Goal: Task Accomplishment & Management: Use online tool/utility

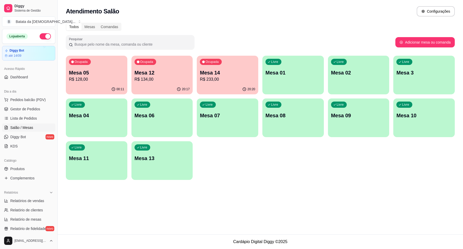
scroll to position [25, 0]
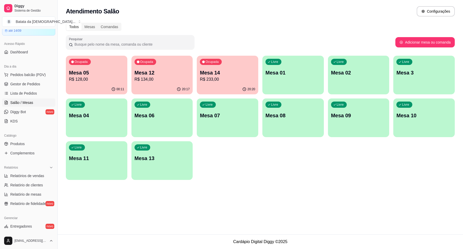
click at [356, 69] on p "Mesa 02" at bounding box center [358, 72] width 55 height 7
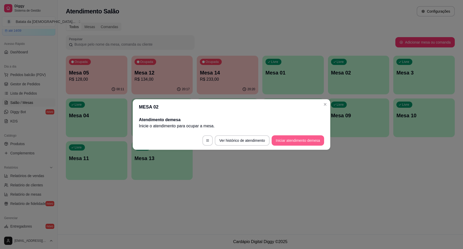
click at [302, 139] on button "Iniciar atendimento de mesa" at bounding box center [298, 140] width 52 height 10
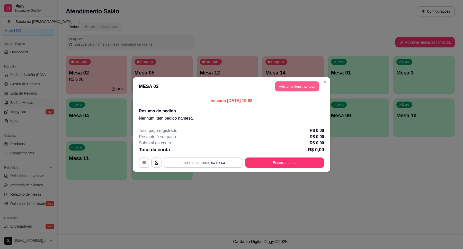
click at [305, 86] on button "Adicionar itens na mesa" at bounding box center [297, 86] width 44 height 10
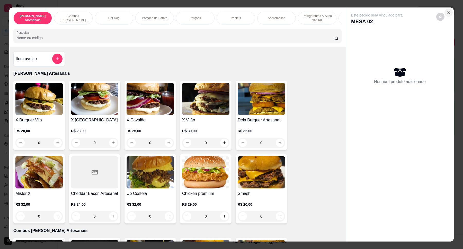
click at [449, 12] on button "Close" at bounding box center [449, 12] width 8 height 8
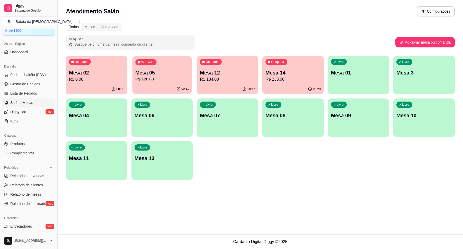
click at [177, 82] on p "R$ 128,00" at bounding box center [162, 79] width 54 height 6
click at [277, 70] on p "Mesa 14" at bounding box center [293, 72] width 54 height 7
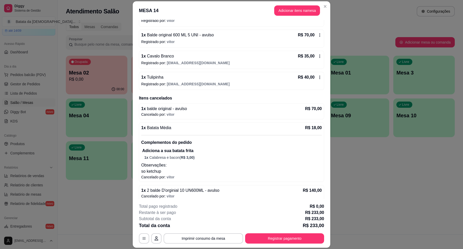
scroll to position [136, 0]
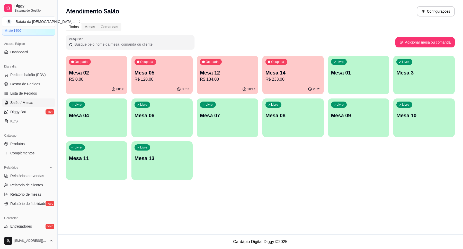
click at [209, 78] on p "R$ 134,00" at bounding box center [227, 79] width 55 height 6
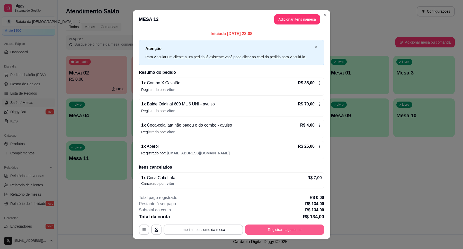
click at [292, 229] on button "Registrar pagamento" at bounding box center [284, 229] width 79 height 10
click at [318, 81] on icon at bounding box center [320, 83] width 4 height 4
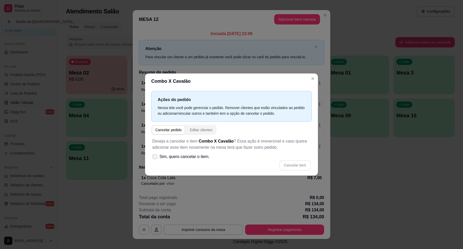
click at [186, 157] on span "Sim, quero cancelar o item." at bounding box center [185, 156] width 50 height 6
click at [155, 157] on input "Sim, quero cancelar o item." at bounding box center [153, 158] width 3 height 3
checkbox input "true"
click at [294, 163] on button "Cancelar item" at bounding box center [294, 165] width 31 height 10
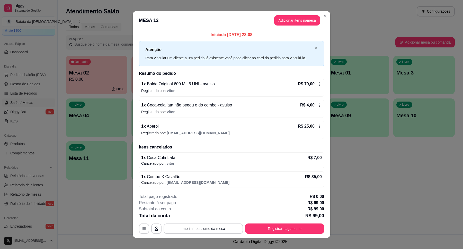
click at [318, 84] on icon at bounding box center [320, 84] width 4 height 4
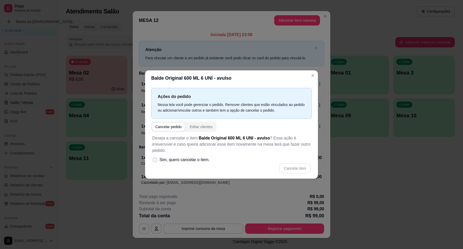
click at [201, 154] on label "Sim, quero cancelar o item." at bounding box center [181, 159] width 62 height 10
click at [155, 161] on input "Sim, quero cancelar o item." at bounding box center [153, 162] width 3 height 3
checkbox input "true"
click at [288, 164] on button "Cancelar item" at bounding box center [295, 168] width 31 height 10
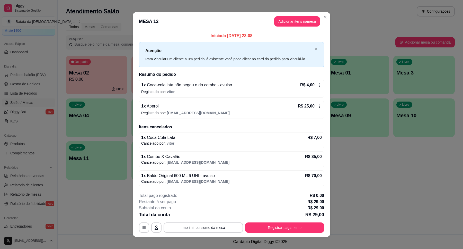
click at [318, 86] on icon at bounding box center [320, 85] width 4 height 4
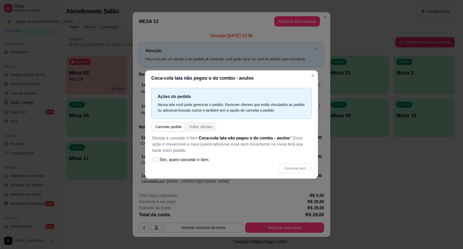
click at [201, 153] on p "Deseja a cancelar o item Coca-cola lata não pegou o do combo - avulso ? Essa aç…" at bounding box center [231, 144] width 159 height 19
click at [205, 157] on span "Sim, quero cancelar o item." at bounding box center [185, 159] width 50 height 6
click at [155, 161] on input "Sim, quero cancelar o item." at bounding box center [153, 162] width 3 height 3
checkbox input "true"
click at [293, 168] on button "Cancelar item" at bounding box center [294, 168] width 31 height 10
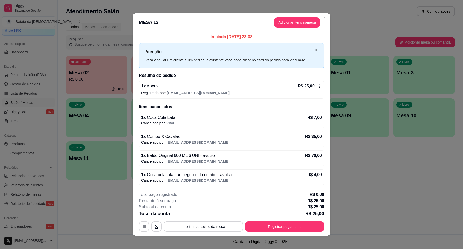
click at [318, 87] on icon at bounding box center [320, 86] width 4 height 4
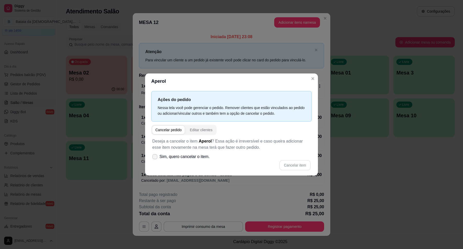
click at [196, 158] on span "Sim, quero cancelar o item." at bounding box center [185, 156] width 50 height 6
click at [155, 158] on input "Sim, quero cancelar o item." at bounding box center [153, 158] width 3 height 3
checkbox input "true"
click at [287, 161] on button "Cancelar item" at bounding box center [295, 165] width 31 height 10
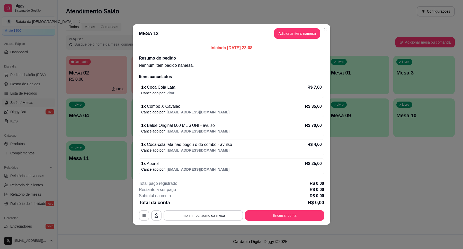
click at [284, 224] on footer "Total pago registrado R$ 0,00 Restante à ser pago R$ 0,00 Subtotal da conta R$ …" at bounding box center [232, 200] width 198 height 48
click at [283, 216] on button "Encerrar conta" at bounding box center [284, 215] width 79 height 10
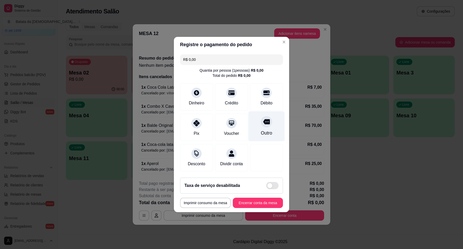
click at [256, 131] on div "Outro" at bounding box center [267, 126] width 36 height 30
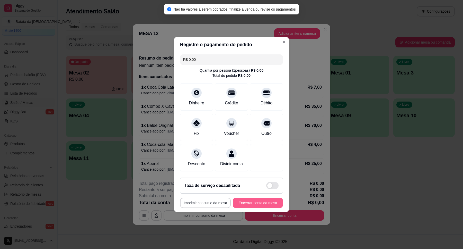
click at [260, 208] on button "Encerrar conta da mesa" at bounding box center [258, 202] width 50 height 10
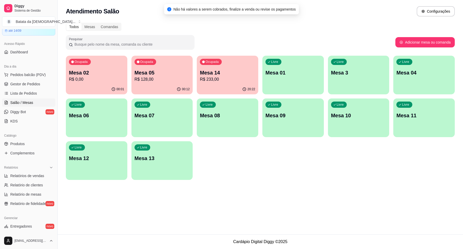
click at [220, 82] on p "R$ 233,00" at bounding box center [227, 79] width 55 height 6
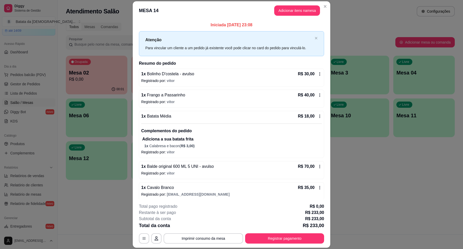
click at [318, 75] on icon at bounding box center [320, 74] width 4 height 4
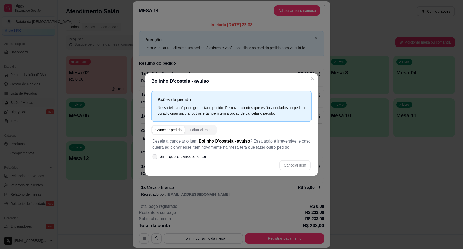
click at [188, 153] on span "Sim, quero cancelar o item." at bounding box center [185, 156] width 50 height 6
click at [155, 157] on input "Sim, quero cancelar o item." at bounding box center [153, 158] width 3 height 3
checkbox input "true"
click at [293, 167] on button "Cancelar item" at bounding box center [294, 165] width 31 height 10
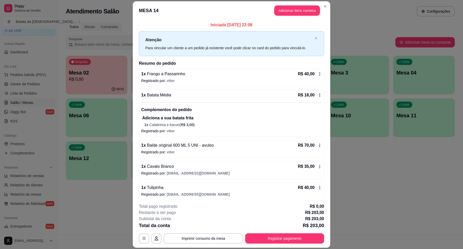
click at [318, 95] on icon at bounding box center [320, 95] width 4 height 4
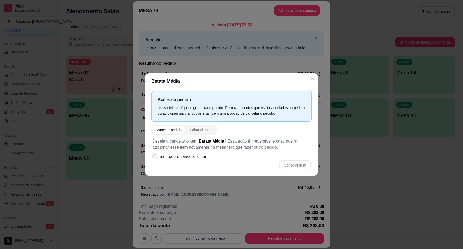
click at [196, 159] on span "Sim, quero cancelar o item." at bounding box center [185, 156] width 50 height 6
click at [155, 159] on input "Sim, quero cancelar o item." at bounding box center [153, 158] width 3 height 3
checkbox input "true"
click at [296, 163] on button "Cancelar item" at bounding box center [294, 165] width 31 height 10
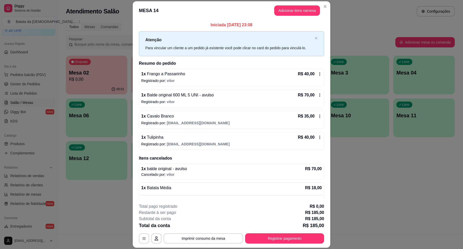
click at [309, 73] on div "R$ 40,00" at bounding box center [310, 74] width 24 height 6
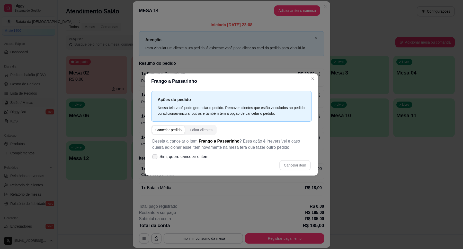
click at [209, 154] on label "Sim, quero cancelar o item." at bounding box center [181, 156] width 62 height 10
click at [155, 157] on input "Sim, quero cancelar o item." at bounding box center [153, 158] width 3 height 3
checkbox input "true"
click at [304, 163] on button "Cancelar item" at bounding box center [294, 165] width 31 height 10
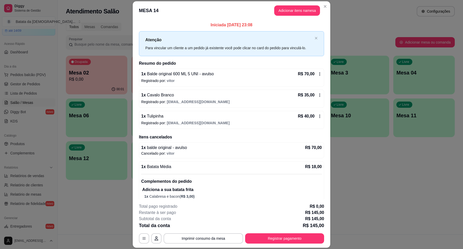
click at [320, 74] on icon at bounding box center [320, 73] width 1 height 3
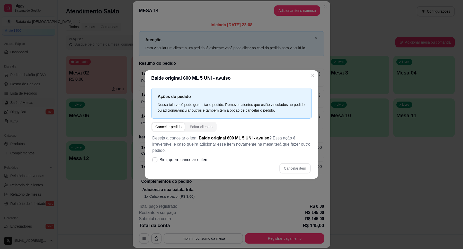
click at [213, 152] on div "Deseja a cancelar o item Balde original 600 ML 5 UNI - avulso ? Essa ação é irr…" at bounding box center [231, 154] width 161 height 45
click at [205, 158] on span "Sim, quero cancelar o item." at bounding box center [185, 159] width 50 height 6
click at [155, 161] on input "Sim, quero cancelar o item." at bounding box center [153, 162] width 3 height 3
checkbox input "true"
click at [296, 166] on button "Cancelar item" at bounding box center [295, 168] width 31 height 10
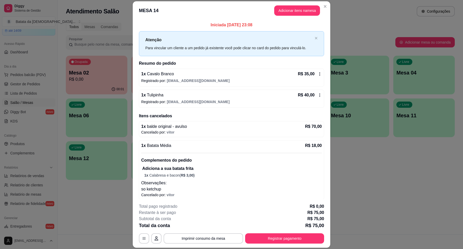
click at [317, 72] on div "1 x Cavalo Branco R$ 35,00 Registrado por: [EMAIL_ADDRESS][DOMAIN_NAME]" at bounding box center [231, 77] width 185 height 18
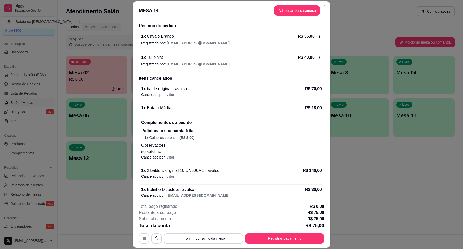
scroll to position [31, 0]
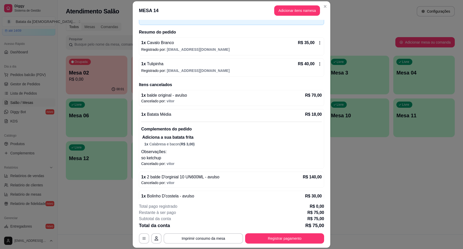
click at [313, 45] on div "R$ 35,00" at bounding box center [310, 43] width 24 height 6
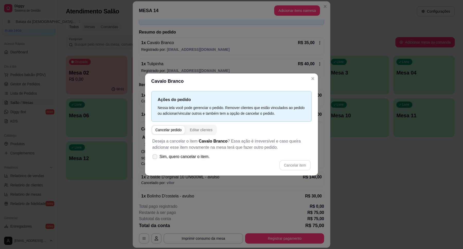
click at [175, 160] on label "Sim, quero cancelar o item." at bounding box center [181, 156] width 62 height 10
click at [155, 160] on input "Sim, quero cancelar o item." at bounding box center [153, 158] width 3 height 3
checkbox input "true"
click at [291, 164] on button "Cancelar item" at bounding box center [295, 165] width 31 height 10
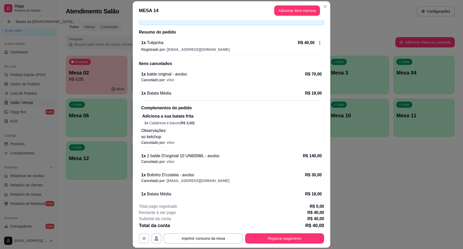
click at [315, 45] on div "1 x Tulipinha R$ 40,00 Registrado por: [EMAIL_ADDRESS][DOMAIN_NAME]" at bounding box center [231, 46] width 185 height 18
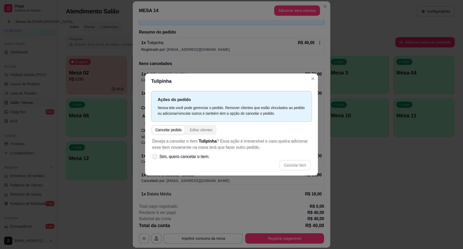
click at [194, 156] on span "Sim, quero cancelar o item." at bounding box center [185, 156] width 50 height 6
click at [155, 157] on input "Sim, quero cancelar o item." at bounding box center [153, 158] width 3 height 3
checkbox input "true"
click at [300, 162] on button "Cancelar item" at bounding box center [294, 165] width 31 height 10
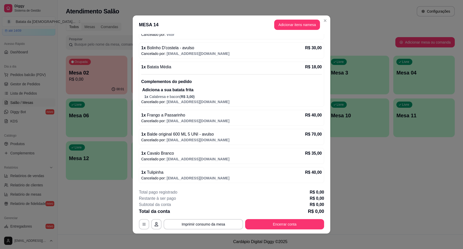
scroll to position [1, 0]
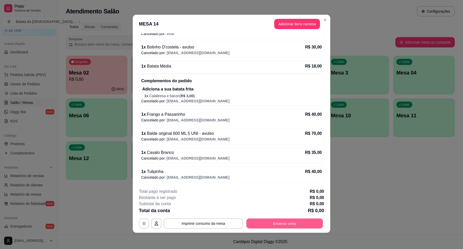
click at [277, 223] on button "Encerrar conta" at bounding box center [285, 223] width 77 height 10
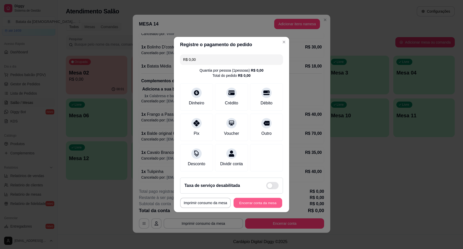
click at [262, 208] on button "Encerrar conta da mesa" at bounding box center [258, 203] width 49 height 10
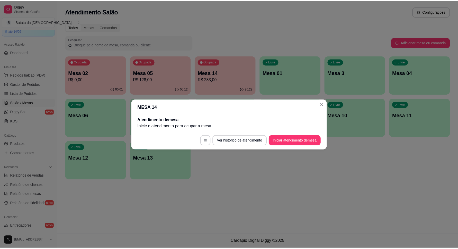
scroll to position [0, 0]
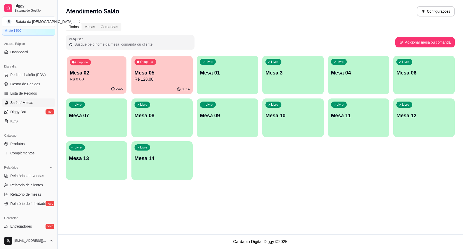
click at [86, 76] on p "Mesa 02" at bounding box center [97, 72] width 54 height 7
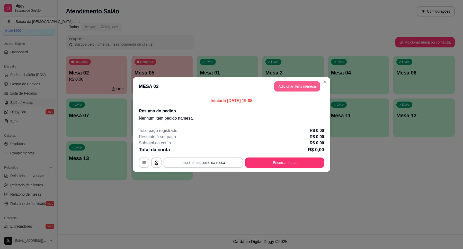
click at [304, 90] on button "Adicionar itens na mesa" at bounding box center [297, 86] width 46 height 10
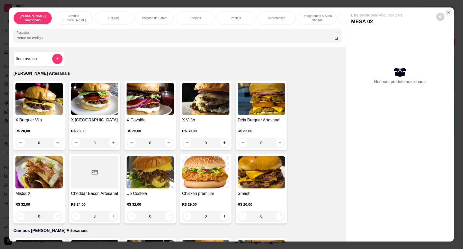
click at [447, 13] on icon "Close" at bounding box center [449, 13] width 4 height 4
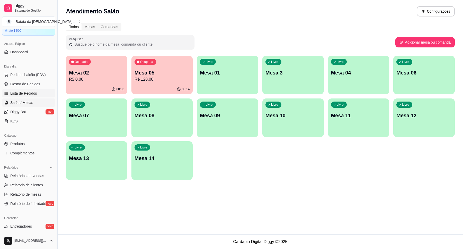
click at [33, 97] on link "Lista de Pedidos" at bounding box center [28, 93] width 53 height 8
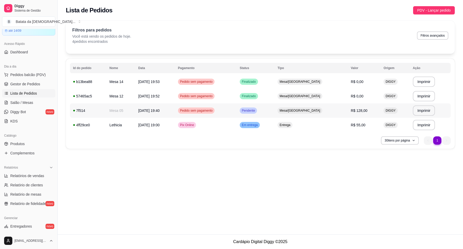
click at [374, 115] on td "R$ 128,00" at bounding box center [364, 110] width 33 height 14
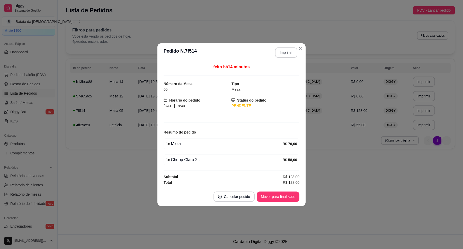
click at [288, 191] on footer "Cancelar pedido Mover para finalizado" at bounding box center [231, 196] width 148 height 19
click at [291, 196] on button "Mover para finalizado" at bounding box center [278, 196] width 41 height 10
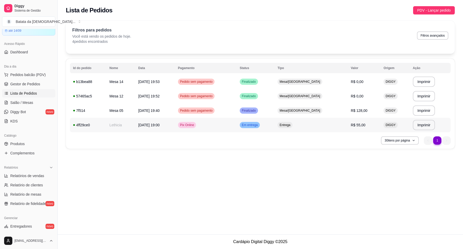
click at [326, 128] on td "Entrega" at bounding box center [311, 125] width 73 height 14
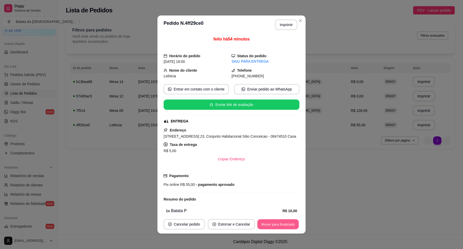
click at [281, 220] on button "Mover para finalizado" at bounding box center [278, 224] width 41 height 10
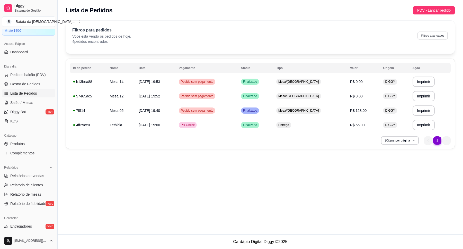
click at [443, 37] on button "Filtros avançados" at bounding box center [433, 35] width 30 height 8
select select "0"
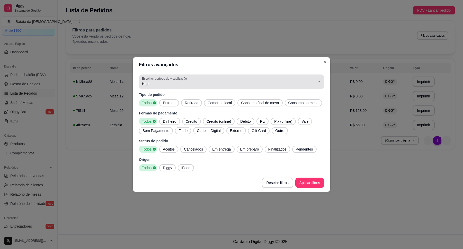
click at [169, 86] on span "Hoje" at bounding box center [228, 83] width 173 height 5
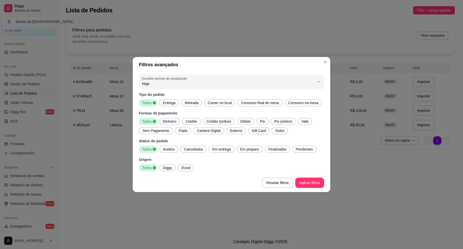
click at [173, 106] on span "Ontem" at bounding box center [229, 104] width 165 height 5
type input "1"
select select "1"
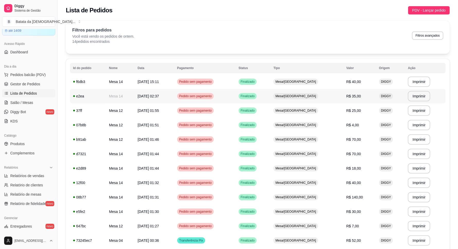
click at [295, 94] on span "Mesa/[GEOGRAPHIC_DATA]" at bounding box center [296, 96] width 43 height 4
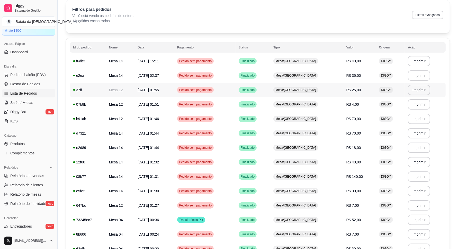
scroll to position [32, 0]
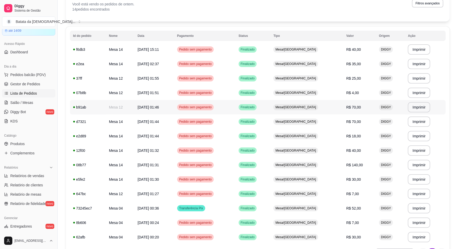
click at [334, 104] on td "Mesa/[GEOGRAPHIC_DATA]" at bounding box center [306, 107] width 73 height 14
click at [334, 120] on td "Mesa/[GEOGRAPHIC_DATA]" at bounding box center [306, 121] width 73 height 14
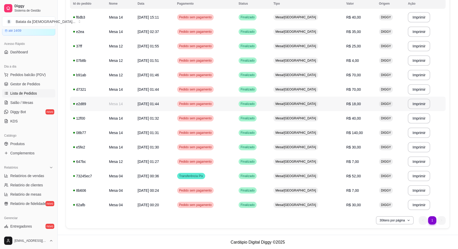
scroll to position [65, 0]
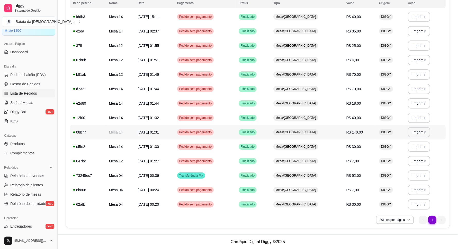
click at [335, 134] on td "Mesa/[GEOGRAPHIC_DATA]" at bounding box center [306, 132] width 73 height 14
click at [364, 172] on td "R$ 52,00" at bounding box center [360, 175] width 33 height 14
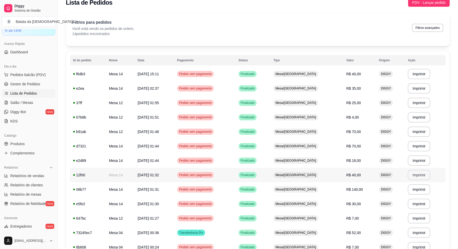
scroll to position [0, 0]
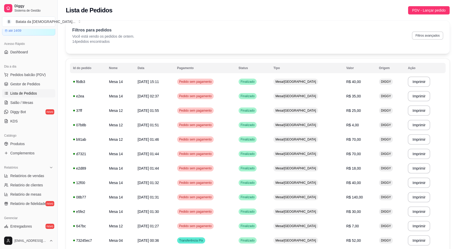
click at [434, 35] on button "Filtros avançados" at bounding box center [427, 35] width 31 height 8
select select "1"
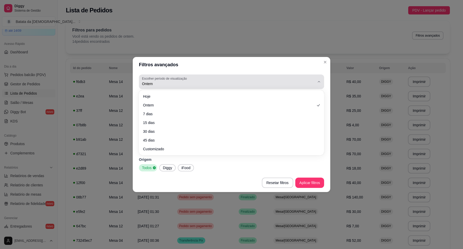
click at [267, 75] on button "Escolher período de visualização Ontem" at bounding box center [231, 81] width 185 height 14
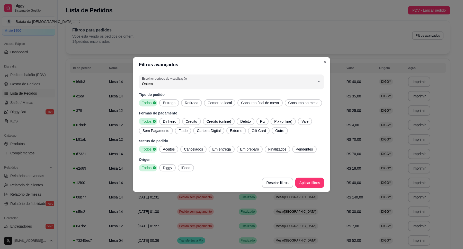
click at [228, 115] on span "7 dias" at bounding box center [229, 112] width 165 height 5
type input "7"
select select "7"
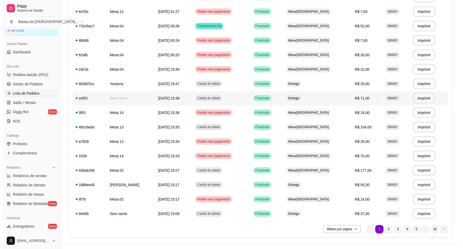
scroll to position [295, 0]
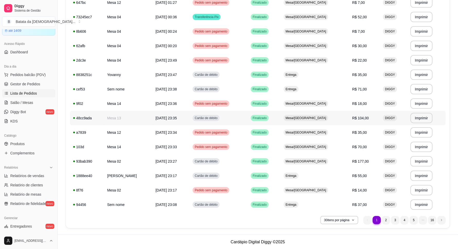
click at [149, 118] on td "Mesa 13" at bounding box center [128, 118] width 48 height 14
click at [190, 117] on td "[DATE] 23:35" at bounding box center [171, 118] width 37 height 14
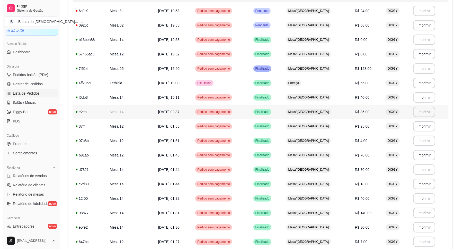
scroll to position [0, 0]
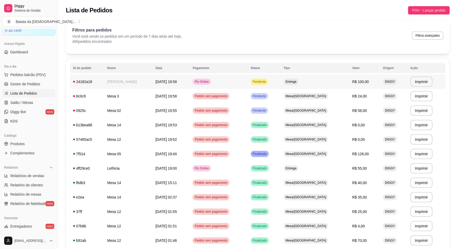
click at [309, 84] on td "Entrega" at bounding box center [315, 81] width 69 height 14
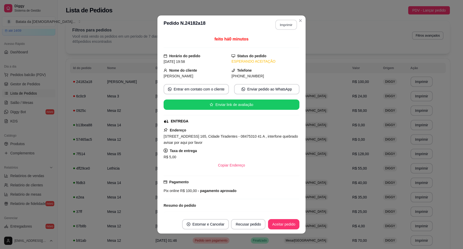
click at [282, 23] on button "Imprimir" at bounding box center [287, 25] width 22 height 10
click at [282, 222] on button "Aceitar pedido" at bounding box center [283, 224] width 31 height 10
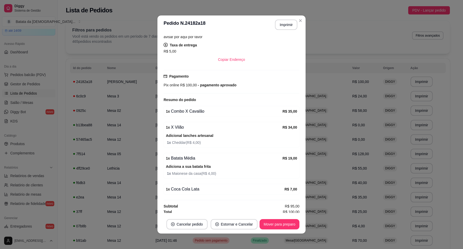
scroll to position [110, 0]
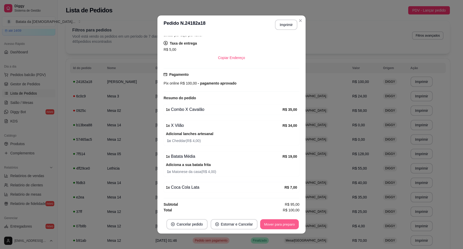
click at [286, 227] on button "Mover para preparo" at bounding box center [279, 224] width 39 height 10
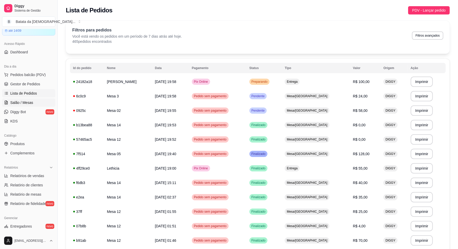
click at [39, 106] on link "Salão / Mesas" at bounding box center [28, 102] width 53 height 8
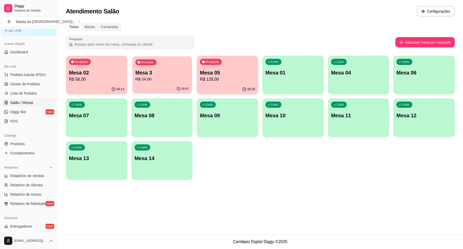
click at [168, 83] on div "Ocupada Mesa 3 R$ 24,00" at bounding box center [162, 70] width 60 height 28
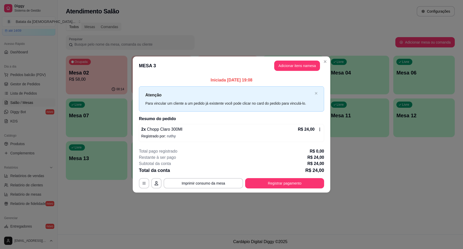
click at [320, 129] on icon at bounding box center [320, 129] width 4 height 4
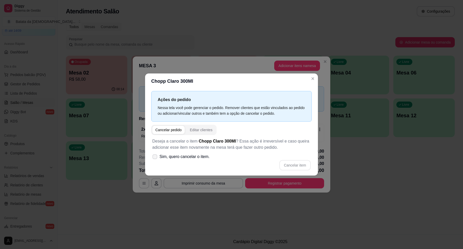
click at [176, 155] on span "Sim, quero cancelar o item." at bounding box center [185, 156] width 50 height 6
click at [155, 157] on input "Sim, quero cancelar o item." at bounding box center [153, 158] width 3 height 3
checkbox input "true"
click at [280, 171] on div "Deseja a cancelar o item Chopp Claro 300Ml ? Essa ação é irreversível e caso qu…" at bounding box center [231, 154] width 161 height 38
click at [288, 164] on button "Cancelar item" at bounding box center [295, 165] width 31 height 10
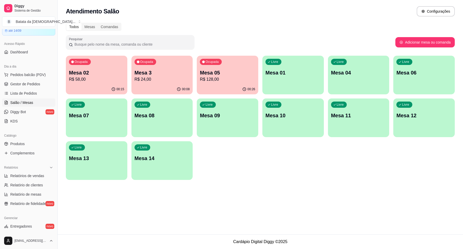
click at [97, 151] on div "Livre Mesa 13" at bounding box center [97, 157] width 62 height 32
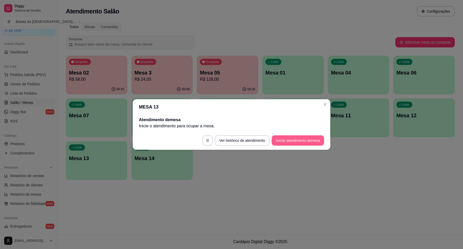
click at [301, 139] on button "Iniciar atendimento de mesa" at bounding box center [298, 140] width 52 height 10
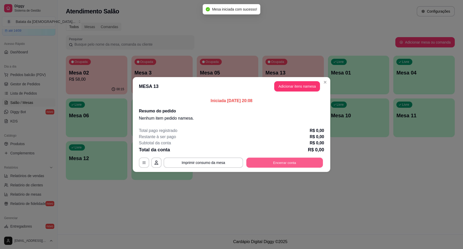
click at [280, 157] on button "Encerrar conta" at bounding box center [285, 162] width 77 height 10
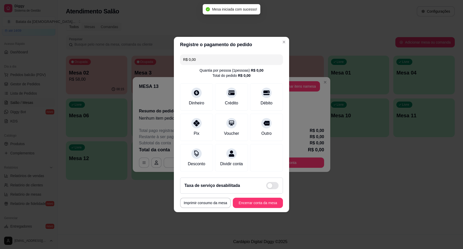
click at [271, 212] on footer "Taxa de serviço desabilitada MESA 13 Tempo de permanência: 0 minutos Cod. Segur…" at bounding box center [231, 192] width 115 height 39
click at [275, 207] on button "Encerrar conta da mesa" at bounding box center [258, 203] width 49 height 10
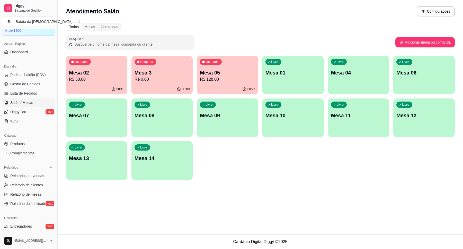
click at [405, 123] on div "Livre Mesa 12" at bounding box center [424, 114] width 62 height 32
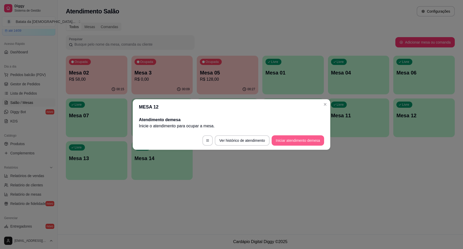
click at [304, 140] on button "Iniciar atendimento de mesa" at bounding box center [298, 140] width 52 height 10
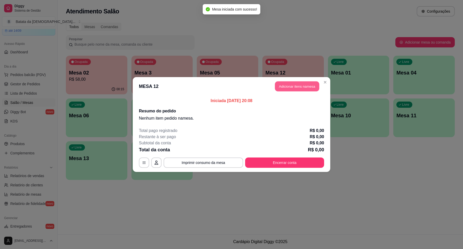
click at [299, 82] on button "Adicionar itens na mesa" at bounding box center [297, 86] width 44 height 10
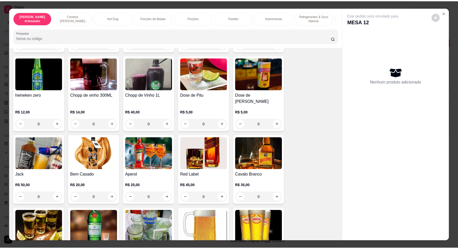
scroll to position [1576, 0]
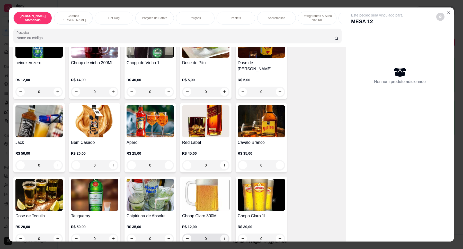
click at [223, 236] on icon "increase-product-quantity" at bounding box center [225, 238] width 4 height 4
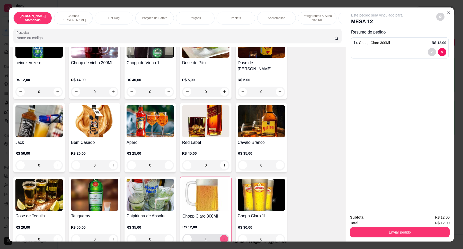
click at [223, 235] on button "increase-product-quantity" at bounding box center [224, 238] width 8 height 8
type input "2"
click at [424, 228] on button "Enviar pedido" at bounding box center [400, 232] width 100 height 10
click at [384, 219] on button "Não registrar e enviar pedido" at bounding box center [383, 219] width 52 height 10
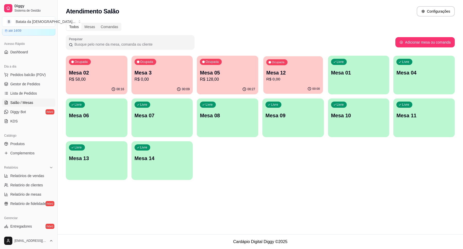
click at [281, 60] on p "Ocupada" at bounding box center [278, 62] width 13 height 4
click at [284, 79] on p "R$ 0,00" at bounding box center [293, 79] width 54 height 6
click at [27, 112] on link "Diggy Bot novo" at bounding box center [28, 112] width 53 height 8
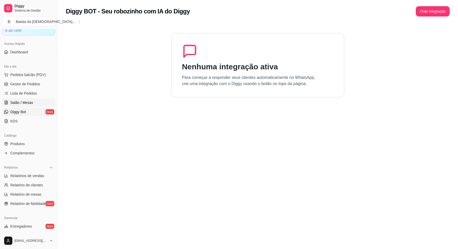
click at [38, 101] on link "Salão / Mesas" at bounding box center [28, 102] width 53 height 8
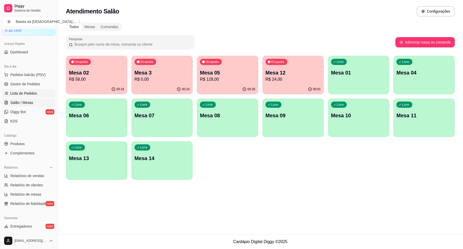
click at [20, 95] on span "Lista de Pedidos" at bounding box center [23, 93] width 27 height 5
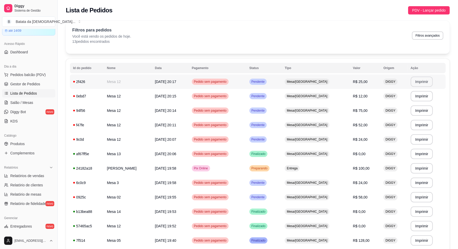
click at [418, 80] on button "Imprimir" at bounding box center [422, 81] width 22 height 10
click at [26, 102] on span "Salão / Mesas" at bounding box center [21, 102] width 23 height 5
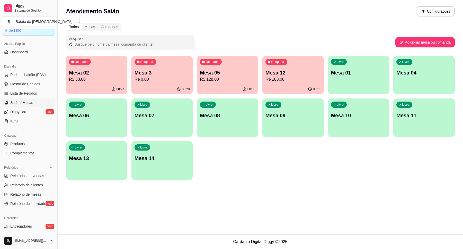
click at [287, 81] on p "R$ 188,00" at bounding box center [293, 79] width 55 height 6
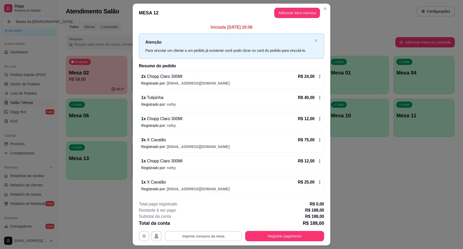
click at [190, 234] on button "Imprimir consumo da mesa" at bounding box center [203, 236] width 77 height 10
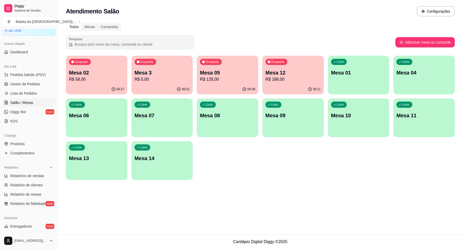
click at [288, 78] on p "R$ 188,00" at bounding box center [293, 79] width 55 height 6
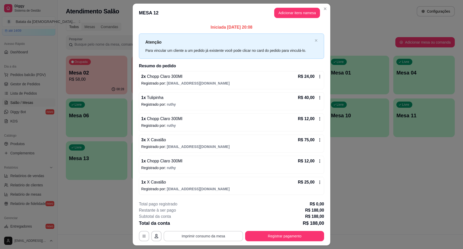
click at [194, 235] on button "Imprimir consumo da mesa" at bounding box center [204, 236] width 80 height 10
click at [210, 234] on button "Imprimir consumo da mesa" at bounding box center [204, 236] width 80 height 10
click at [324, 12] on section "**********" at bounding box center [232, 124] width 198 height 241
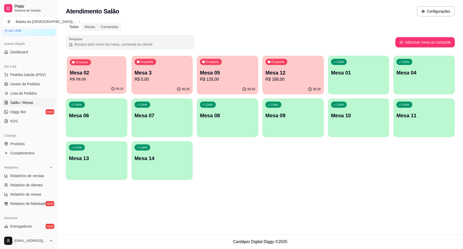
click at [91, 69] on p "Mesa 02" at bounding box center [97, 72] width 54 height 7
click at [82, 73] on p "Mesa 02" at bounding box center [96, 72] width 55 height 7
click at [321, 25] on div "Todos Mesas Comandas" at bounding box center [260, 27] width 389 height 8
click at [102, 67] on div "Ocupada Mesa 02 R$ 58,00" at bounding box center [96, 70] width 59 height 28
click at [169, 76] on p "R$ 0,00" at bounding box center [162, 79] width 55 height 6
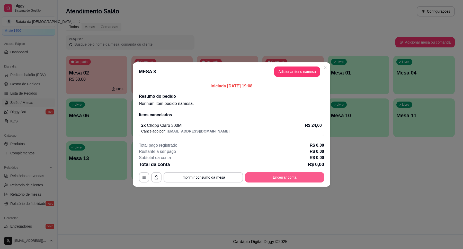
click at [283, 176] on button "Encerrar conta" at bounding box center [284, 177] width 79 height 10
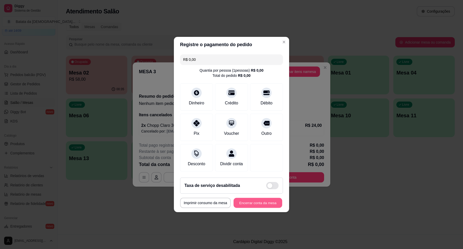
click at [258, 202] on button "Encerrar conta da mesa" at bounding box center [258, 203] width 49 height 10
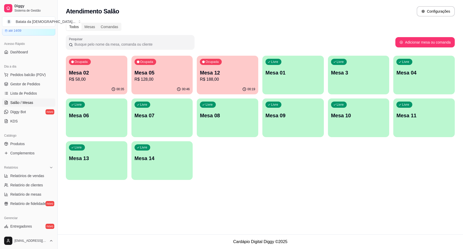
click at [216, 77] on p "R$ 188,00" at bounding box center [227, 79] width 55 height 6
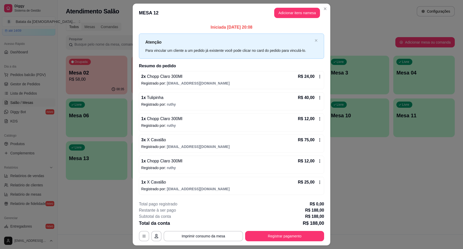
click at [327, 8] on header "MESA 12 Adicionar itens na mesa" at bounding box center [232, 13] width 198 height 19
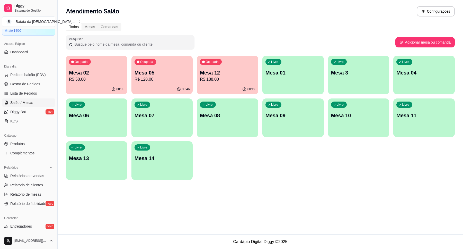
click at [34, 98] on link "Salão / Mesas" at bounding box center [28, 102] width 53 height 8
click at [34, 95] on span "Lista de Pedidos" at bounding box center [23, 93] width 27 height 5
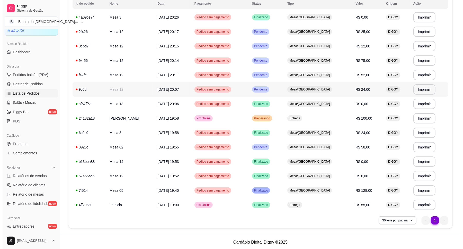
scroll to position [65, 0]
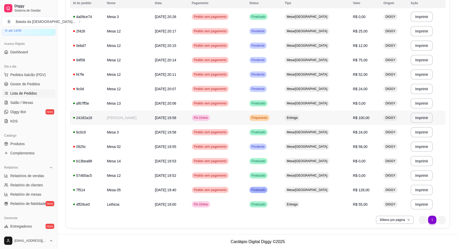
click at [299, 116] on span "Entrega" at bounding box center [292, 118] width 13 height 4
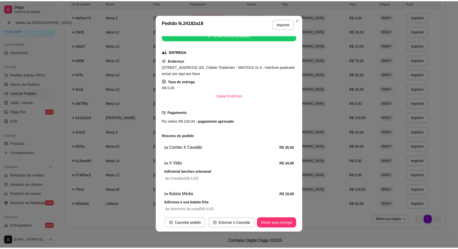
scroll to position [110, 0]
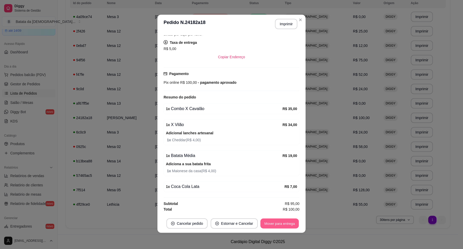
click at [280, 223] on button "Mover para entrega" at bounding box center [279, 223] width 39 height 10
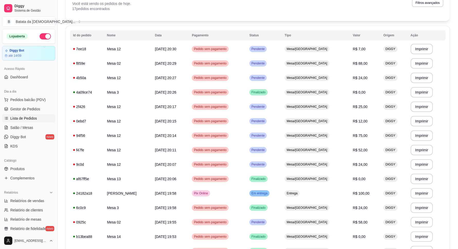
scroll to position [0, 0]
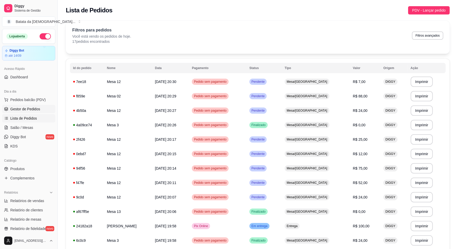
click at [30, 112] on link "Gestor de Pedidos" at bounding box center [28, 109] width 53 height 8
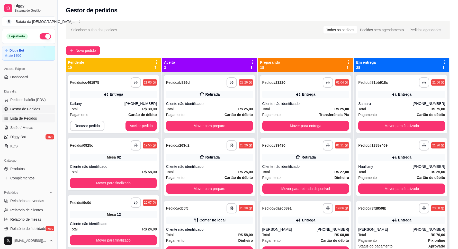
click at [43, 116] on link "Lista de Pedidos" at bounding box center [28, 118] width 53 height 8
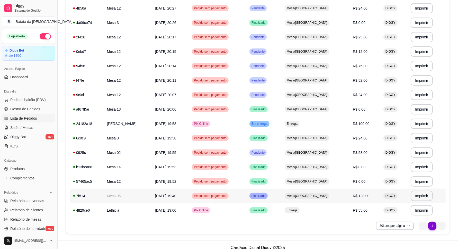
scroll to position [108, 0]
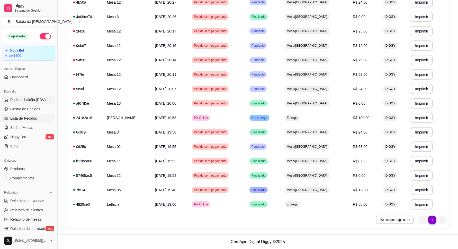
click at [38, 103] on button "Pedidos balcão (PDV)" at bounding box center [28, 99] width 53 height 8
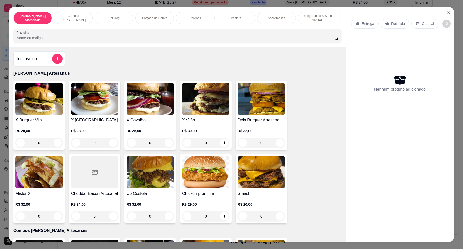
click at [149, 104] on img at bounding box center [150, 99] width 47 height 32
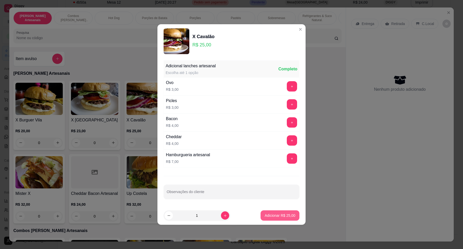
click at [275, 211] on button "Adicionar R$ 25,00" at bounding box center [280, 215] width 39 height 10
type input "1"
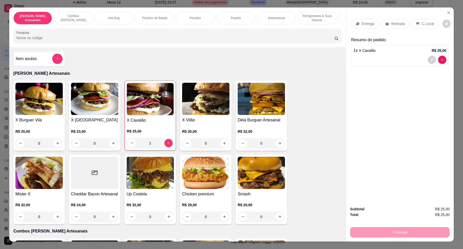
click at [358, 27] on div "Entrega" at bounding box center [365, 24] width 28 height 10
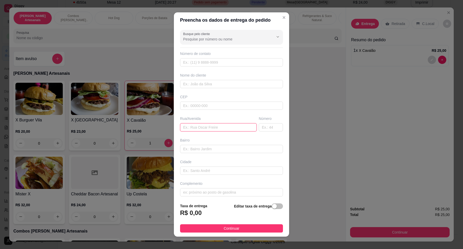
click at [214, 130] on input "text" at bounding box center [218, 127] width 77 height 8
paste input "[GEOGRAPHIC_DATA][PERSON_NAME]"
type input "[GEOGRAPHIC_DATA][PERSON_NAME]"
click at [259, 125] on input "text" at bounding box center [271, 127] width 24 height 8
type input "30"
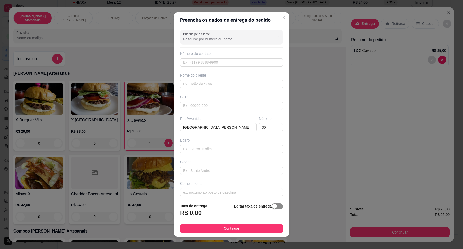
click at [272, 206] on span "button" at bounding box center [277, 206] width 11 height 6
click at [186, 214] on input "0,00" at bounding box center [207, 215] width 55 height 10
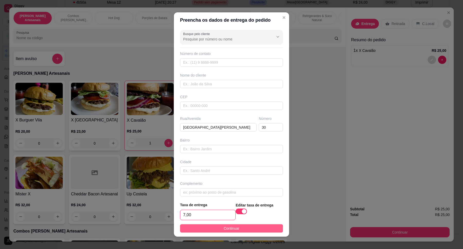
type input "7,00"
click at [233, 228] on span "Continuar" at bounding box center [232, 228] width 16 height 6
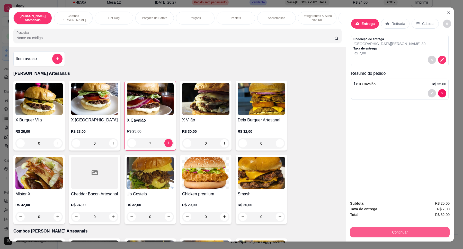
click at [373, 231] on button "Continuar" at bounding box center [400, 232] width 100 height 10
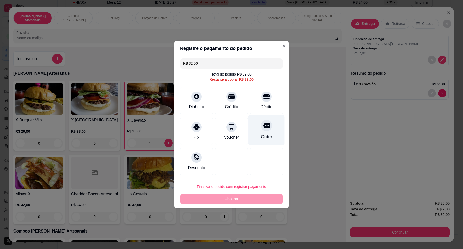
click at [264, 130] on div at bounding box center [266, 125] width 11 height 11
type input "R$ 0,00"
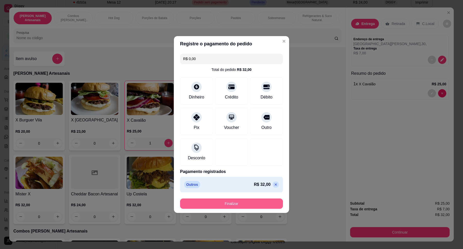
click at [264, 198] on button "Finalizar" at bounding box center [231, 203] width 103 height 10
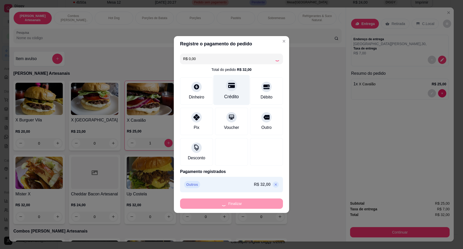
type input "0"
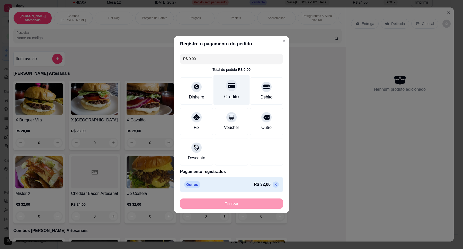
type input "-R$ 32,00"
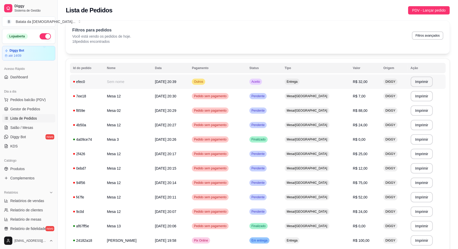
click at [282, 85] on td "Aceito" at bounding box center [264, 81] width 35 height 14
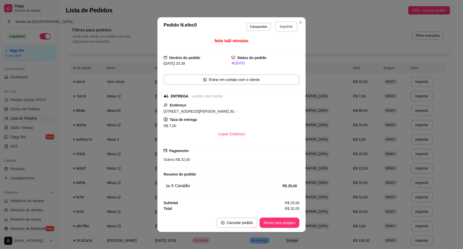
click at [281, 26] on button "Imprimir" at bounding box center [286, 26] width 22 height 10
click at [282, 223] on button "Mover para preparo" at bounding box center [279, 222] width 39 height 10
click at [282, 223] on button "Mover para entrega" at bounding box center [279, 222] width 39 height 10
click at [283, 223] on button "Mover para finalizado" at bounding box center [278, 222] width 41 height 10
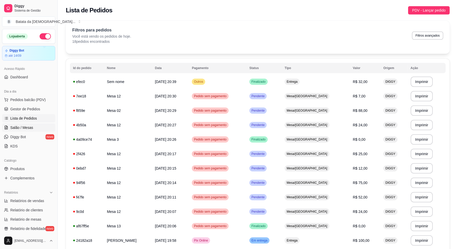
click at [37, 125] on link "Salão / Mesas" at bounding box center [28, 127] width 53 height 8
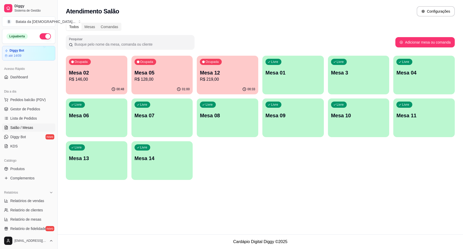
click at [246, 66] on div "Ocupada Mesa 12 R$ 219,00" at bounding box center [228, 70] width 62 height 29
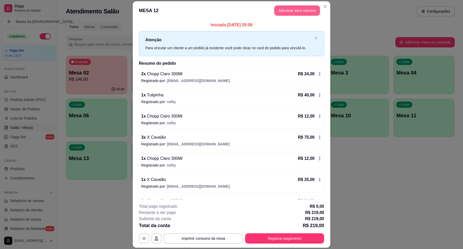
click at [303, 10] on button "Adicionar itens na mesa" at bounding box center [297, 10] width 46 height 10
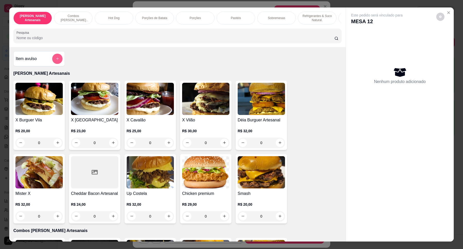
click at [52, 63] on button "add-separate-item" at bounding box center [57, 59] width 10 height 10
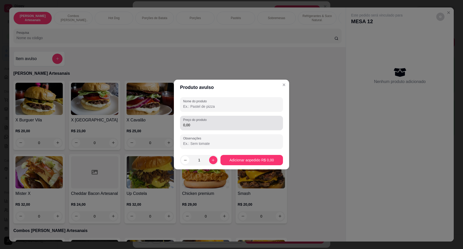
click at [218, 118] on div "0,00" at bounding box center [231, 123] width 97 height 10
type input "7,00"
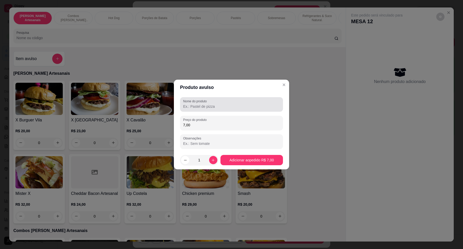
click at [229, 100] on div at bounding box center [231, 104] width 97 height 10
type input "entrega"
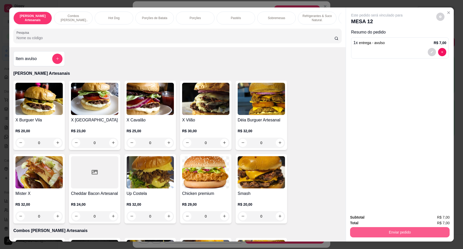
click at [423, 232] on button "Enviar pedido" at bounding box center [400, 232] width 100 height 10
click at [376, 217] on button "Não registrar e enviar pedido" at bounding box center [383, 219] width 54 height 10
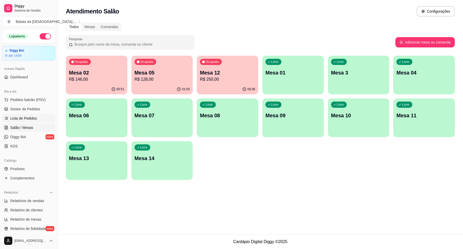
click at [39, 116] on link "Lista de Pedidos" at bounding box center [28, 118] width 53 height 8
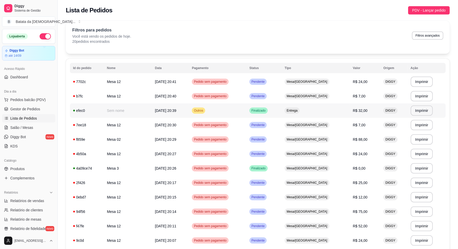
click at [299, 109] on span "Entrega" at bounding box center [292, 110] width 13 height 4
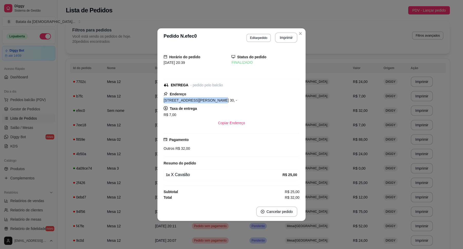
drag, startPoint x: 205, startPoint y: 99, endPoint x: 161, endPoint y: 101, distance: 43.8
click at [161, 101] on div "Horário do pedido [DATE] 20:39 Status do pedido FINALIZADO ENTREGA - pedido pel…" at bounding box center [231, 124] width 148 height 155
copy span "[STREET_ADDRESS][PERSON_NAME] 30, -"
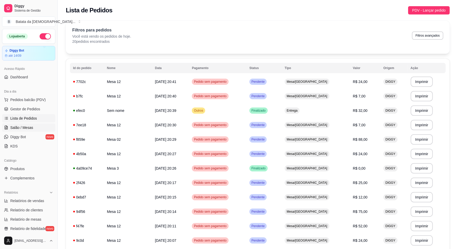
click at [29, 126] on span "Salão / Mesas" at bounding box center [21, 127] width 23 height 5
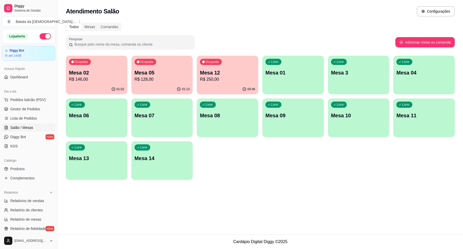
click at [160, 82] on p "R$ 128,00" at bounding box center [162, 79] width 55 height 6
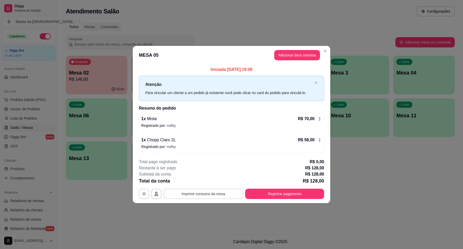
click at [214, 192] on button "Imprimir consumo da mesa" at bounding box center [204, 193] width 80 height 10
click at [286, 54] on button "Adicionar itens na mesa" at bounding box center [297, 55] width 44 height 10
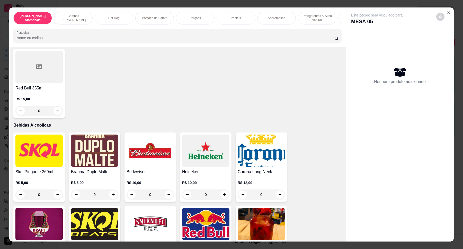
scroll to position [1319, 0]
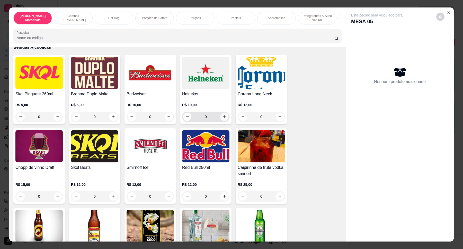
click at [221, 121] on button "increase-product-quantity" at bounding box center [224, 116] width 8 height 8
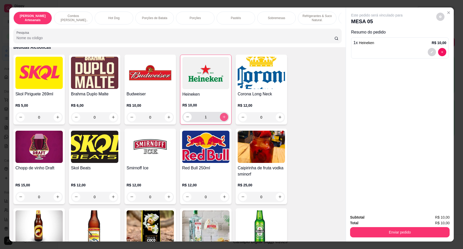
click at [222, 119] on icon "increase-product-quantity" at bounding box center [224, 117] width 4 height 4
type input "2"
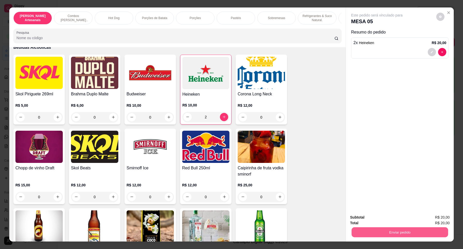
click at [397, 230] on button "Enviar pedido" at bounding box center [400, 232] width 96 height 10
click at [391, 219] on button "Não registrar e enviar pedido" at bounding box center [383, 219] width 54 height 10
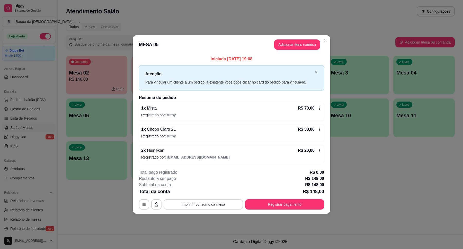
click at [226, 202] on button "Imprimir consumo da mesa" at bounding box center [204, 204] width 80 height 10
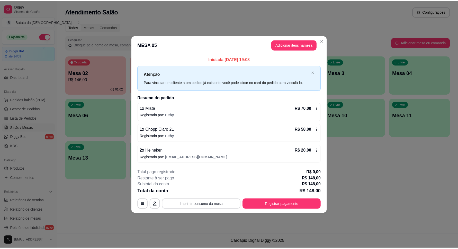
scroll to position [0, 0]
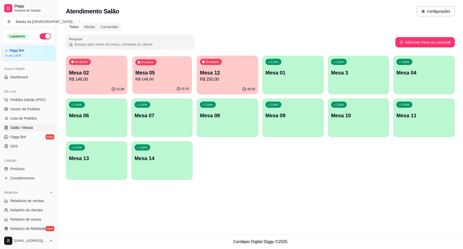
click at [148, 69] on p "Mesa 05" at bounding box center [162, 72] width 54 height 7
click at [36, 99] on span "Pedidos balcão (PDV)" at bounding box center [28, 99] width 36 height 5
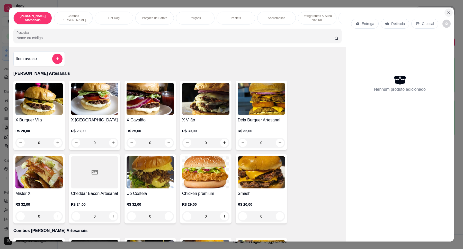
click at [447, 14] on icon "Close" at bounding box center [449, 13] width 4 height 4
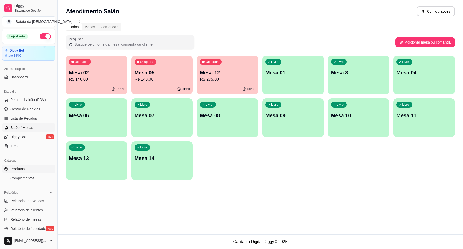
click at [30, 164] on link "Produtos" at bounding box center [28, 168] width 53 height 8
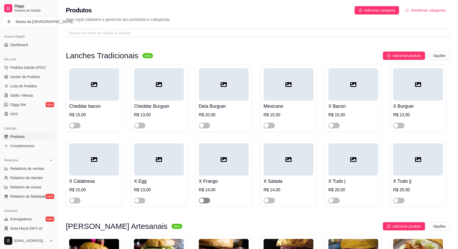
click at [207, 198] on span "button" at bounding box center [204, 200] width 11 height 6
click at [266, 126] on div "button" at bounding box center [266, 125] width 5 height 5
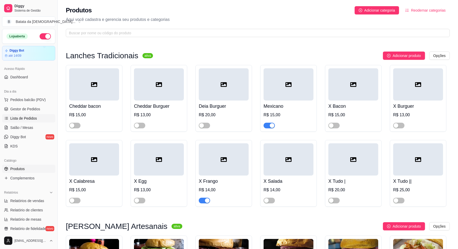
click at [33, 120] on span "Lista de Pedidos" at bounding box center [23, 118] width 27 height 5
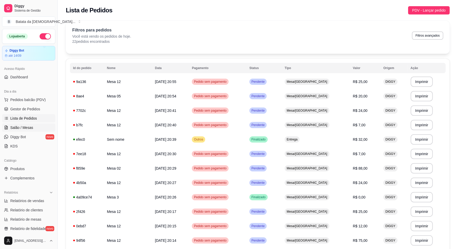
click at [40, 124] on link "Salão / Mesas" at bounding box center [28, 127] width 53 height 8
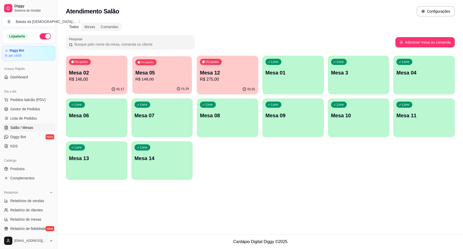
click at [165, 74] on p "Mesa 05" at bounding box center [162, 72] width 54 height 7
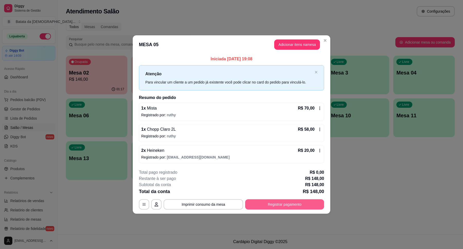
click at [283, 200] on button "Registrar pagamento" at bounding box center [284, 204] width 79 height 10
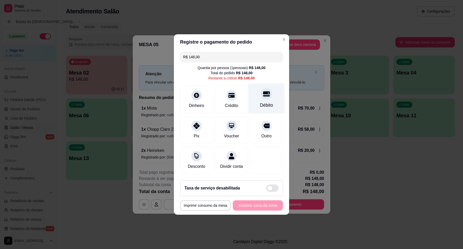
click at [269, 103] on div "Débito" at bounding box center [266, 105] width 13 height 7
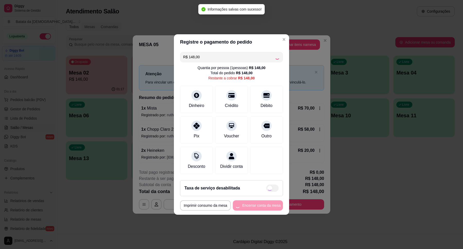
type input "R$ 0,00"
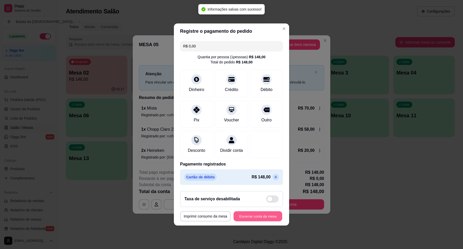
click at [270, 219] on button "Encerrar conta da mesa" at bounding box center [258, 216] width 49 height 10
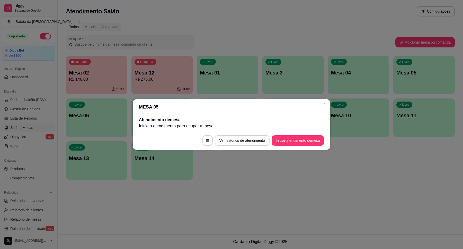
click at [330, 103] on header "MESA 05" at bounding box center [232, 106] width 198 height 15
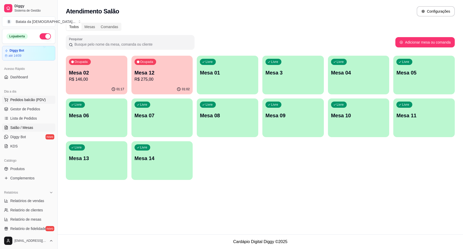
click at [38, 103] on button "Pedidos balcão (PDV)" at bounding box center [28, 99] width 53 height 8
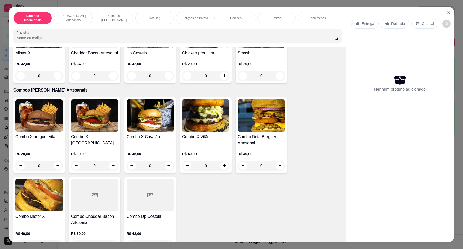
scroll to position [225, 0]
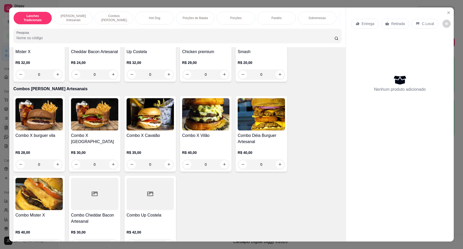
click at [52, 166] on div "0" at bounding box center [38, 164] width 47 height 10
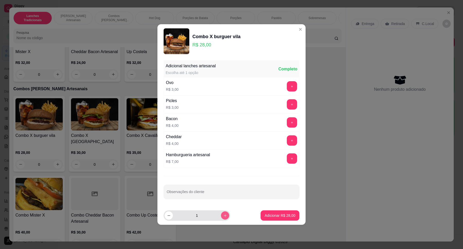
click at [223, 214] on button "increase-product-quantity" at bounding box center [225, 215] width 8 height 8
type input "2"
click at [276, 214] on p "Adicionar R$ 56,00" at bounding box center [280, 215] width 30 height 5
type input "2"
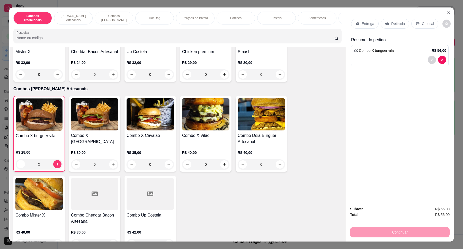
click at [370, 26] on p "Entrega" at bounding box center [368, 23] width 13 height 5
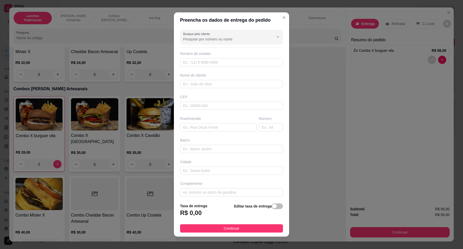
click at [272, 205] on span "button" at bounding box center [277, 206] width 11 height 6
click at [208, 213] on input "0,00" at bounding box center [207, 215] width 55 height 10
type input "5,00"
click at [204, 123] on div "Rua/Avenida" at bounding box center [218, 123] width 79 height 15
click at [205, 126] on input "text" at bounding box center [218, 127] width 77 height 8
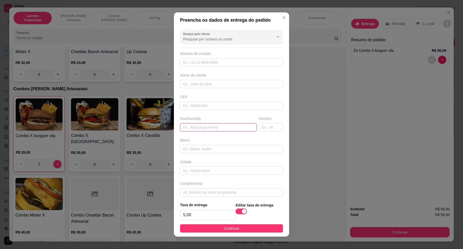
paste input "[STREET_ADDRESS][PERSON_NAME]"
type input "[STREET_ADDRESS][PERSON_NAME]"
click at [267, 131] on input "text" at bounding box center [271, 127] width 24 height 8
type input "99"
click at [202, 83] on input "text" at bounding box center [231, 84] width 103 height 8
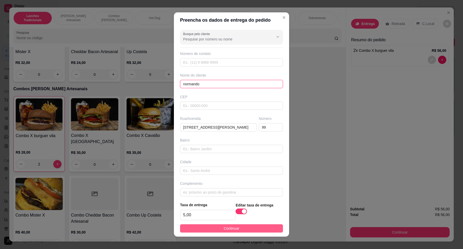
type input "normando"
click at [236, 228] on button "Continuar" at bounding box center [231, 228] width 103 height 8
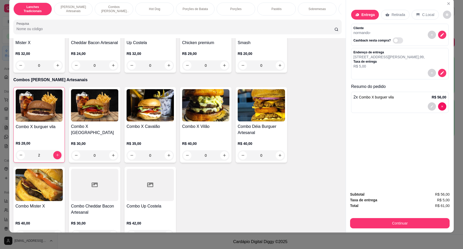
scroll to position [7, 0]
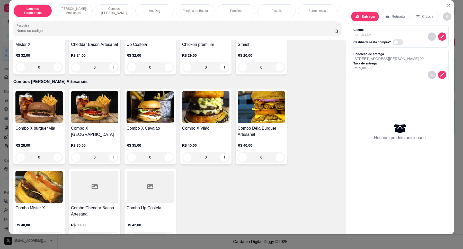
click at [50, 131] on h4 "Combo X burguer vila" at bounding box center [38, 128] width 47 height 6
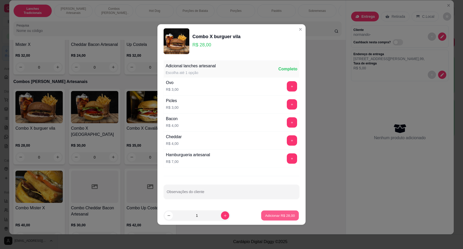
click at [282, 218] on button "Adicionar R$ 28,00" at bounding box center [280, 215] width 38 height 10
type input "1"
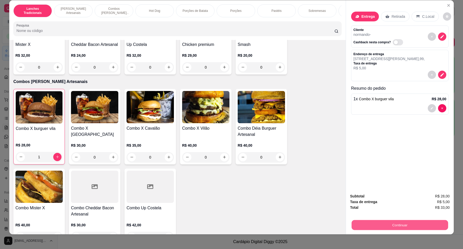
click at [420, 225] on button "Continuar" at bounding box center [400, 225] width 96 height 10
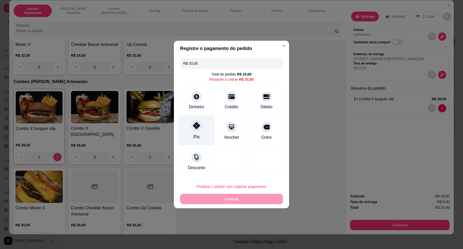
click at [201, 133] on div "Pix" at bounding box center [197, 130] width 36 height 30
type input "R$ 0,00"
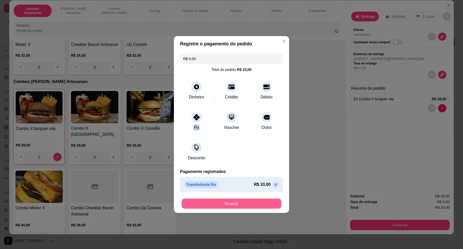
click at [231, 203] on button "Finalizar" at bounding box center [232, 203] width 100 height 10
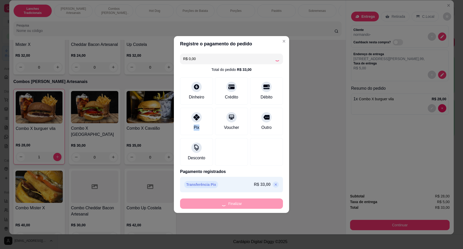
type input "0"
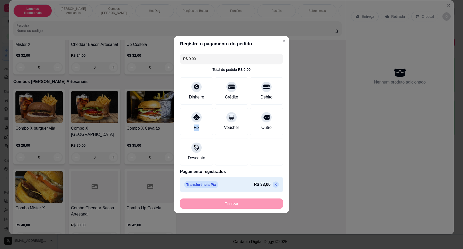
type input "-R$ 33,00"
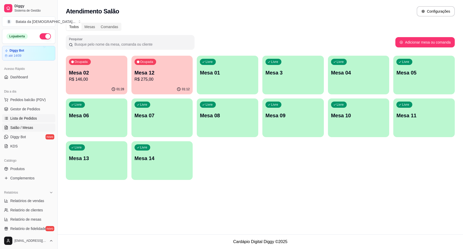
click at [39, 119] on link "Lista de Pedidos" at bounding box center [28, 118] width 53 height 8
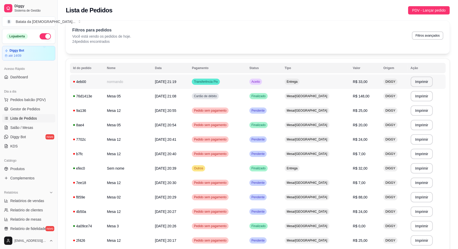
click at [282, 80] on td "Aceito" at bounding box center [264, 81] width 35 height 14
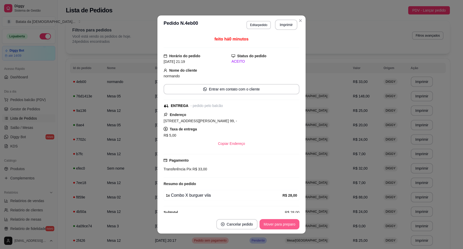
click at [276, 227] on button "Mover para preparo" at bounding box center [280, 224] width 40 height 10
click at [286, 18] on header "**********" at bounding box center [231, 24] width 148 height 19
click at [287, 26] on button "Imprimir" at bounding box center [287, 25] width 22 height 10
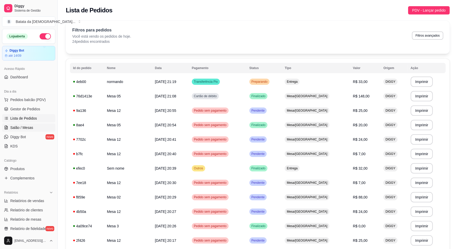
click at [29, 130] on span "Salão / Mesas" at bounding box center [21, 127] width 23 height 5
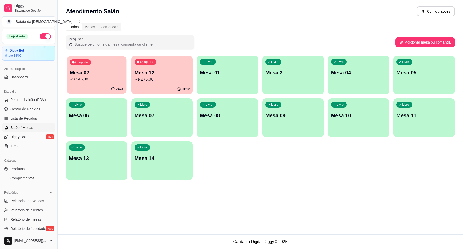
click at [111, 80] on p "R$ 146,00" at bounding box center [97, 79] width 54 height 6
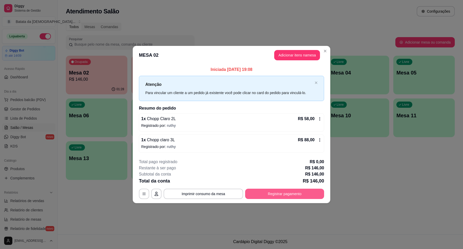
click at [288, 196] on button "Registrar pagamento" at bounding box center [284, 193] width 79 height 10
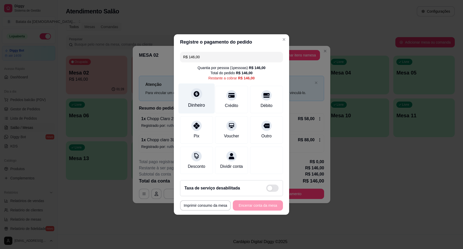
click at [196, 102] on div "Dinheiro" at bounding box center [196, 105] width 17 height 7
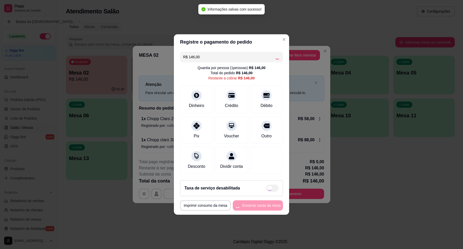
type input "R$ 0,00"
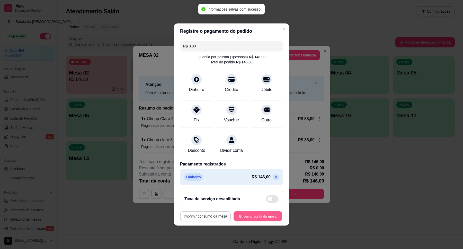
click at [262, 221] on button "Encerrar conta da mesa" at bounding box center [258, 216] width 49 height 10
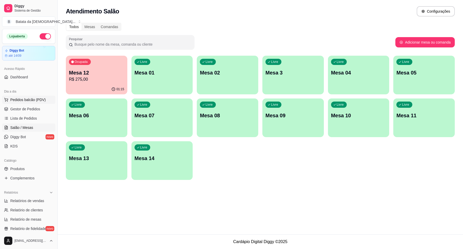
click at [31, 96] on button "Pedidos balcão (PDV)" at bounding box center [28, 99] width 53 height 8
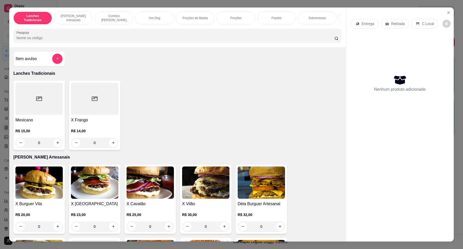
click at [55, 147] on div "0" at bounding box center [38, 142] width 47 height 10
click at [50, 115] on div at bounding box center [38, 99] width 47 height 32
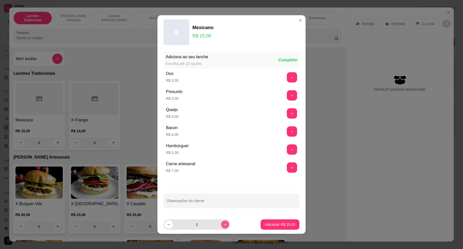
click at [221, 225] on button "increase-product-quantity" at bounding box center [225, 224] width 8 height 8
type input "2"
click at [285, 227] on p "Adicionar R$ 30,00" at bounding box center [280, 224] width 31 height 5
type input "2"
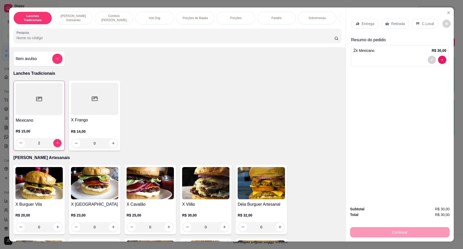
click at [357, 23] on icon at bounding box center [357, 23] width 3 height 3
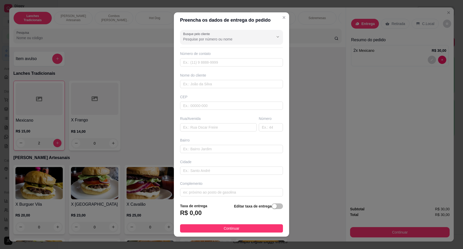
click at [264, 204] on strong "Editar taxa de entrega" at bounding box center [253, 206] width 38 height 4
click at [272, 204] on span "button" at bounding box center [277, 206] width 11 height 6
click at [196, 216] on input "0,00" at bounding box center [207, 215] width 55 height 10
type input "5,00"
click at [219, 124] on input "text" at bounding box center [218, 127] width 77 height 8
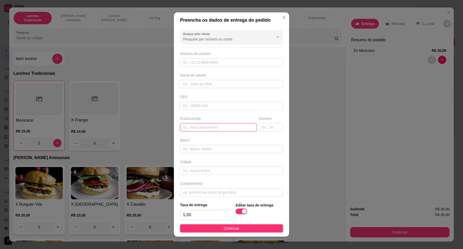
paste input "[STREET_ADDRESS]"
drag, startPoint x: 223, startPoint y: 129, endPoint x: 210, endPoint y: 132, distance: 13.5
click at [210, 132] on div "Busque pelo cliente Número de contato Nome do cliente CEP Rua/[GEOGRAPHIC_DATA]…" at bounding box center [231, 113] width 115 height 170
type input "Rua das orquídeas"
click at [259, 127] on input "text" at bounding box center [271, 127] width 24 height 8
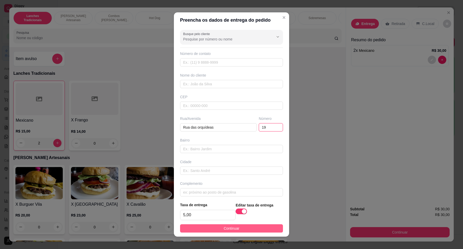
type input "19"
click at [240, 229] on button "Continuar" at bounding box center [231, 228] width 103 height 8
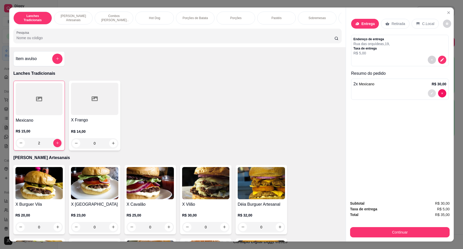
click at [430, 91] on button "decrease-product-quantity" at bounding box center [432, 93] width 8 height 8
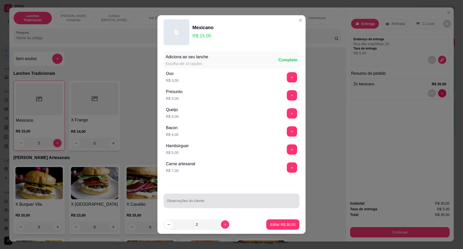
click at [187, 203] on input "Observações do cliente" at bounding box center [232, 202] width 130 height 5
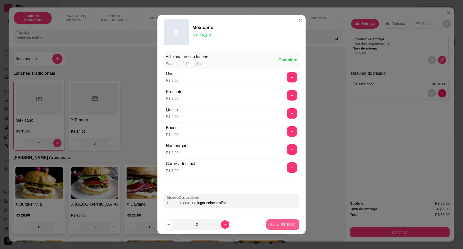
type input "1 sem pimenta, no lugar colocar alface"
click at [268, 227] on button "Editar R$ 30,00" at bounding box center [282, 224] width 33 height 10
type input "0"
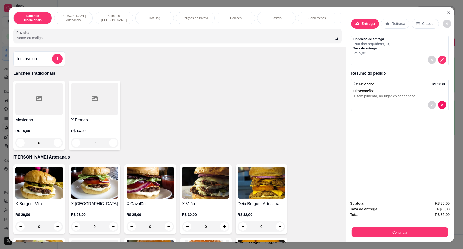
click at [412, 232] on button "Continuar" at bounding box center [400, 232] width 96 height 10
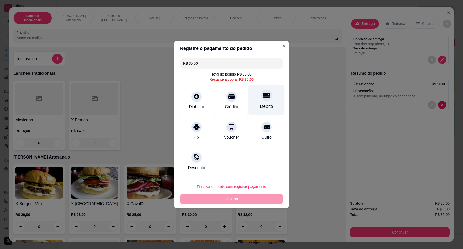
click at [264, 96] on icon at bounding box center [266, 95] width 7 height 7
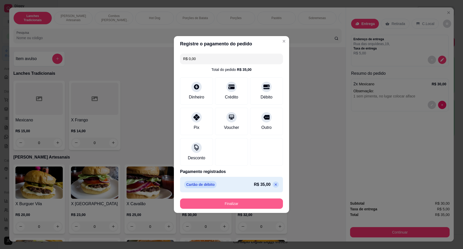
click at [243, 207] on button "Finalizar" at bounding box center [231, 203] width 103 height 10
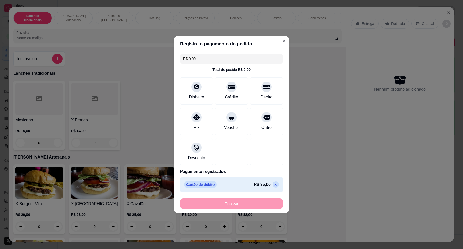
type input "-R$ 35,00"
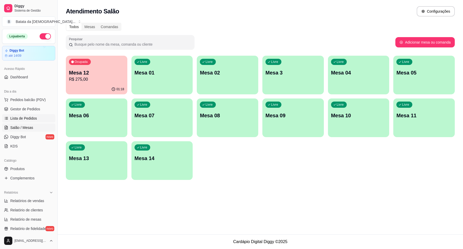
click at [16, 120] on span "Lista de Pedidos" at bounding box center [23, 118] width 27 height 5
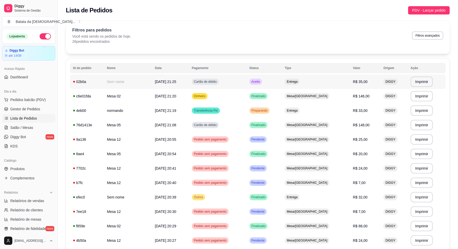
click at [326, 80] on td "Entrega" at bounding box center [316, 81] width 68 height 14
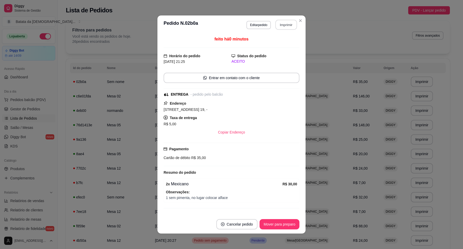
click at [278, 25] on button "Imprimir" at bounding box center [287, 25] width 22 height 10
click at [280, 225] on button "Mover para preparo" at bounding box center [280, 224] width 40 height 10
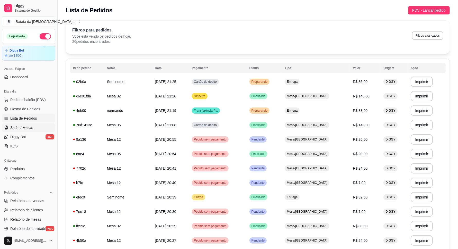
click at [30, 128] on span "Salão / Mesas" at bounding box center [21, 127] width 23 height 5
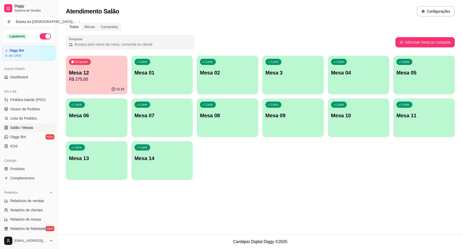
click at [78, 80] on p "R$ 275,00" at bounding box center [96, 79] width 55 height 6
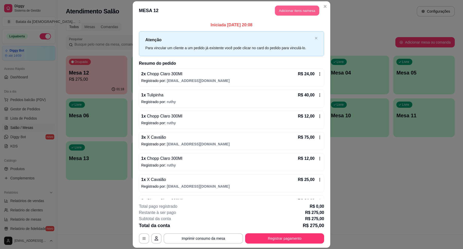
click at [286, 10] on button "Adicionar itens na mesa" at bounding box center [297, 10] width 44 height 10
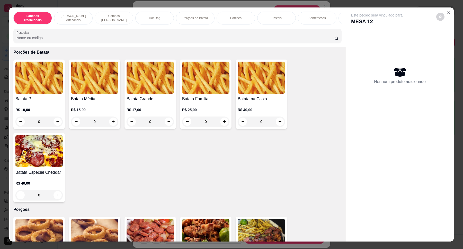
click at [339, 21] on div "Refrigerantes & Suco Natural." at bounding box center [358, 18] width 39 height 13
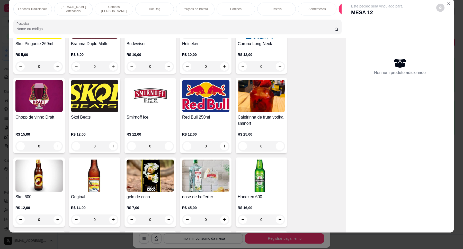
scroll to position [1604, 0]
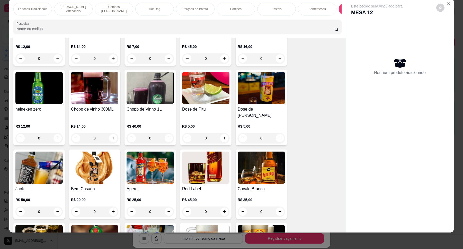
click at [261, 104] on img at bounding box center [261, 88] width 47 height 32
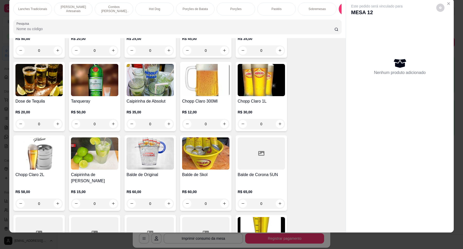
scroll to position [1797, 0]
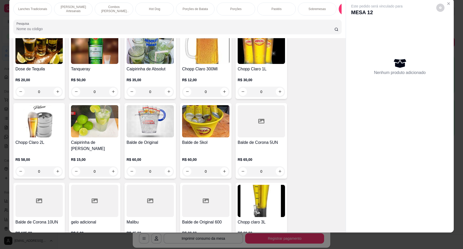
click at [94, 129] on img at bounding box center [94, 121] width 47 height 32
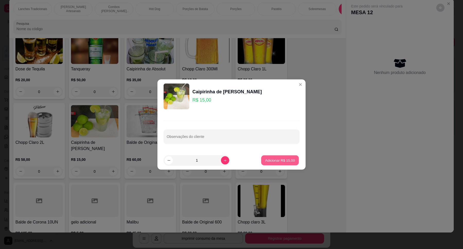
click at [283, 156] on button "Adicionar R$ 15,00" at bounding box center [280, 160] width 38 height 10
type input "1"
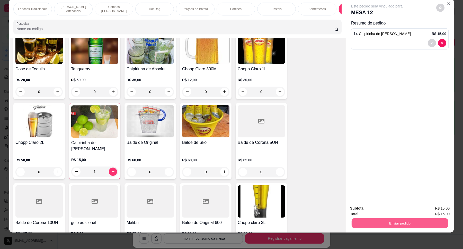
click at [385, 224] on button "Enviar pedido" at bounding box center [400, 223] width 96 height 10
click at [372, 210] on button "Não registrar e enviar pedido" at bounding box center [383, 210] width 52 height 10
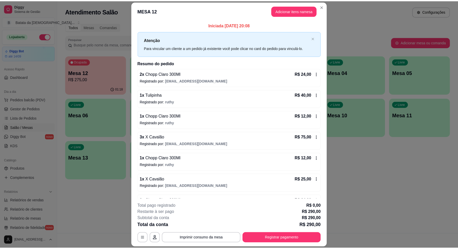
scroll to position [64, 0]
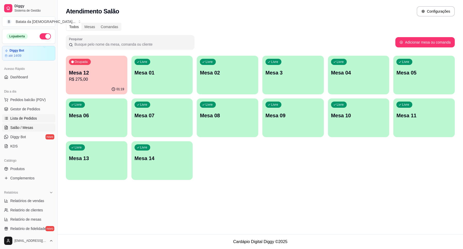
click at [38, 121] on link "Lista de Pedidos" at bounding box center [28, 118] width 53 height 8
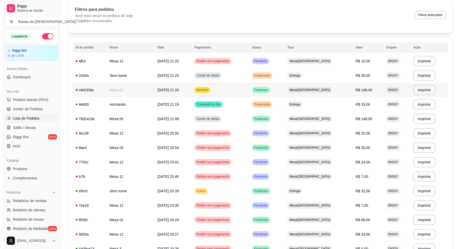
scroll to position [32, 0]
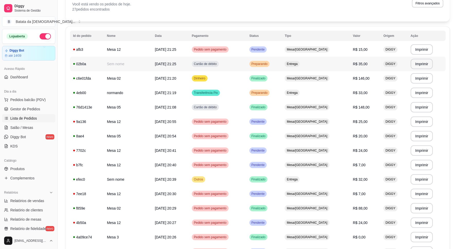
click at [269, 65] on span "Preparando" at bounding box center [260, 64] width 18 height 4
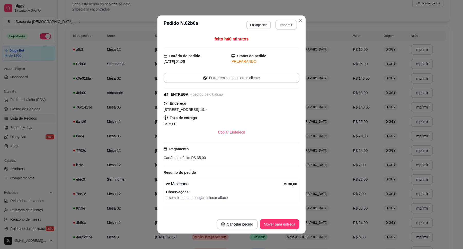
click at [284, 22] on button "Imprimir" at bounding box center [287, 25] width 22 height 10
click at [281, 25] on button "Imprimir" at bounding box center [286, 25] width 22 height 10
click at [277, 21] on button "Imprimir" at bounding box center [286, 25] width 22 height 10
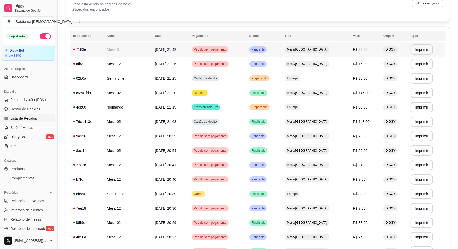
click at [276, 51] on td "Pendente" at bounding box center [265, 49] width 36 height 14
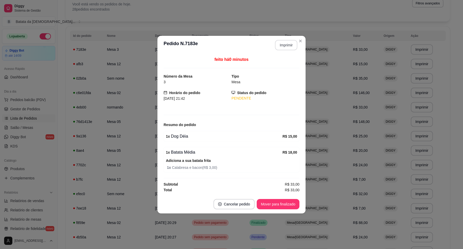
click at [284, 42] on button "Imprimir" at bounding box center [286, 45] width 22 height 10
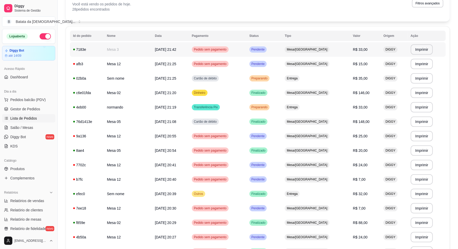
click at [336, 45] on td "Mesa/[GEOGRAPHIC_DATA]" at bounding box center [316, 49] width 68 height 14
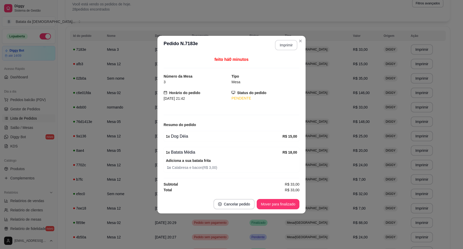
click at [285, 42] on button "Imprimir" at bounding box center [286, 45] width 22 height 10
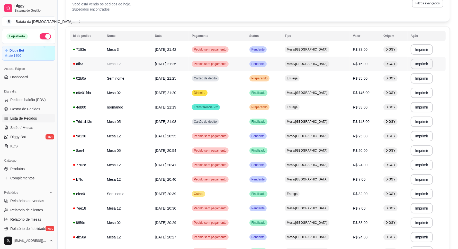
click at [322, 61] on div "Mesa/[GEOGRAPHIC_DATA]" at bounding box center [307, 64] width 45 height 6
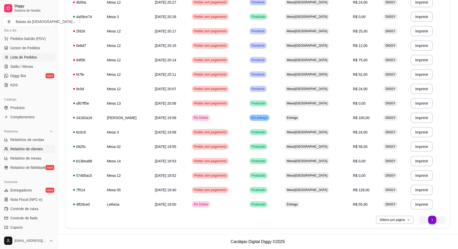
scroll to position [57, 0]
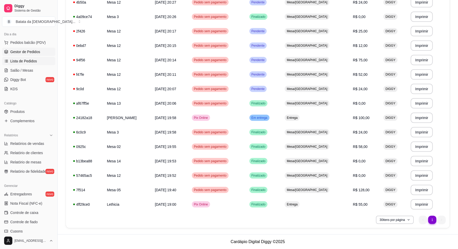
click at [41, 54] on link "Gestor de Pedidos" at bounding box center [28, 52] width 53 height 8
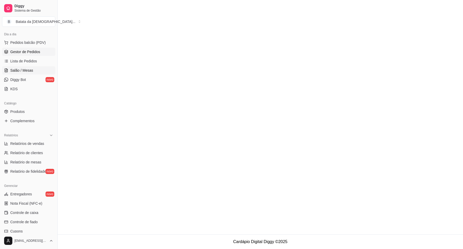
click at [34, 72] on link "Salão / Mesas" at bounding box center [28, 70] width 53 height 8
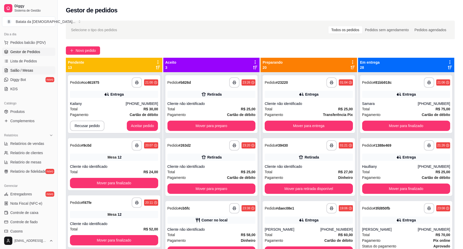
click at [26, 70] on span "Salão / Mesas" at bounding box center [21, 70] width 23 height 5
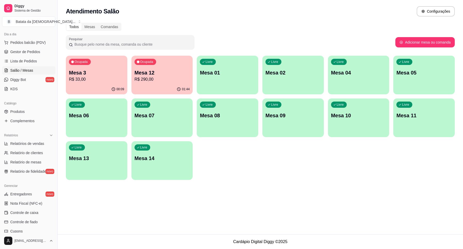
click at [171, 74] on p "Mesa 12" at bounding box center [162, 72] width 55 height 7
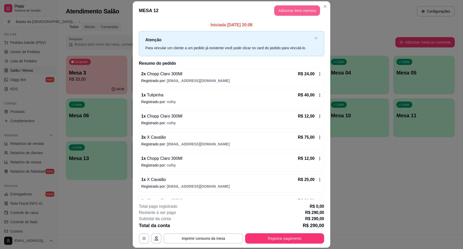
click at [294, 8] on button "Adicionar itens na mesa" at bounding box center [297, 10] width 46 height 10
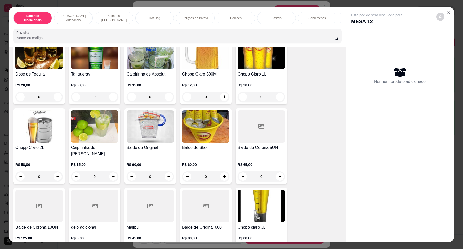
scroll to position [1737, 0]
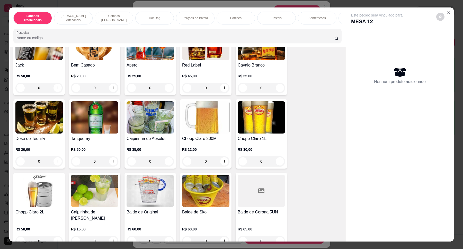
click at [216, 137] on h4 "Chopp Claro 300Ml" at bounding box center [205, 138] width 47 height 6
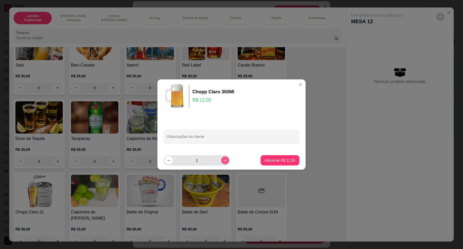
click at [223, 158] on icon "increase-product-quantity" at bounding box center [225, 160] width 4 height 4
type input "2"
click at [266, 160] on p "Adicionar R$ 24,00" at bounding box center [280, 159] width 31 height 5
type input "2"
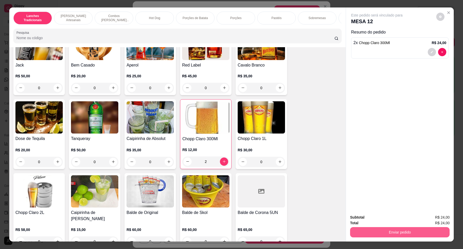
click at [369, 227] on button "Enviar pedido" at bounding box center [400, 232] width 100 height 10
click at [361, 216] on button "Não registrar e enviar pedido" at bounding box center [383, 219] width 54 height 10
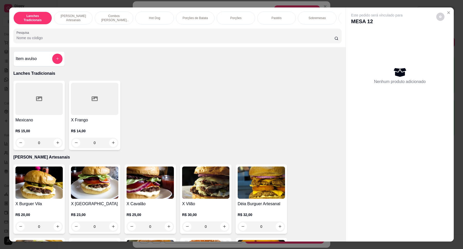
scroll to position [9, 0]
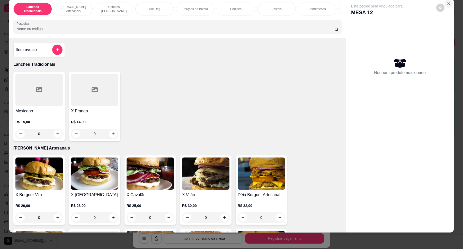
click at [449, 4] on button "Close" at bounding box center [449, 3] width 8 height 8
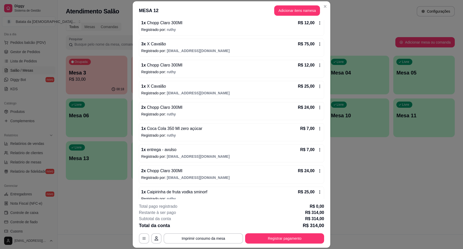
scroll to position [144, 0]
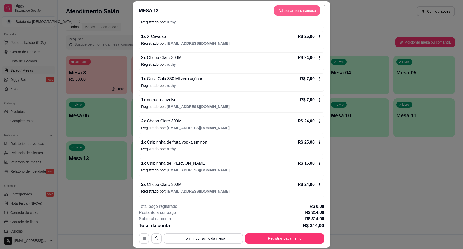
click at [299, 10] on button "Adicionar itens na mesa" at bounding box center [297, 10] width 46 height 10
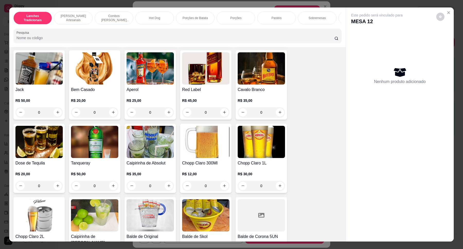
scroll to position [1801, 0]
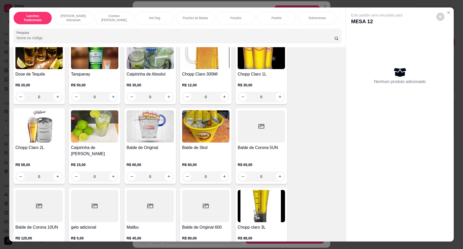
click at [110, 122] on img at bounding box center [94, 126] width 47 height 32
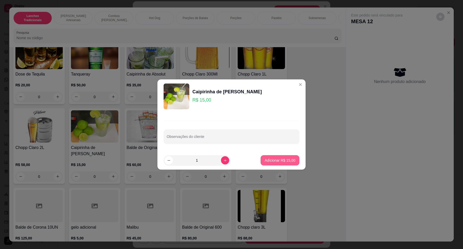
click at [270, 160] on p "Adicionar R$ 15,00" at bounding box center [280, 159] width 31 height 5
type input "1"
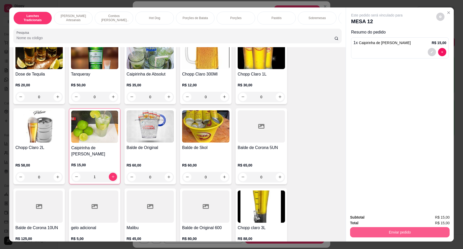
click at [396, 228] on button "Enviar pedido" at bounding box center [400, 232] width 100 height 10
click at [385, 218] on button "Não registrar e enviar pedido" at bounding box center [383, 219] width 52 height 10
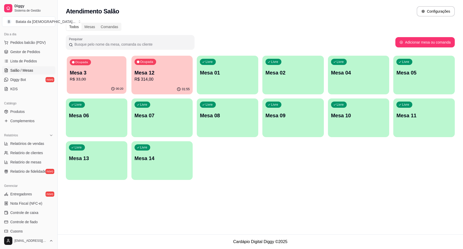
click at [95, 63] on div "Ocupada Mesa 3 R$ 33,00" at bounding box center [96, 70] width 59 height 28
click at [108, 74] on p "Mesa 3" at bounding box center [96, 72] width 55 height 7
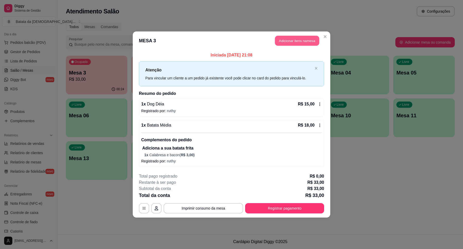
click at [308, 41] on button "Adicionar itens na mesa" at bounding box center [297, 41] width 44 height 10
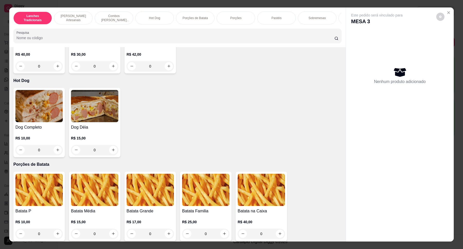
scroll to position [418, 0]
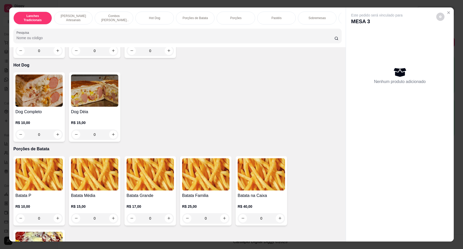
click at [39, 175] on img at bounding box center [38, 174] width 47 height 32
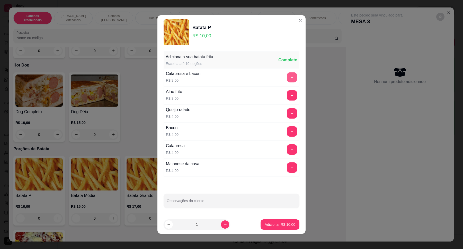
click at [290, 76] on div "+" at bounding box center [292, 77] width 14 height 10
click at [287, 74] on button "+" at bounding box center [292, 77] width 10 height 10
click at [197, 204] on input "Observações do cliente" at bounding box center [232, 202] width 130 height 5
type input "viagem"
click at [282, 229] on button "Adicionar R$ 13,00" at bounding box center [280, 224] width 39 height 10
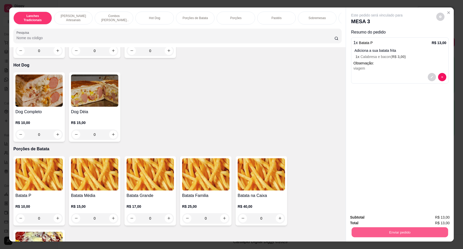
click at [365, 234] on button "Enviar pedido" at bounding box center [400, 232] width 96 height 10
click at [396, 214] on button "Não registrar e enviar pedido" at bounding box center [383, 219] width 54 height 10
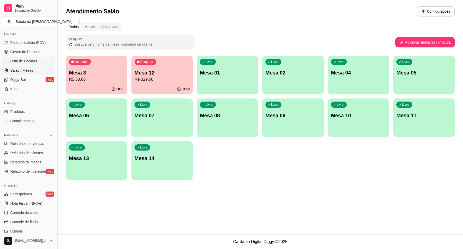
click at [26, 63] on span "Lista de Pedidos" at bounding box center [23, 60] width 27 height 5
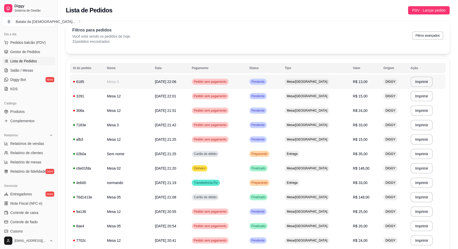
click at [260, 84] on tr "**********" at bounding box center [258, 81] width 376 height 14
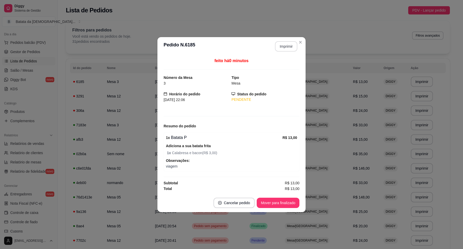
click at [288, 41] on button "Imprimir" at bounding box center [286, 46] width 22 height 10
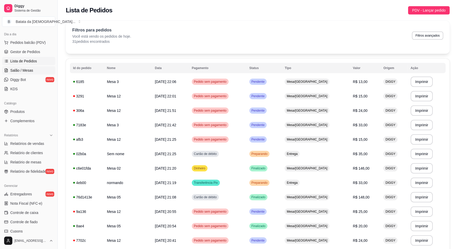
click at [21, 68] on span "Salão / Mesas" at bounding box center [21, 70] width 23 height 5
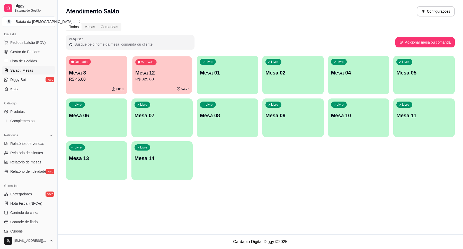
click at [155, 72] on div "Mesa 12 R$ 329,00" at bounding box center [162, 75] width 54 height 13
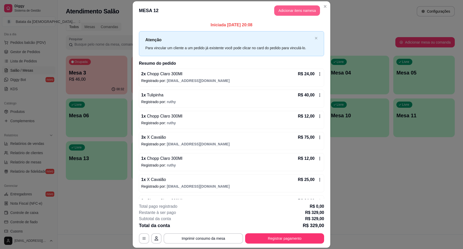
click at [305, 14] on button "Adicionar itens na mesa" at bounding box center [297, 10] width 46 height 10
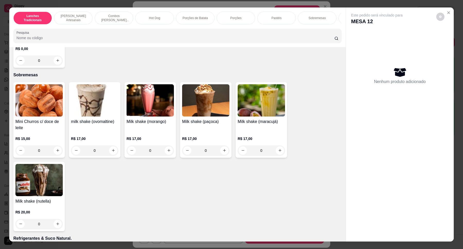
scroll to position [901, 0]
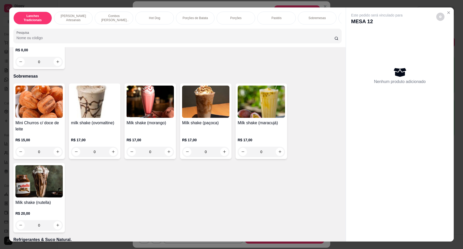
click at [96, 116] on img at bounding box center [94, 101] width 47 height 32
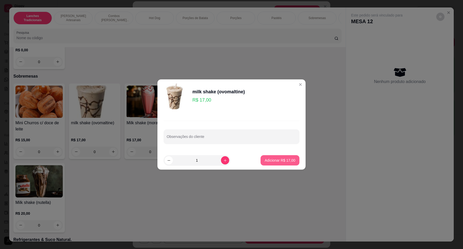
click at [281, 156] on button "Adicionar R$ 17,00" at bounding box center [280, 160] width 39 height 10
type input "1"
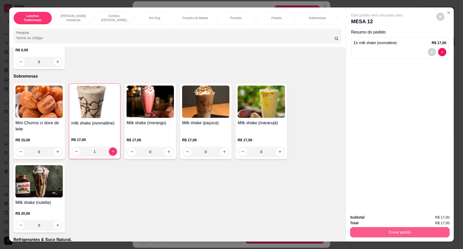
click at [415, 233] on button "Enviar pedido" at bounding box center [400, 232] width 100 height 10
click at [392, 219] on button "Não registrar e enviar pedido" at bounding box center [383, 219] width 52 height 10
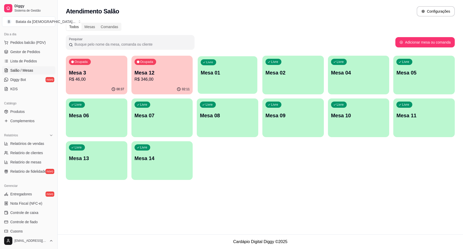
click at [216, 77] on div "Livre Mesa 01" at bounding box center [228, 71] width 60 height 31
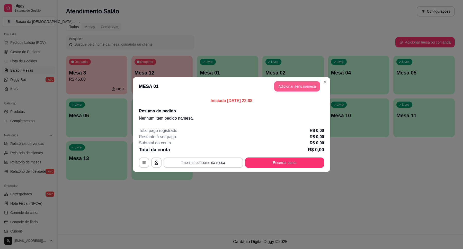
click at [286, 87] on button "Adicionar itens na mesa" at bounding box center [297, 86] width 46 height 10
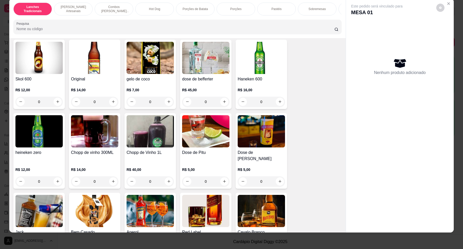
scroll to position [1576, 0]
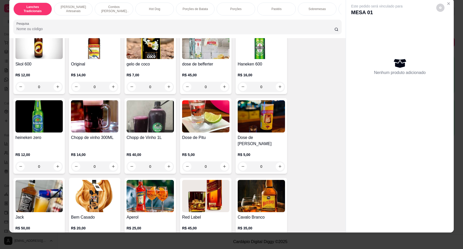
click at [100, 76] on div "R$ 14,00 0" at bounding box center [94, 79] width 47 height 25
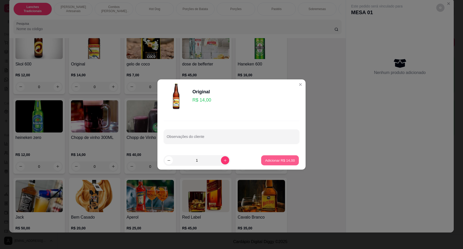
click at [277, 158] on p "Adicionar R$ 14,00" at bounding box center [280, 159] width 30 height 5
type input "1"
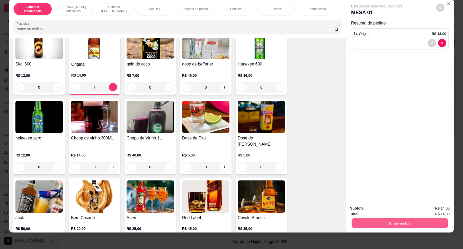
click at [401, 221] on button "Enviar pedido" at bounding box center [400, 223] width 96 height 10
click at [372, 213] on button "Não registrar e enviar pedido" at bounding box center [383, 210] width 54 height 10
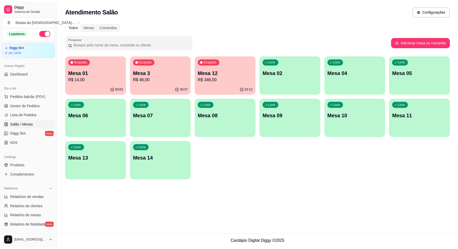
scroll to position [0, 0]
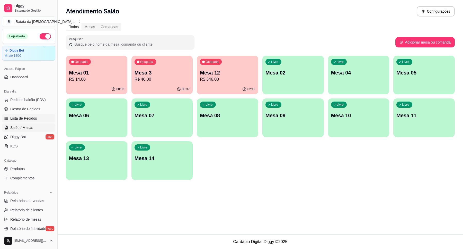
click at [32, 119] on span "Lista de Pedidos" at bounding box center [23, 118] width 27 height 5
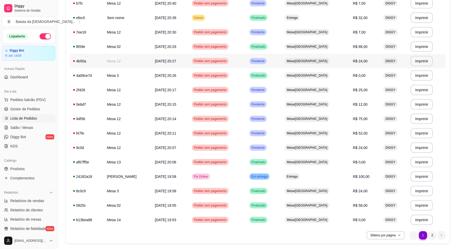
scroll to position [295, 0]
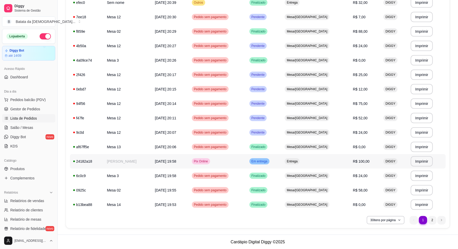
click at [269, 160] on span "Em entrega" at bounding box center [260, 161] width 18 height 4
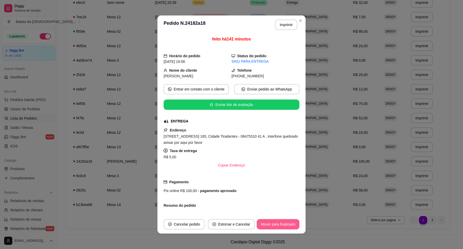
click at [266, 227] on button "Mover para finalizado" at bounding box center [278, 224] width 43 height 10
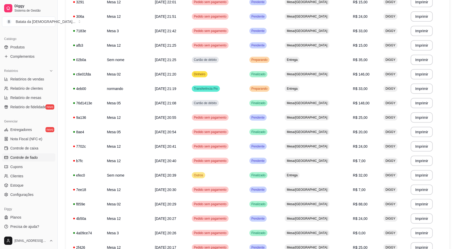
scroll to position [134, 0]
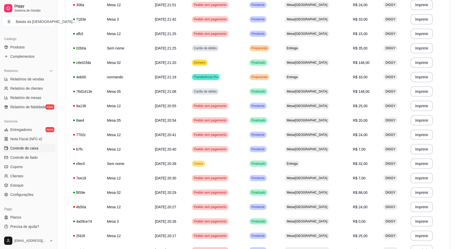
click at [35, 147] on span "Controle de caixa" at bounding box center [24, 147] width 28 height 5
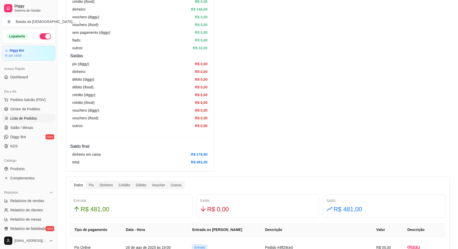
click at [32, 118] on span "Lista de Pedidos" at bounding box center [23, 118] width 27 height 5
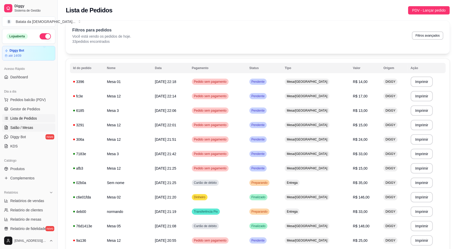
click at [22, 127] on span "Salão / Mesas" at bounding box center [21, 127] width 23 height 5
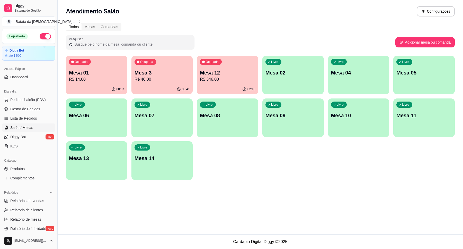
click at [153, 78] on p "R$ 46,00" at bounding box center [162, 79] width 55 height 6
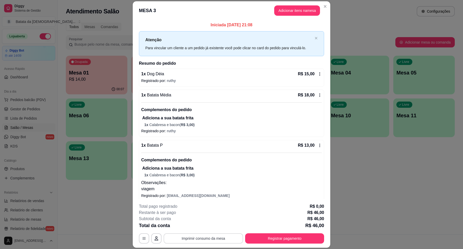
click at [209, 233] on button "Imprimir consumo da mesa" at bounding box center [204, 238] width 80 height 10
click at [209, 239] on button "Imprimir consumo da mesa" at bounding box center [203, 238] width 77 height 10
click at [299, 234] on button "Registrar pagamento" at bounding box center [284, 238] width 79 height 10
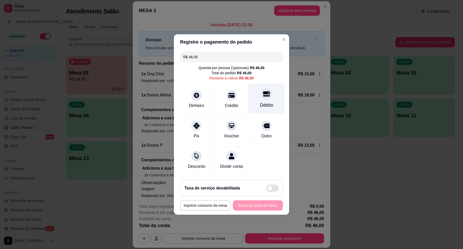
click at [265, 91] on icon at bounding box center [266, 93] width 7 height 5
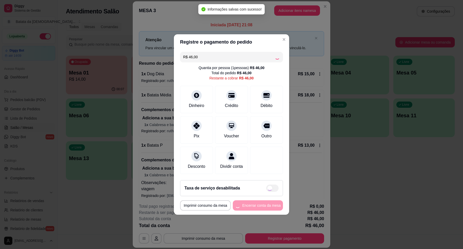
type input "R$ 0,00"
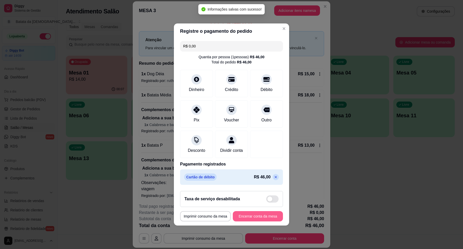
click at [267, 218] on button "Encerrar conta da mesa" at bounding box center [258, 216] width 50 height 10
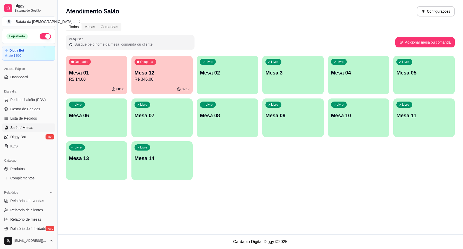
click at [159, 85] on div "02:17" at bounding box center [162, 89] width 62 height 10
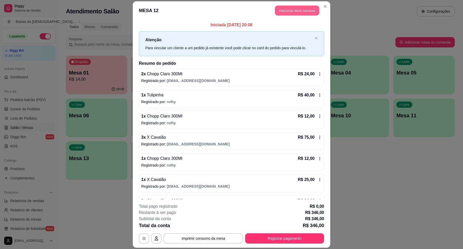
click at [300, 6] on button "Adicionar itens na mesa" at bounding box center [297, 10] width 44 height 10
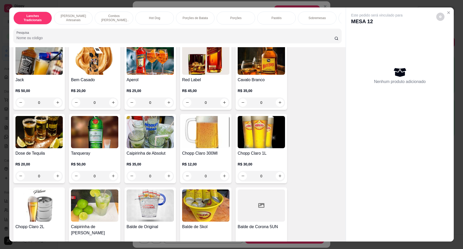
scroll to position [1769, 0]
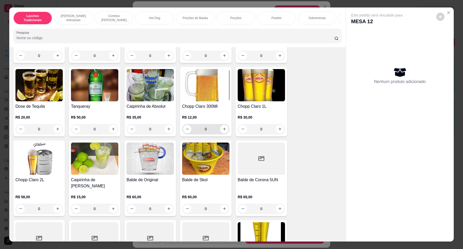
click at [226, 124] on div "0" at bounding box center [205, 129] width 47 height 10
click at [224, 128] on button "increase-product-quantity" at bounding box center [224, 129] width 8 height 8
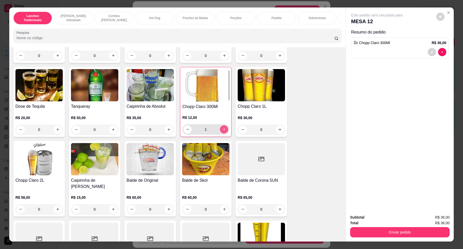
type input "3"
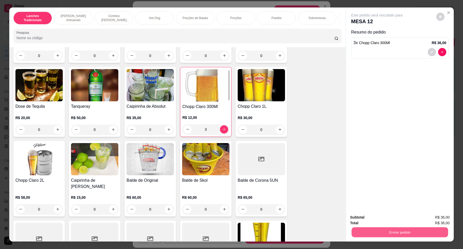
click at [419, 231] on button "Enviar pedido" at bounding box center [400, 232] width 96 height 10
click at [370, 218] on button "Não registrar e enviar pedido" at bounding box center [383, 219] width 52 height 10
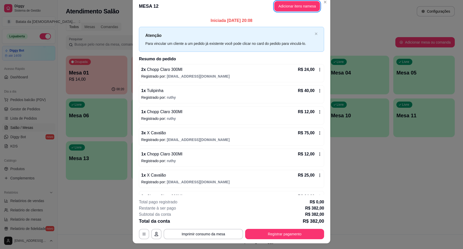
scroll to position [0, 0]
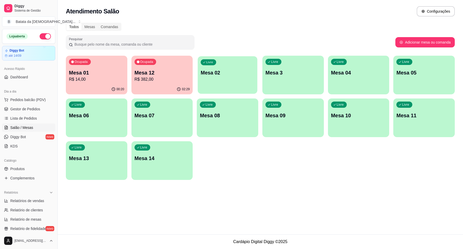
click at [234, 75] on p "Mesa 02" at bounding box center [228, 72] width 54 height 7
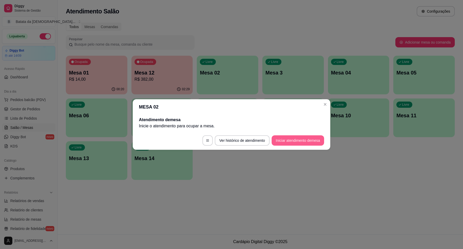
click at [287, 138] on button "Iniciar atendimento de mesa" at bounding box center [298, 140] width 52 height 10
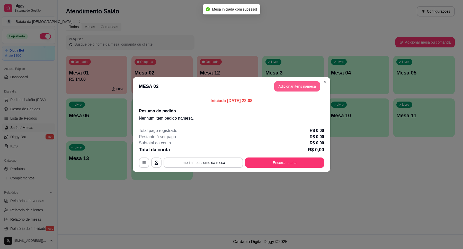
click at [299, 86] on button "Adicionar itens na mesa" at bounding box center [297, 86] width 46 height 10
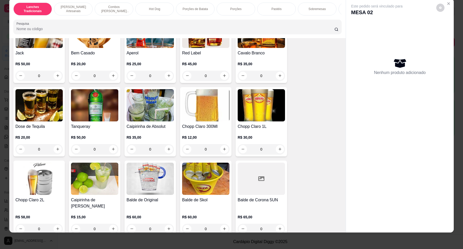
scroll to position [1741, 0]
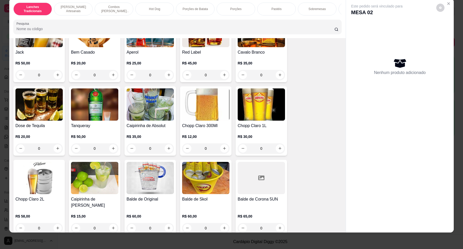
click at [44, 188] on img at bounding box center [38, 178] width 47 height 32
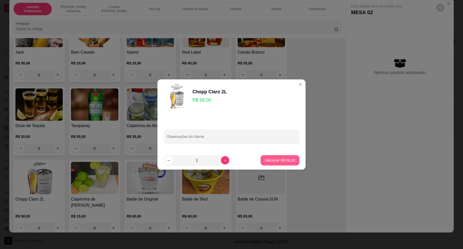
click at [294, 160] on button "Adicionar R$ 58,00" at bounding box center [280, 160] width 39 height 10
type input "1"
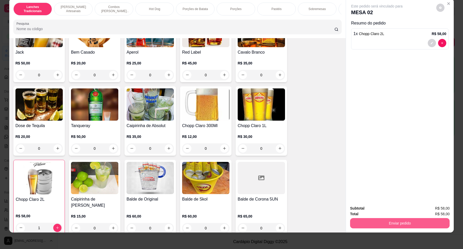
click at [379, 223] on button "Enviar pedido" at bounding box center [400, 223] width 100 height 10
click at [376, 213] on button "Não registrar e enviar pedido" at bounding box center [383, 210] width 52 height 10
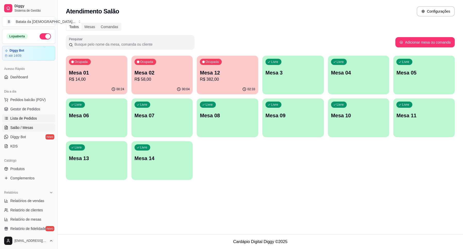
click at [19, 120] on span "Lista de Pedidos" at bounding box center [23, 118] width 27 height 5
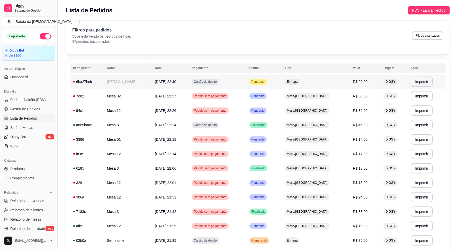
click at [282, 80] on td "Pendente" at bounding box center [265, 81] width 36 height 14
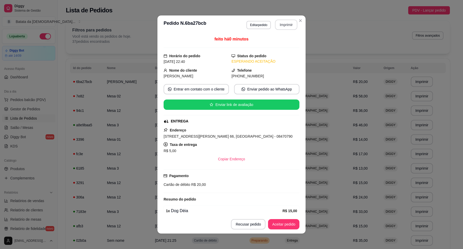
click at [278, 29] on button "Imprimir" at bounding box center [286, 25] width 22 height 10
click at [288, 222] on button "Aceitar pedido" at bounding box center [283, 224] width 31 height 10
click at [288, 223] on button "Mover para preparo" at bounding box center [279, 224] width 39 height 10
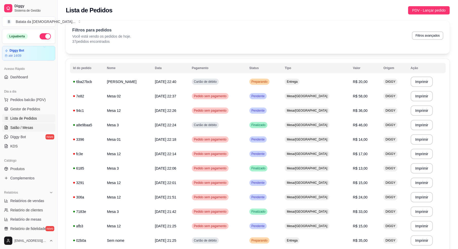
click at [40, 129] on link "Salão / Mesas" at bounding box center [28, 127] width 53 height 8
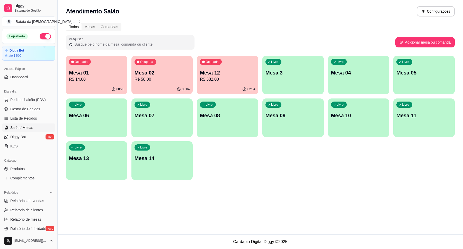
click at [155, 74] on p "Mesa 02" at bounding box center [162, 72] width 55 height 7
click at [215, 75] on p "Mesa 12" at bounding box center [227, 72] width 55 height 7
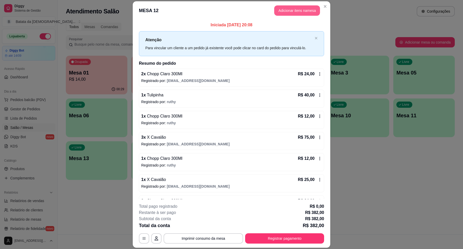
click at [305, 8] on button "Adicionar itens na mesa" at bounding box center [297, 10] width 46 height 10
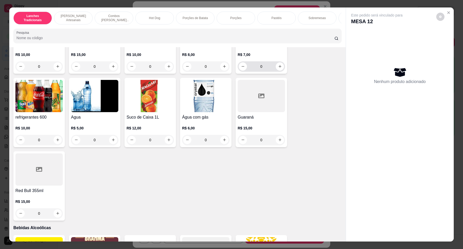
scroll to position [1158, 0]
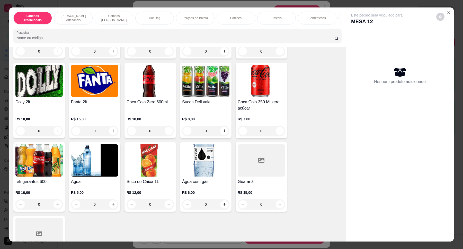
click at [258, 96] on img at bounding box center [261, 81] width 47 height 32
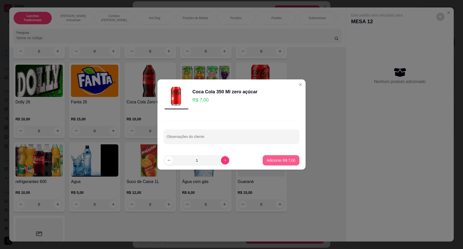
click at [277, 158] on p "Adicionar R$ 7,00" at bounding box center [281, 159] width 29 height 5
type input "1"
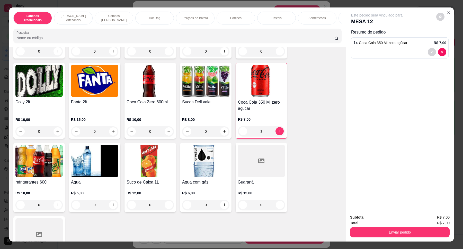
click at [270, 97] on img at bounding box center [261, 81] width 47 height 32
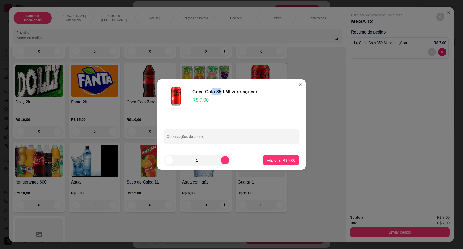
drag, startPoint x: 221, startPoint y: 91, endPoint x: 211, endPoint y: 92, distance: 9.6
click at [211, 92] on div "Coca Cola 350 Ml zero açúcar" at bounding box center [224, 91] width 65 height 7
drag, startPoint x: 224, startPoint y: 92, endPoint x: 234, endPoint y: 93, distance: 9.9
click at [225, 92] on div "Coca Cola 350 Ml zero açúcar" at bounding box center [224, 91] width 65 height 7
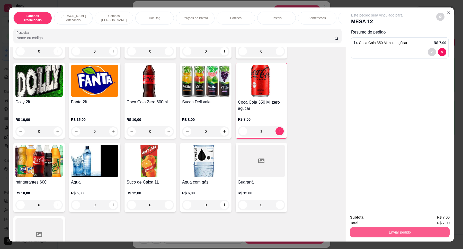
click at [364, 231] on button "Enviar pedido" at bounding box center [400, 232] width 100 height 10
click at [368, 216] on button "Não registrar e enviar pedido" at bounding box center [383, 219] width 54 height 10
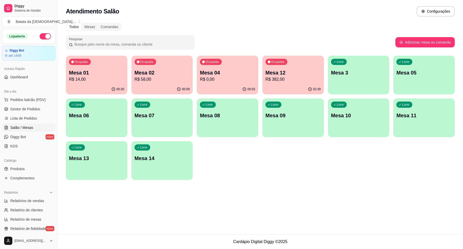
click at [245, 57] on div "Ocupada Mesa 04 R$ 0,00" at bounding box center [228, 70] width 62 height 29
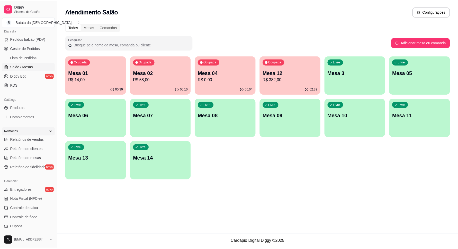
scroll to position [64, 0]
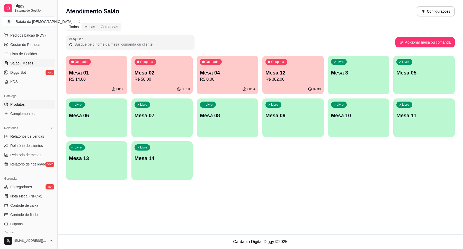
click at [36, 104] on link "Produtos" at bounding box center [28, 104] width 53 height 8
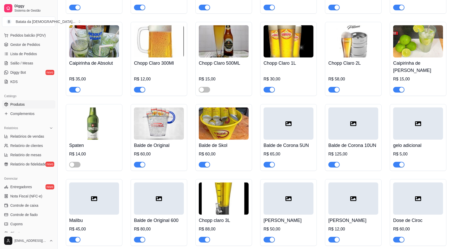
scroll to position [32, 0]
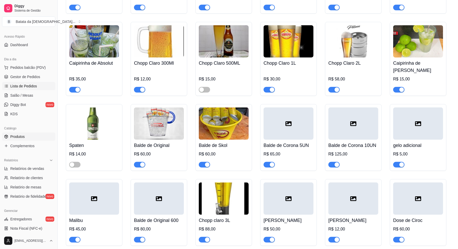
click at [34, 88] on span "Lista de Pedidos" at bounding box center [23, 85] width 27 height 5
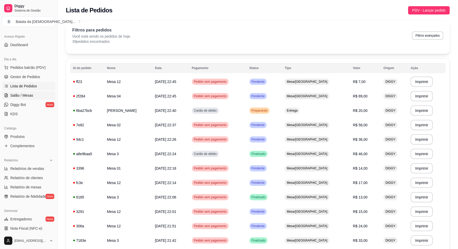
click at [17, 94] on span "Salão / Mesas" at bounding box center [21, 95] width 23 height 5
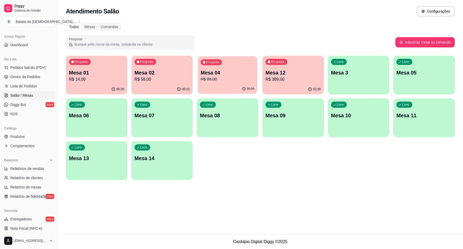
click at [207, 86] on div "00:04" at bounding box center [228, 89] width 60 height 10
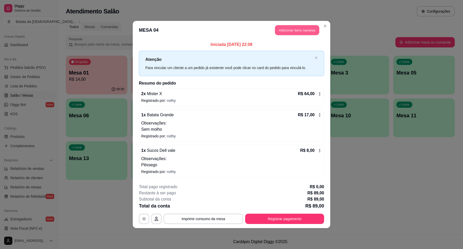
click at [287, 29] on button "Adicionar itens na mesa" at bounding box center [297, 30] width 44 height 10
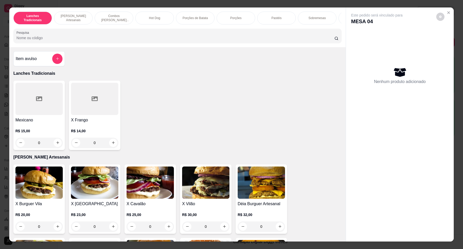
scroll to position [0, 76]
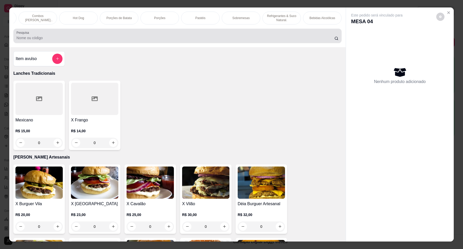
click at [281, 40] on input "Pesquisa" at bounding box center [175, 37] width 318 height 5
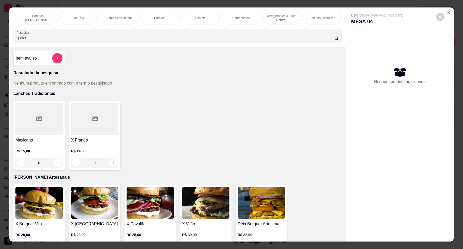
scroll to position [0, 0]
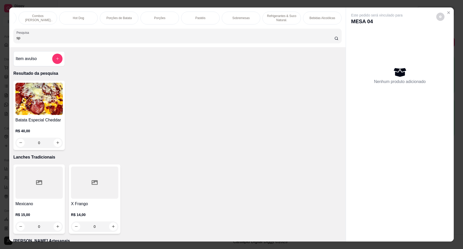
type input "s"
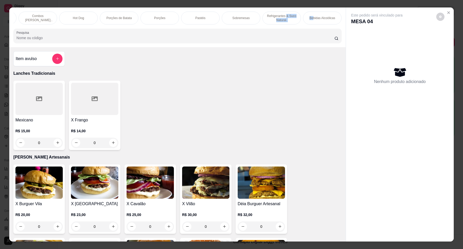
drag, startPoint x: 311, startPoint y: 14, endPoint x: 295, endPoint y: 20, distance: 16.7
click at [282, 10] on div "Lanches Tradicionais Burguer's Artesanais Combos Burguer's Artesanais Hot Dog P…" at bounding box center [177, 27] width 337 height 40
click at [314, 18] on p "Bebidas Alcoólicas" at bounding box center [323, 18] width 26 height 4
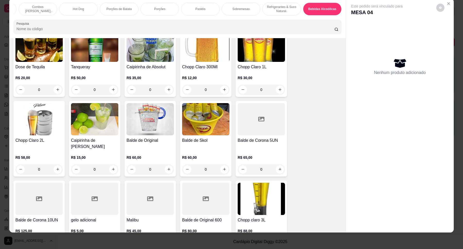
scroll to position [1869, 0]
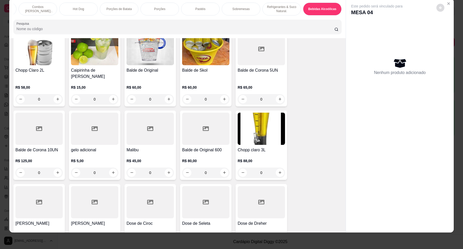
click at [442, 5] on button "decrease-product-quantity" at bounding box center [440, 8] width 8 height 8
click at [448, 3] on icon "Close" at bounding box center [449, 4] width 2 height 2
click at [447, 5] on icon "Close" at bounding box center [449, 4] width 4 height 4
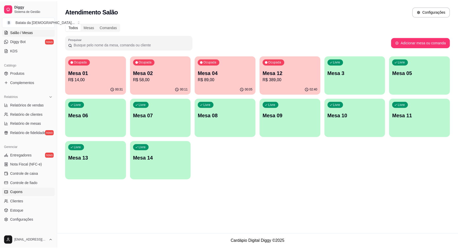
scroll to position [96, 0]
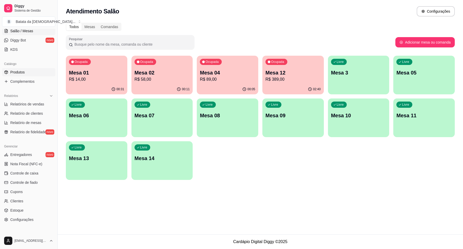
click at [33, 71] on link "Produtos" at bounding box center [28, 72] width 53 height 8
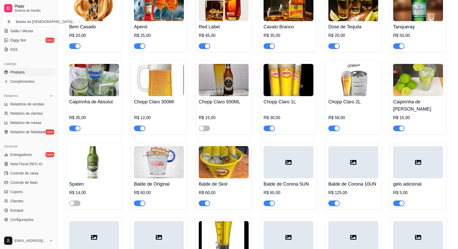
scroll to position [1930, 0]
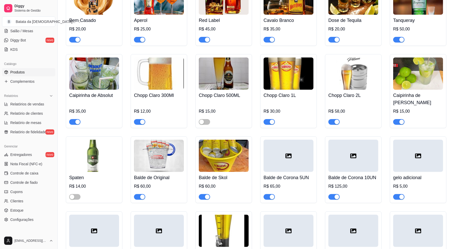
click at [75, 191] on div at bounding box center [94, 194] width 50 height 10
click at [75, 194] on span "button" at bounding box center [74, 197] width 11 height 6
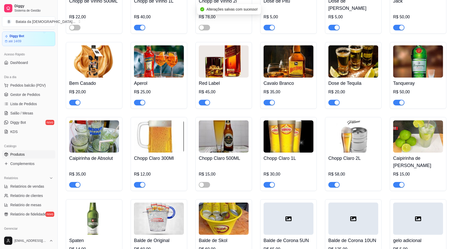
scroll to position [0, 0]
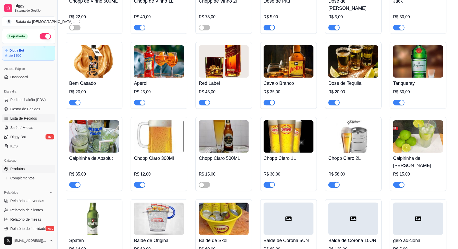
click at [37, 117] on link "Lista de Pedidos" at bounding box center [28, 118] width 53 height 8
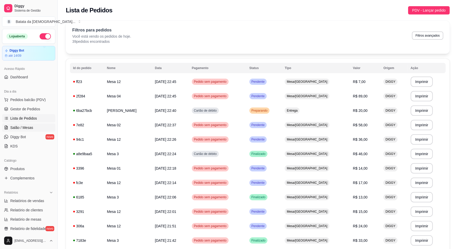
click at [31, 124] on link "Salão / Mesas" at bounding box center [28, 127] width 53 height 8
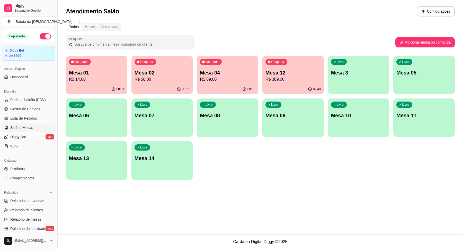
click at [213, 81] on p "R$ 89,00" at bounding box center [227, 79] width 55 height 6
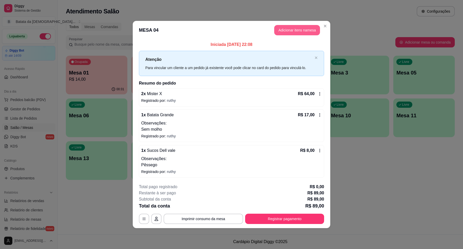
click at [308, 30] on button "Adicionar itens na mesa" at bounding box center [297, 30] width 46 height 10
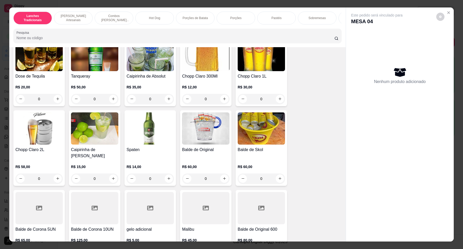
scroll to position [1801, 0]
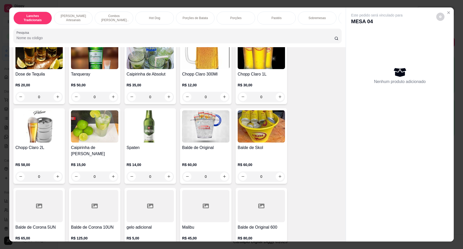
click at [160, 141] on div "Spaten R$ 14,00 0" at bounding box center [150, 145] width 51 height 75
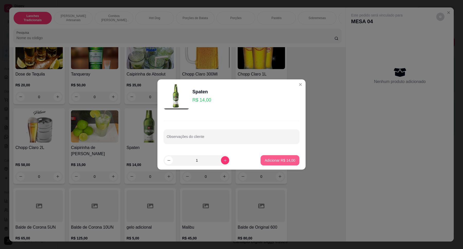
click at [273, 160] on p "Adicionar R$ 14,00" at bounding box center [280, 159] width 31 height 5
type input "1"
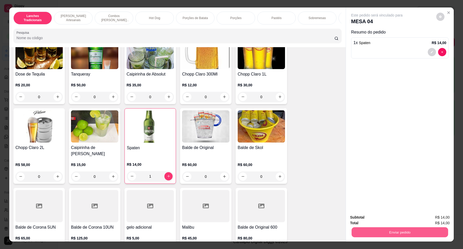
click at [379, 236] on button "Enviar pedido" at bounding box center [400, 232] width 96 height 10
click at [377, 219] on button "Não registrar e enviar pedido" at bounding box center [383, 219] width 54 height 10
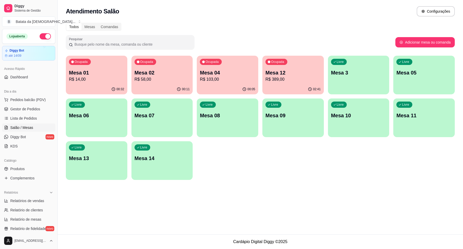
click at [214, 75] on p "Mesa 04" at bounding box center [227, 72] width 55 height 7
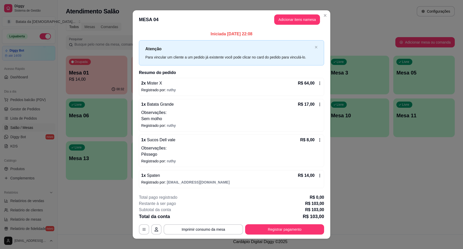
scroll to position [6, 0]
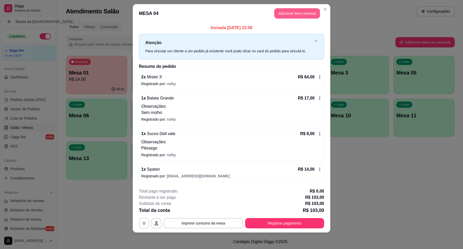
click at [296, 12] on button "Adicionar itens na mesa" at bounding box center [297, 13] width 46 height 10
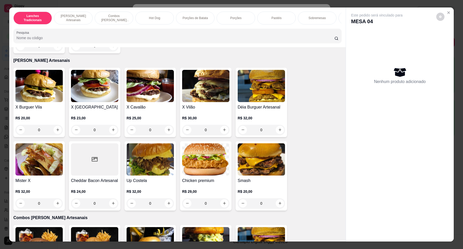
scroll to position [0, 0]
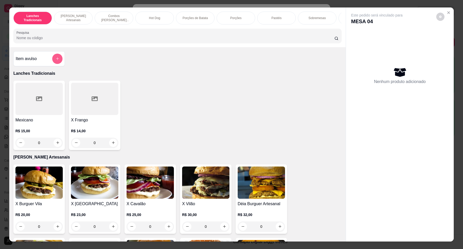
click at [55, 64] on button "add-separate-item" at bounding box center [57, 59] width 10 height 10
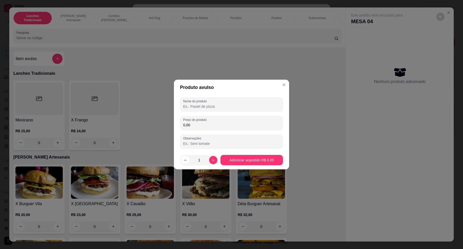
click at [212, 106] on input "Nome do produto" at bounding box center [231, 106] width 97 height 5
type input "calabresa e bacon"
click at [204, 128] on div "Preço do produto 0,00" at bounding box center [231, 123] width 103 height 14
type input "3,00"
click at [244, 166] on footer "1 Adicionar ao pedido R$ 3,00" at bounding box center [231, 160] width 115 height 19
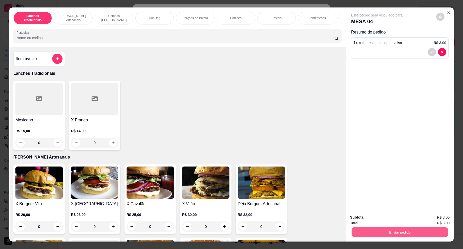
click at [409, 229] on button "Enviar pedido" at bounding box center [400, 232] width 96 height 10
click at [385, 218] on button "Não registrar e enviar pedido" at bounding box center [383, 219] width 52 height 10
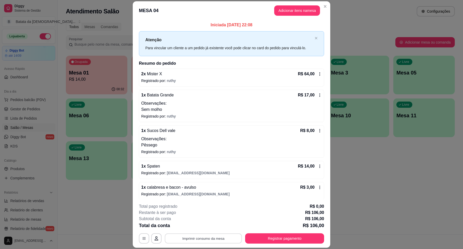
click at [199, 237] on button "Imprimir consumo da mesa" at bounding box center [203, 238] width 77 height 10
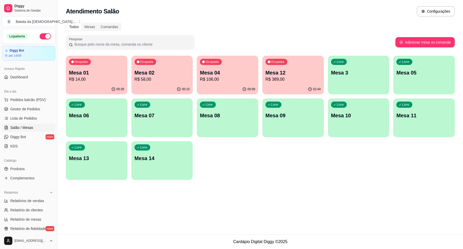
click at [152, 74] on p "Mesa 02" at bounding box center [162, 72] width 55 height 7
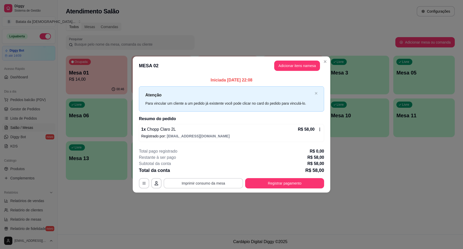
click at [225, 183] on button "Imprimir consumo da mesa" at bounding box center [204, 183] width 80 height 10
click at [303, 181] on button "Registrar pagamento" at bounding box center [285, 183] width 77 height 10
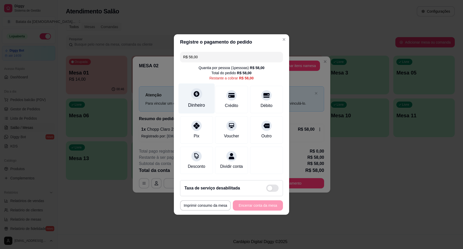
click at [196, 98] on div "Dinheiro" at bounding box center [197, 98] width 36 height 30
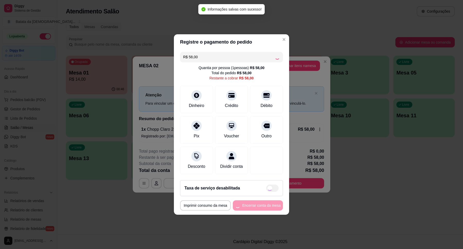
type input "R$ 0,00"
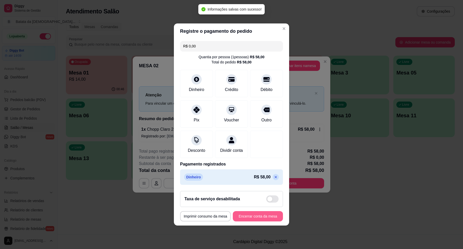
click at [261, 221] on button "Encerrar conta da mesa" at bounding box center [258, 216] width 50 height 10
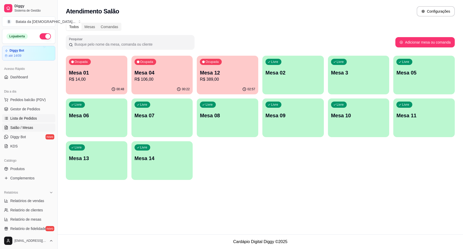
click at [35, 121] on link "Lista de Pedidos" at bounding box center [28, 118] width 53 height 8
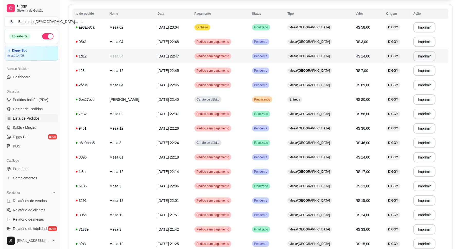
scroll to position [64, 0]
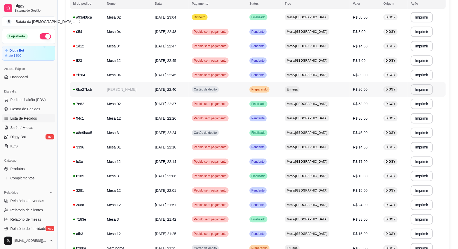
click at [245, 89] on td "Cartão de débito" at bounding box center [218, 89] width 58 height 14
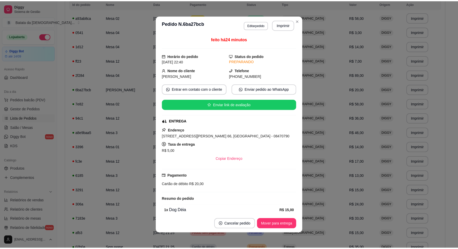
scroll to position [25, 0]
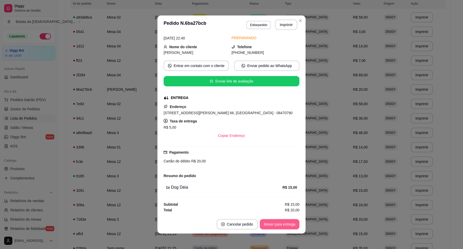
click at [276, 219] on button "Mover para entrega" at bounding box center [280, 224] width 40 height 10
click at [298, 16] on header "**********" at bounding box center [231, 24] width 148 height 19
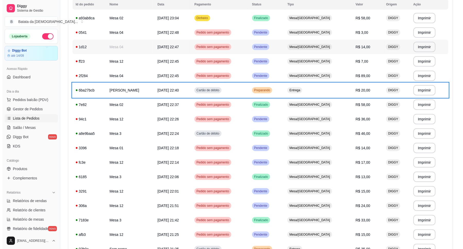
scroll to position [64, 0]
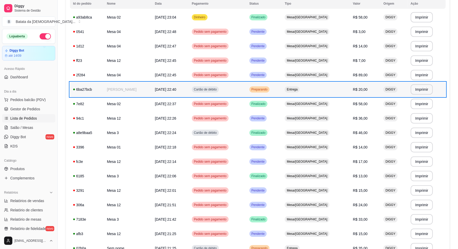
click at [235, 91] on td "Cartão de débito" at bounding box center [218, 89] width 58 height 14
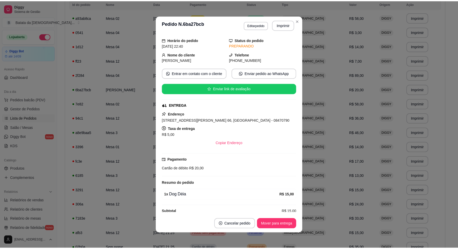
scroll to position [25, 0]
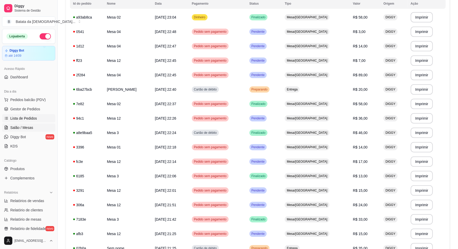
click at [29, 131] on link "Salão / Mesas" at bounding box center [28, 127] width 53 height 8
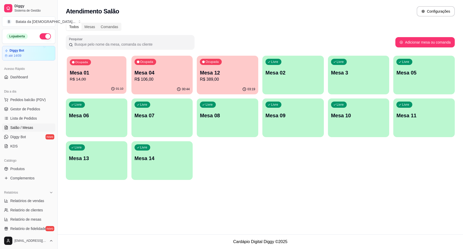
click at [101, 84] on div "Ocupada Mesa 01 R$ 14,00" at bounding box center [96, 70] width 59 height 28
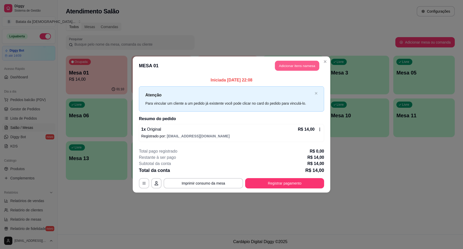
click at [279, 63] on button "Adicionar itens na mesa" at bounding box center [297, 66] width 44 height 10
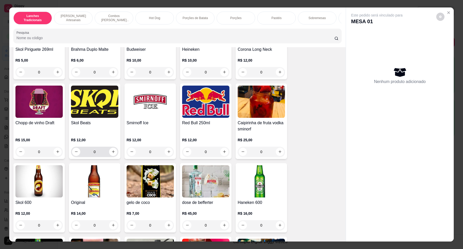
scroll to position [1447, 0]
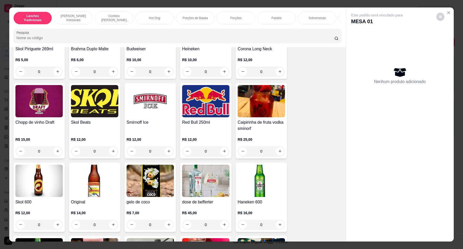
click at [98, 189] on img at bounding box center [94, 180] width 47 height 32
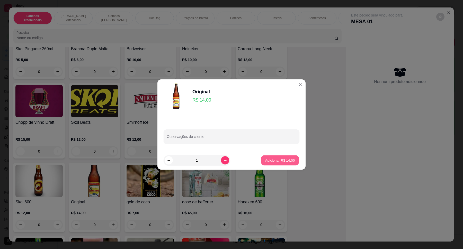
click at [279, 160] on p "Adicionar R$ 14,00" at bounding box center [280, 159] width 30 height 5
type input "1"
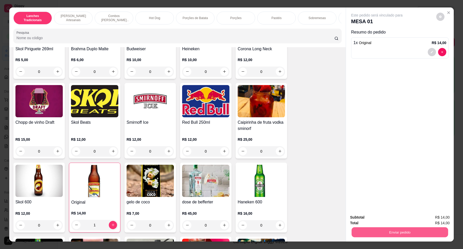
click at [377, 233] on button "Enviar pedido" at bounding box center [400, 232] width 96 height 10
click at [372, 218] on button "Não registrar e enviar pedido" at bounding box center [383, 219] width 52 height 10
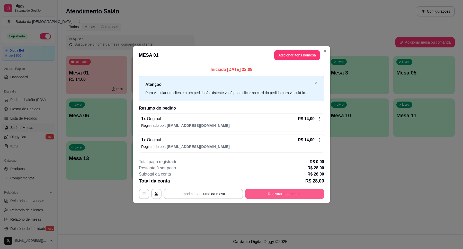
click at [289, 194] on button "Registrar pagamento" at bounding box center [284, 193] width 79 height 10
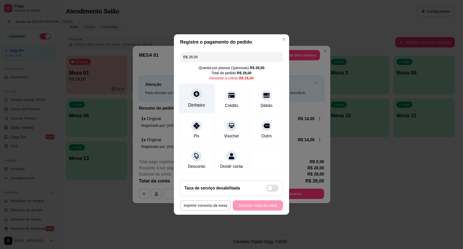
click at [205, 84] on div "Dinheiro" at bounding box center [197, 98] width 36 height 30
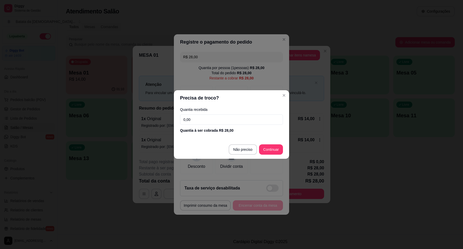
click at [218, 116] on input "0,00" at bounding box center [231, 119] width 103 height 10
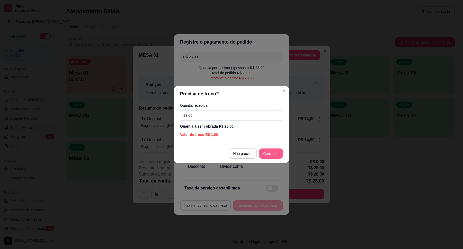
type input "29,00"
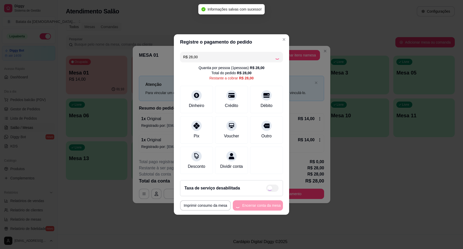
type input "R$ 0,00"
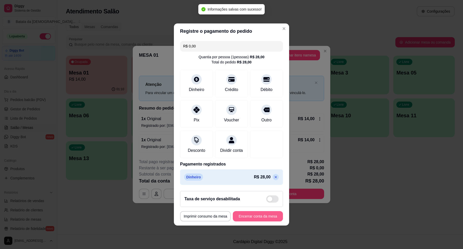
click at [248, 218] on button "Encerrar conta da mesa" at bounding box center [258, 216] width 50 height 10
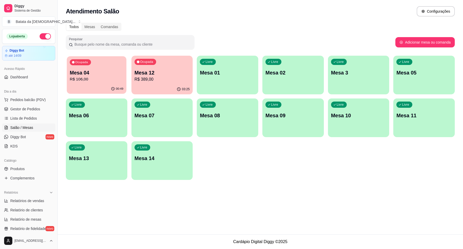
click at [101, 72] on p "Mesa 04" at bounding box center [97, 72] width 54 height 7
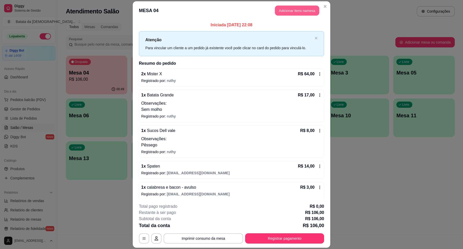
click at [291, 12] on button "Adicionar itens na mesa" at bounding box center [297, 10] width 44 height 10
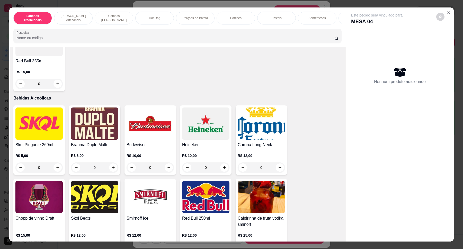
scroll to position [1383, 0]
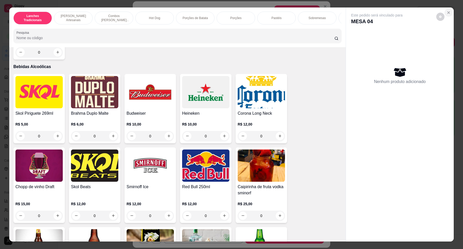
click at [448, 10] on button "Close" at bounding box center [449, 12] width 8 height 8
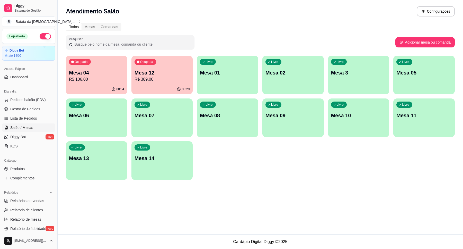
click at [107, 156] on p "Mesa 13" at bounding box center [96, 157] width 55 height 7
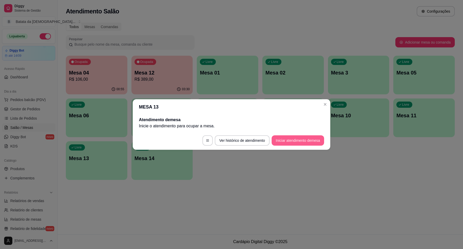
click at [303, 140] on button "Iniciar atendimento de mesa" at bounding box center [298, 140] width 52 height 10
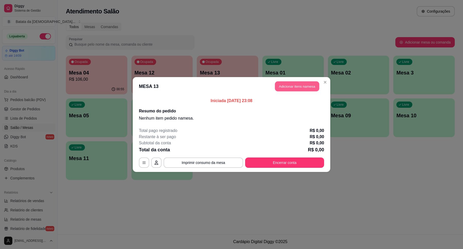
click at [294, 88] on button "Adicionar itens na mesa" at bounding box center [297, 86] width 44 height 10
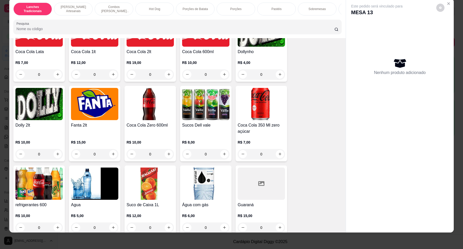
scroll to position [1135, 0]
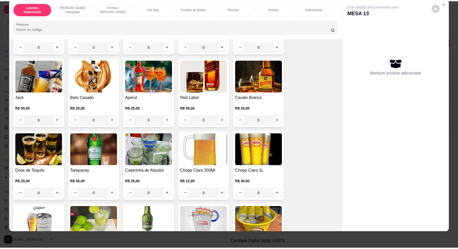
scroll to position [1705, 0]
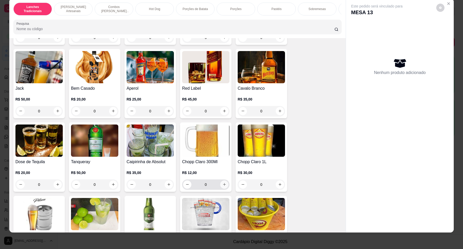
click at [223, 183] on icon "increase-product-quantity" at bounding box center [224, 184] width 3 height 3
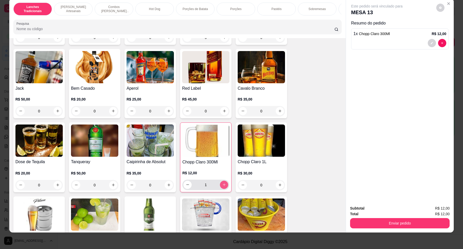
click at [222, 183] on icon "increase-product-quantity" at bounding box center [224, 184] width 4 height 4
type input "2"
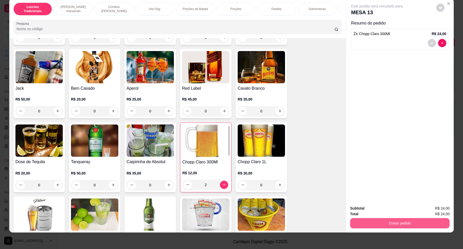
click at [403, 220] on button "Enviar pedido" at bounding box center [400, 223] width 100 height 10
click at [396, 213] on button "Não registrar e enviar pedido" at bounding box center [383, 210] width 52 height 10
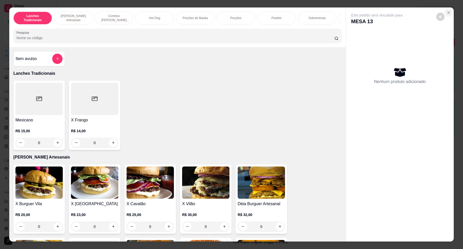
click at [447, 14] on icon "Close" at bounding box center [449, 13] width 4 height 4
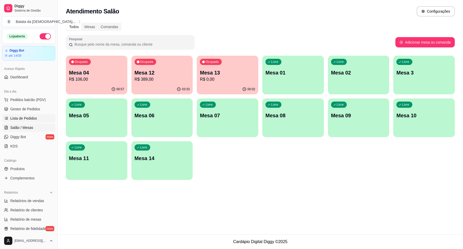
click at [17, 116] on span "Lista de Pedidos" at bounding box center [23, 118] width 27 height 5
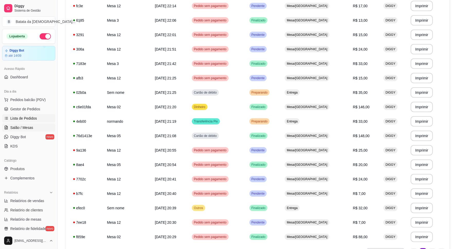
click at [40, 127] on link "Salão / Mesas" at bounding box center [28, 127] width 53 height 8
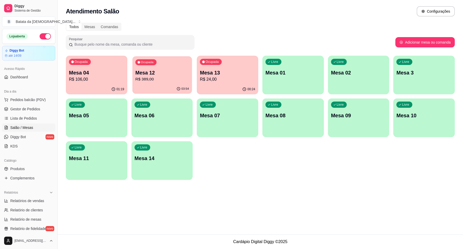
click at [168, 82] on p "R$ 389,00" at bounding box center [162, 79] width 54 height 6
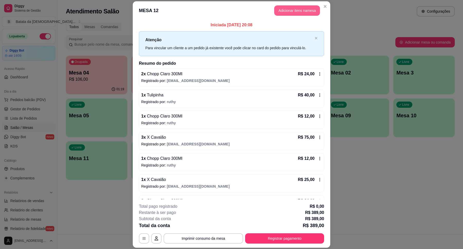
click at [287, 15] on button "Adicionar itens na mesa" at bounding box center [297, 10] width 46 height 10
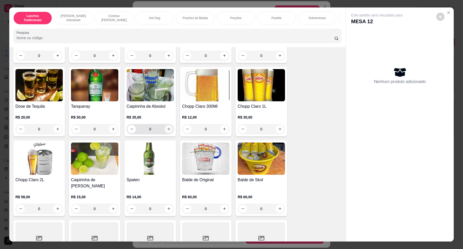
scroll to position [1801, 0]
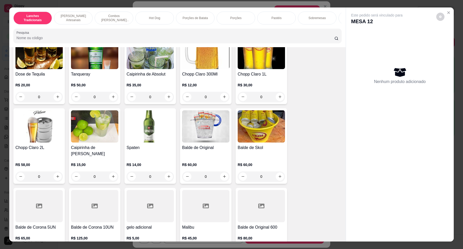
click at [91, 133] on img at bounding box center [94, 126] width 47 height 32
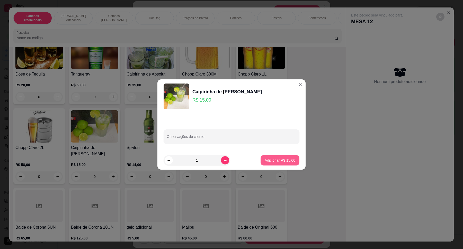
click at [288, 159] on p "Adicionar R$ 15,00" at bounding box center [280, 159] width 31 height 5
type input "1"
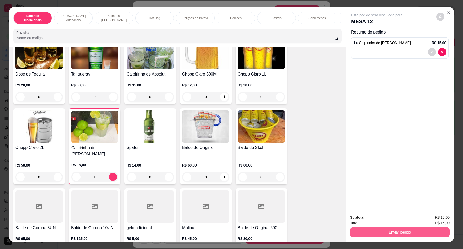
click at [405, 227] on button "Enviar pedido" at bounding box center [400, 232] width 100 height 10
click at [368, 217] on button "Não registrar e enviar pedido" at bounding box center [383, 219] width 54 height 10
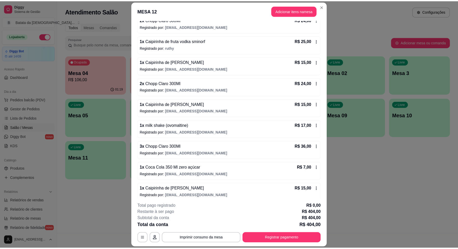
scroll to position [250, 0]
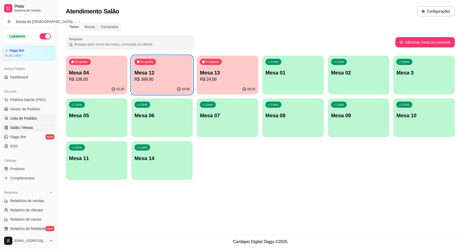
click at [17, 117] on span "Lista de Pedidos" at bounding box center [23, 118] width 27 height 5
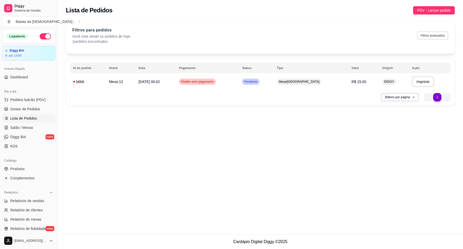
click at [432, 36] on button "Filtros avançados" at bounding box center [432, 35] width 31 height 8
select select "0"
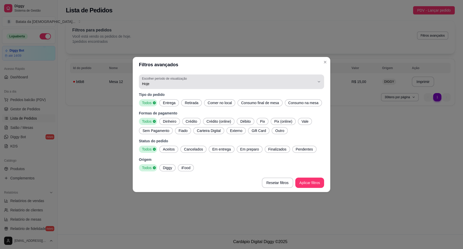
click at [207, 83] on span "Hoje" at bounding box center [228, 83] width 173 height 5
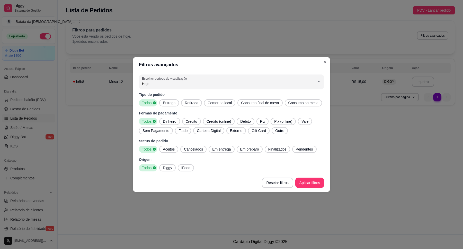
click at [188, 104] on span "Ontem" at bounding box center [229, 104] width 165 height 5
type input "1"
select select "1"
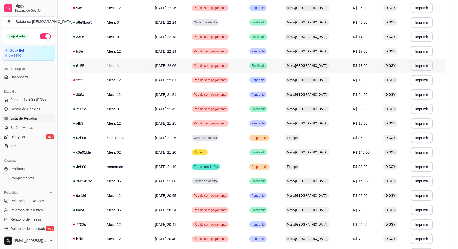
scroll to position [295, 0]
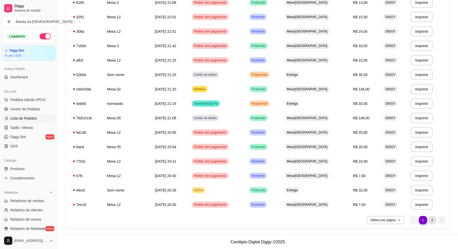
click at [436, 220] on li "2" at bounding box center [432, 220] width 8 height 8
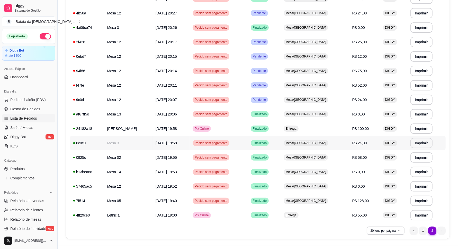
scroll to position [93, 0]
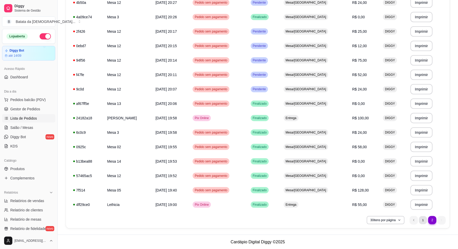
click at [425, 219] on li "1" at bounding box center [423, 220] width 8 height 8
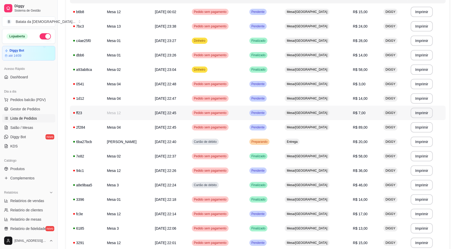
scroll to position [70, 0]
click at [130, 138] on td "Jeferson" at bounding box center [128, 141] width 48 height 14
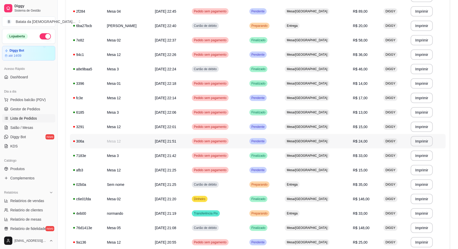
scroll to position [199, 0]
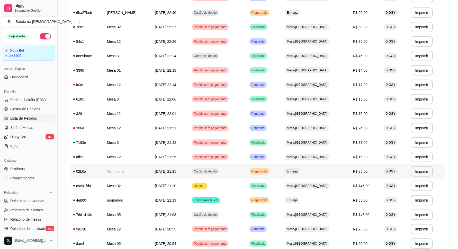
click at [206, 174] on div "Cartão de débito" at bounding box center [205, 171] width 27 height 6
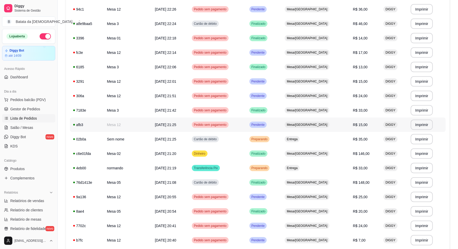
scroll to position [263, 0]
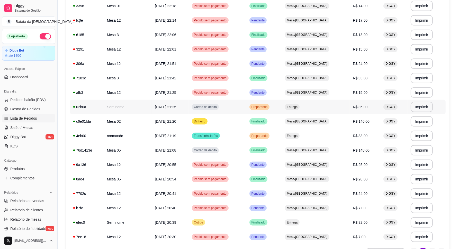
click at [234, 102] on td "Cartão de débito" at bounding box center [218, 107] width 58 height 14
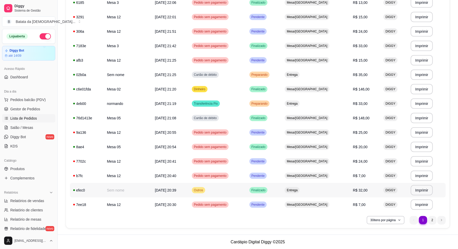
click at [115, 189] on td "Sem nome" at bounding box center [128, 190] width 48 height 14
click at [320, 189] on td "Entrega" at bounding box center [316, 190] width 68 height 14
click at [434, 216] on li "2" at bounding box center [432, 220] width 8 height 8
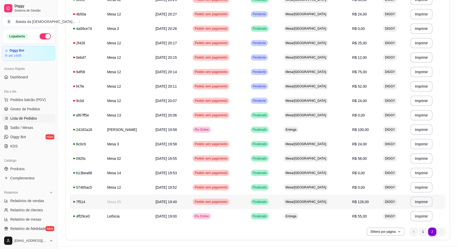
scroll to position [93, 0]
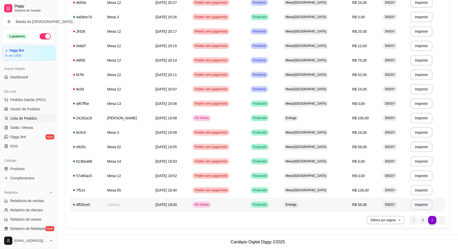
click at [213, 205] on td "Pix Online" at bounding box center [219, 204] width 58 height 14
click at [187, 208] on td "[DATE] 19:00" at bounding box center [171, 204] width 37 height 14
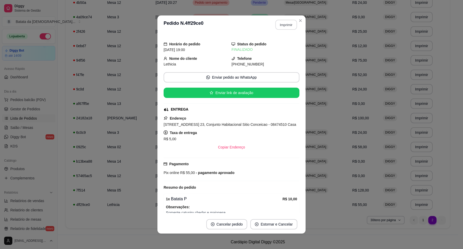
click at [290, 23] on button "Imprimir" at bounding box center [287, 25] width 22 height 10
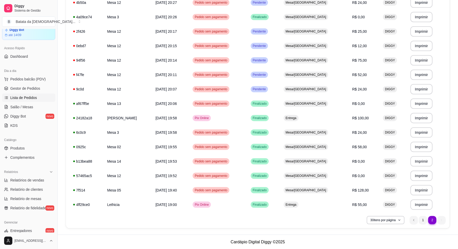
scroll to position [32, 0]
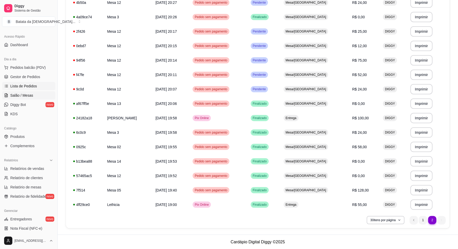
click at [16, 95] on span "Salão / Mesas" at bounding box center [21, 95] width 23 height 5
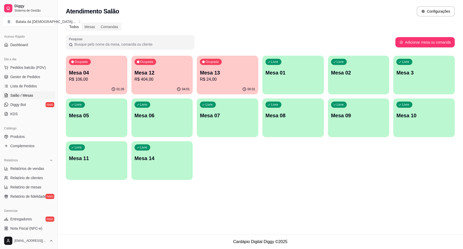
click at [179, 80] on p "R$ 404,00" at bounding box center [162, 79] width 55 height 6
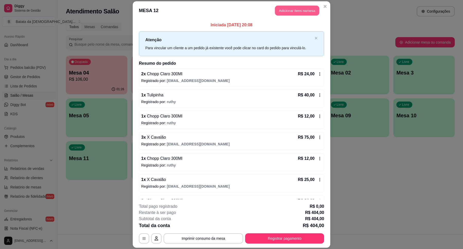
click at [295, 9] on button "Adicionar itens na mesa" at bounding box center [297, 10] width 44 height 10
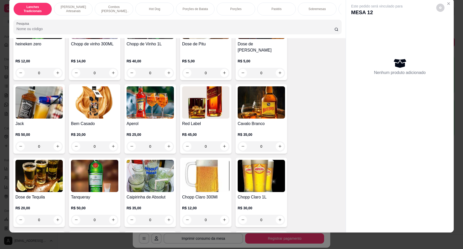
scroll to position [1673, 0]
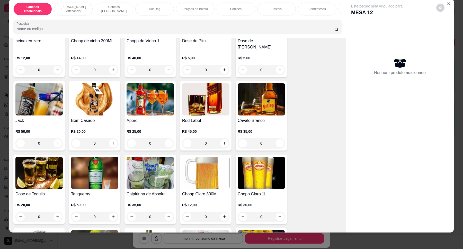
click at [266, 95] on img at bounding box center [261, 99] width 47 height 32
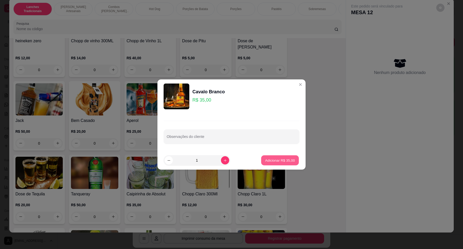
click at [280, 159] on p "Adicionar R$ 35,00" at bounding box center [280, 159] width 30 height 5
type input "1"
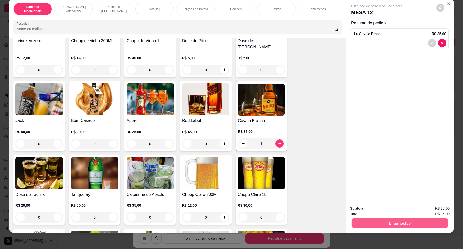
click at [424, 225] on button "Enviar pedido" at bounding box center [400, 223] width 96 height 10
click at [379, 208] on button "Não registrar e enviar pedido" at bounding box center [383, 210] width 52 height 10
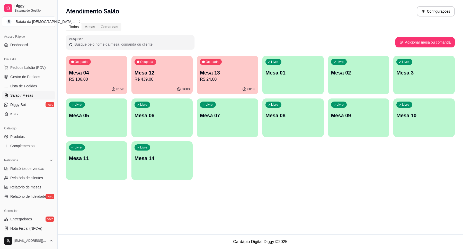
click at [90, 80] on p "R$ 106,00" at bounding box center [96, 79] width 55 height 6
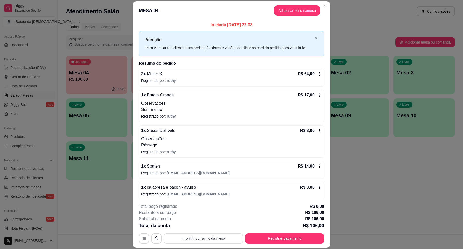
click at [221, 240] on button "Imprimir consumo da mesa" at bounding box center [204, 238] width 80 height 10
click at [201, 238] on button "Imprimir consumo da mesa" at bounding box center [204, 238] width 80 height 10
click at [223, 239] on button "Imprimir consumo da mesa" at bounding box center [203, 238] width 77 height 10
click at [323, 2] on header "MESA 04 Adicionar itens na mesa" at bounding box center [232, 10] width 198 height 19
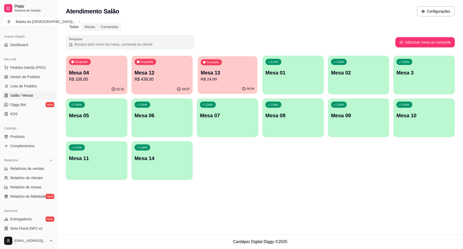
click at [216, 75] on p "Mesa 13" at bounding box center [228, 72] width 54 height 7
click at [169, 79] on p "R$ 439,00" at bounding box center [162, 79] width 55 height 6
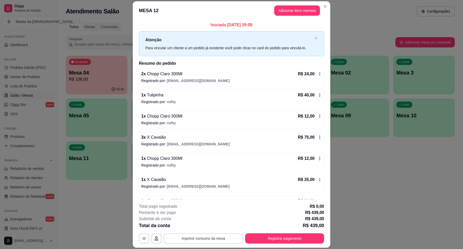
click at [227, 238] on button "Imprimir consumo da mesa" at bounding box center [204, 238] width 80 height 10
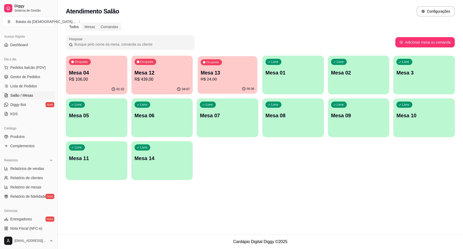
click at [242, 75] on p "Mesa 13" at bounding box center [228, 72] width 54 height 7
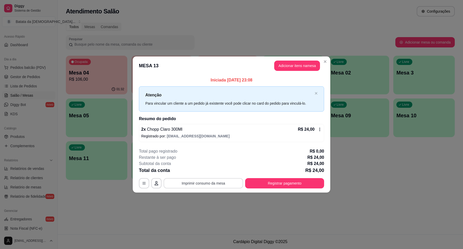
click at [209, 186] on button "Imprimir consumo da mesa" at bounding box center [204, 183] width 80 height 10
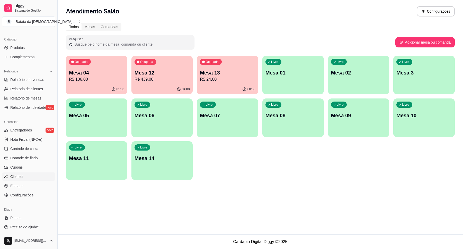
scroll to position [121, 0]
click at [73, 66] on div "Ocupada Mesa 04 R$ 106,00" at bounding box center [96, 70] width 59 height 28
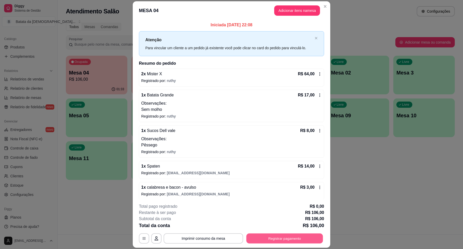
click at [286, 241] on button "Registrar pagamento" at bounding box center [285, 238] width 77 height 10
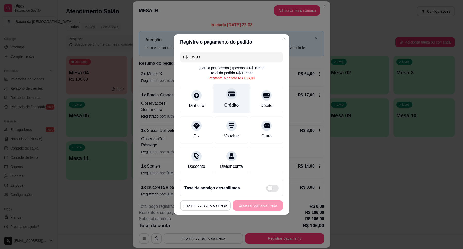
click at [233, 94] on div at bounding box center [231, 93] width 11 height 11
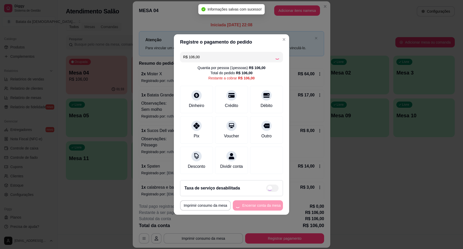
type input "R$ 0,00"
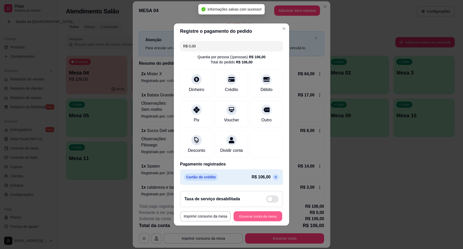
click at [258, 218] on button "Encerrar conta da mesa" at bounding box center [258, 216] width 49 height 10
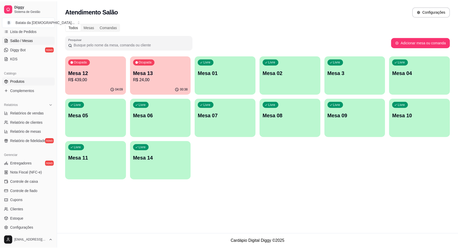
scroll to position [96, 0]
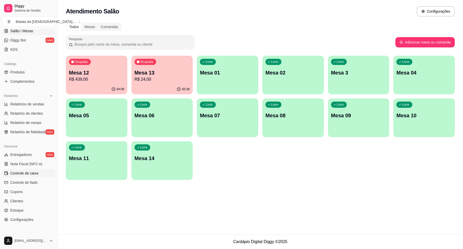
click at [24, 176] on link "Controle de caixa" at bounding box center [28, 173] width 53 height 8
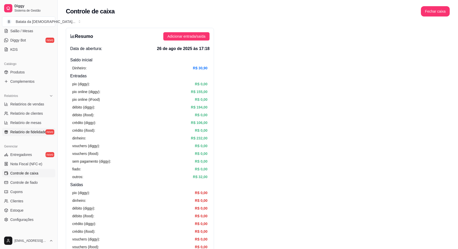
scroll to position [64, 0]
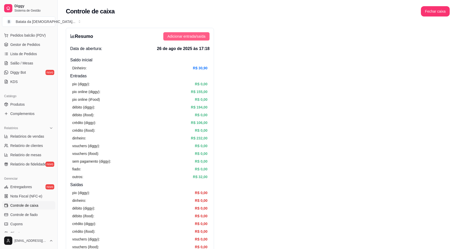
click at [179, 39] on button "Adicionar entrada/saída" at bounding box center [186, 36] width 46 height 8
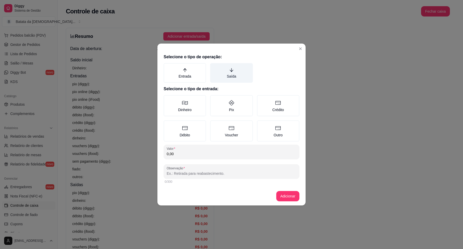
click at [227, 74] on label "Saída" at bounding box center [231, 73] width 42 height 20
click at [214, 67] on button "Saída" at bounding box center [212, 65] width 4 height 4
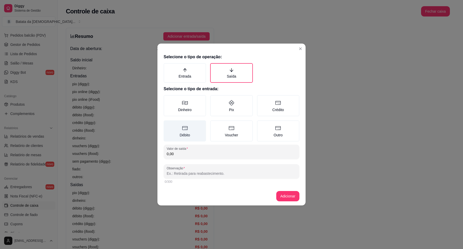
click at [186, 129] on icon at bounding box center [185, 128] width 6 height 6
click at [168, 124] on button "Débito" at bounding box center [165, 122] width 4 height 4
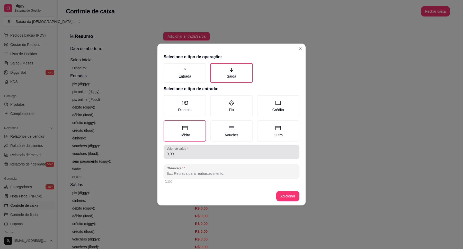
click at [204, 155] on input "0,00" at bounding box center [232, 153] width 130 height 5
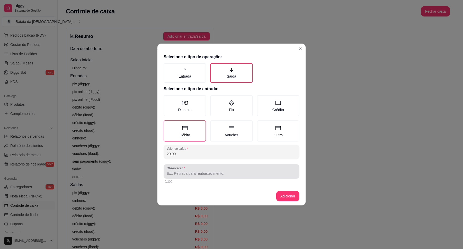
type input "20,00"
click at [209, 177] on div "Observação" at bounding box center [232, 171] width 136 height 14
type input "cliente fez o pagamento no"
click at [296, 49] on header at bounding box center [231, 47] width 148 height 8
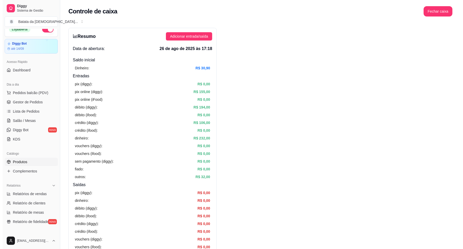
scroll to position [0, 0]
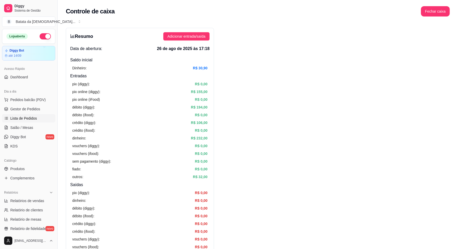
click at [38, 117] on link "Lista de Pedidos" at bounding box center [28, 118] width 53 height 8
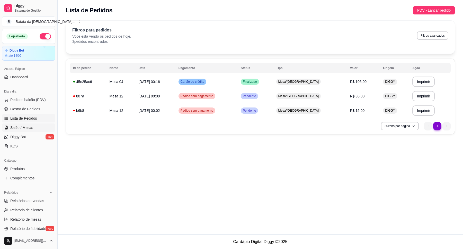
click at [33, 127] on link "Salão / Mesas" at bounding box center [28, 127] width 53 height 8
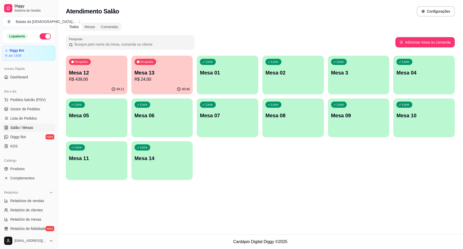
click at [96, 83] on div "Ocupada Mesa 12 R$ 439,00" at bounding box center [97, 70] width 62 height 29
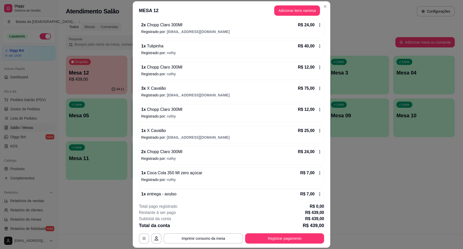
scroll to position [64, 0]
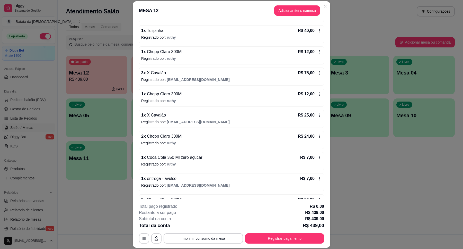
click at [318, 72] on icon at bounding box center [320, 73] width 4 height 4
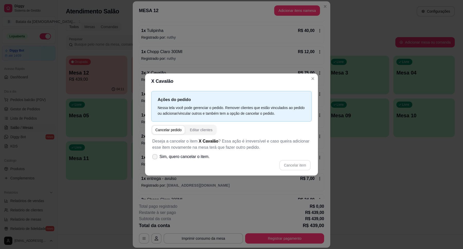
click at [164, 153] on label "Sim, quero cancelar o item." at bounding box center [181, 156] width 62 height 10
click at [155, 157] on input "Sim, quero cancelar o item." at bounding box center [153, 158] width 3 height 3
checkbox input "true"
click at [303, 164] on button "Cancelar item" at bounding box center [294, 165] width 31 height 10
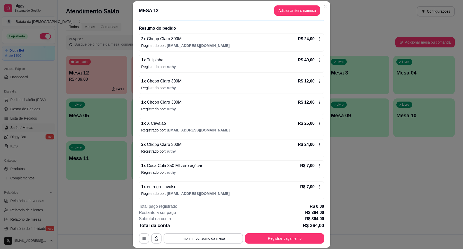
scroll to position [0, 0]
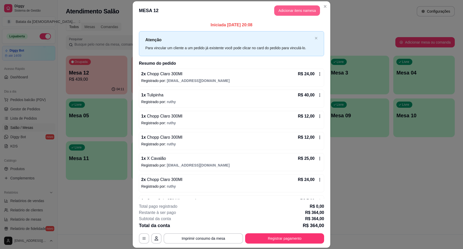
click at [293, 12] on button "Adicionar itens na mesa" at bounding box center [297, 10] width 46 height 10
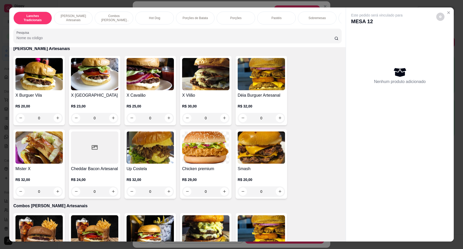
scroll to position [96, 0]
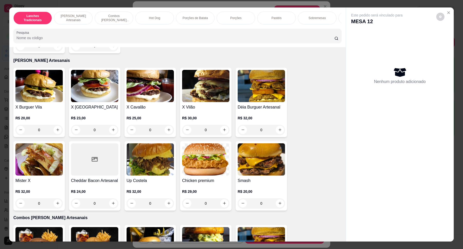
click at [138, 115] on div "R$ 25,00 0" at bounding box center [150, 122] width 47 height 25
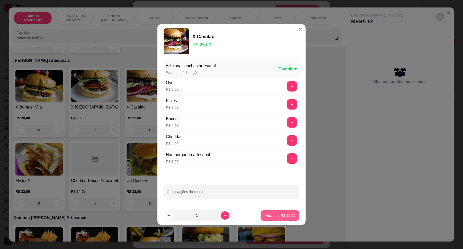
click at [281, 214] on p "Adicionar R$ 25,00" at bounding box center [280, 215] width 31 height 5
type input "1"
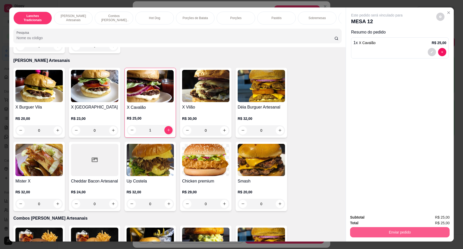
click at [411, 235] on button "Enviar pedido" at bounding box center [400, 232] width 100 height 10
click at [381, 221] on button "Não registrar e enviar pedido" at bounding box center [383, 219] width 54 height 10
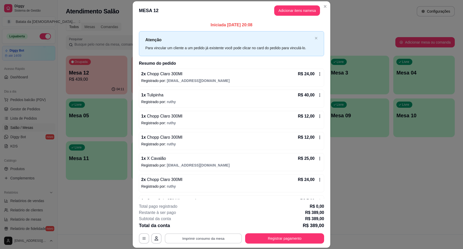
click at [217, 238] on button "Imprimir consumo da mesa" at bounding box center [203, 238] width 77 height 10
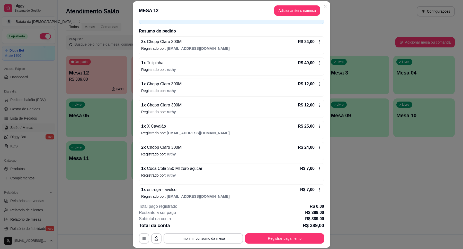
scroll to position [64, 0]
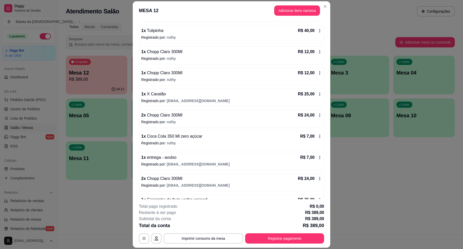
click at [318, 114] on icon at bounding box center [320, 115] width 4 height 4
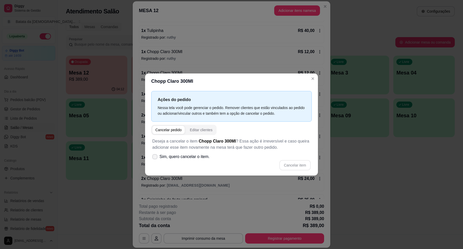
click at [176, 158] on span "Sim, quero cancelar o item." at bounding box center [185, 156] width 50 height 6
click at [155, 158] on input "Sim, quero cancelar o item." at bounding box center [153, 158] width 3 height 3
checkbox input "true"
click at [290, 162] on button "Cancelar item" at bounding box center [294, 165] width 31 height 10
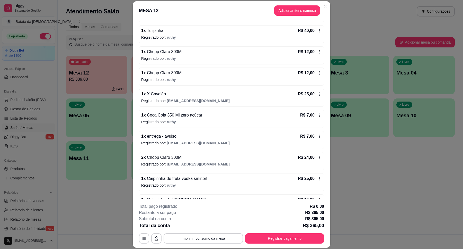
click at [320, 72] on icon at bounding box center [320, 72] width 1 height 3
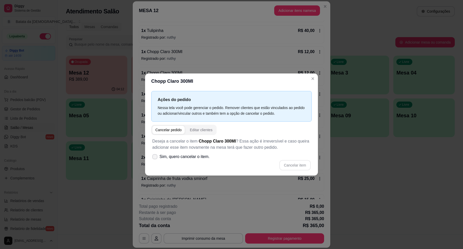
click at [170, 158] on span "Sim, quero cancelar o item." at bounding box center [185, 156] width 50 height 6
click at [155, 158] on input "Sim, quero cancelar o item." at bounding box center [153, 158] width 3 height 3
checkbox input "true"
click at [290, 163] on button "Cancelar item" at bounding box center [294, 165] width 31 height 10
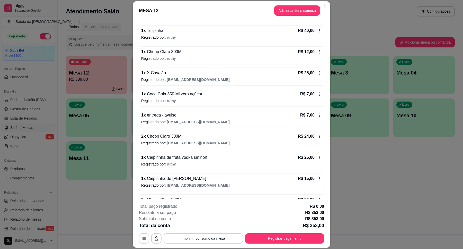
click at [318, 52] on icon at bounding box center [320, 52] width 4 height 4
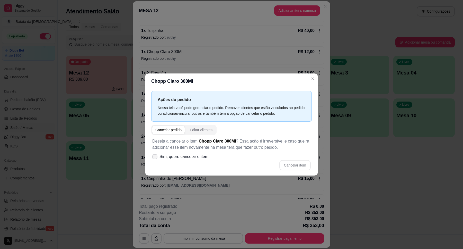
click at [197, 160] on span "Sim, quero cancelar o item." at bounding box center [185, 156] width 50 height 6
click at [155, 160] on input "Sim, quero cancelar o item." at bounding box center [153, 158] width 3 height 3
checkbox input "true"
click at [309, 164] on button "Cancelar item" at bounding box center [294, 165] width 31 height 10
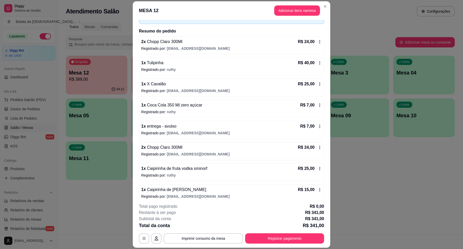
scroll to position [0, 0]
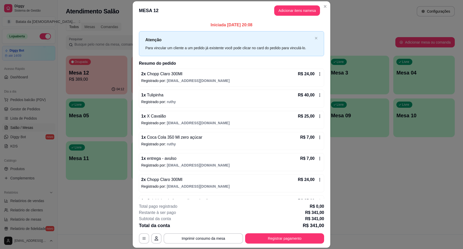
click at [312, 71] on div "R$ 24,00" at bounding box center [310, 74] width 24 height 6
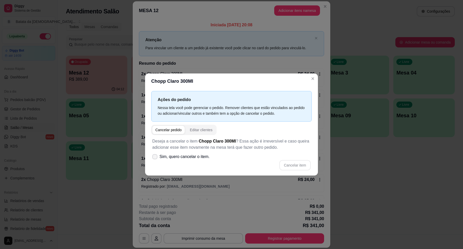
click at [207, 157] on span "Sim, quero cancelar o item." at bounding box center [185, 156] width 50 height 6
click at [155, 157] on input "Sim, quero cancelar o item." at bounding box center [153, 158] width 3 height 3
checkbox input "true"
click at [295, 164] on button "Cancelar item" at bounding box center [294, 165] width 31 height 10
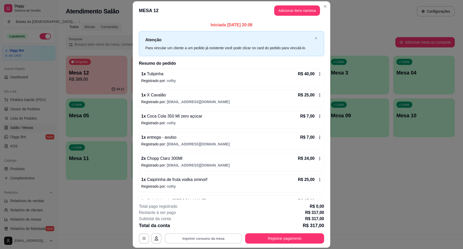
click at [206, 234] on button "Imprimir consumo da mesa" at bounding box center [203, 238] width 77 height 10
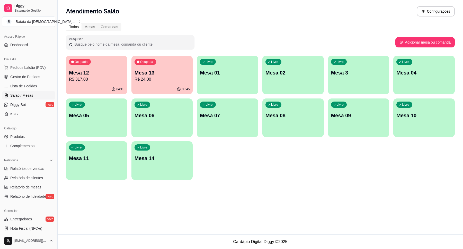
scroll to position [64, 0]
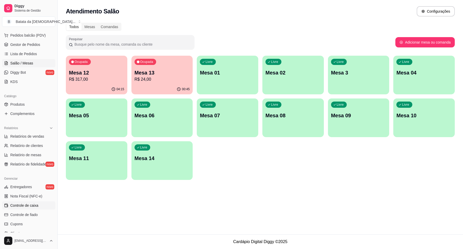
click at [26, 205] on span "Controle de caixa" at bounding box center [24, 205] width 28 height 5
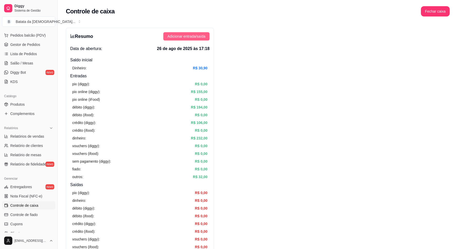
click at [181, 36] on span "Adicionar entrada/saída" at bounding box center [187, 36] width 38 height 6
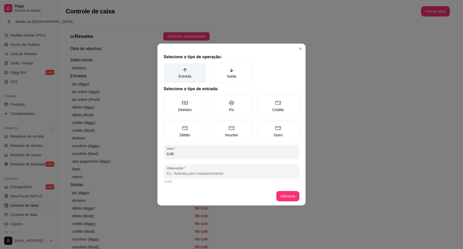
click at [184, 72] on icon "arrow-up" at bounding box center [185, 70] width 5 height 5
click at [168, 67] on button "Entrada" at bounding box center [165, 65] width 4 height 4
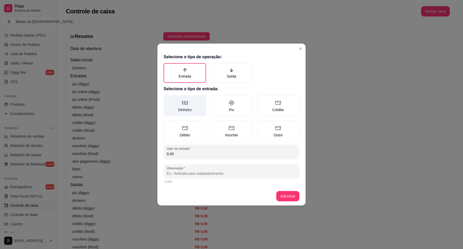
click at [175, 106] on label "Dinheiro" at bounding box center [185, 105] width 42 height 21
click at [168, 99] on button "Dinheiro" at bounding box center [165, 97] width 4 height 4
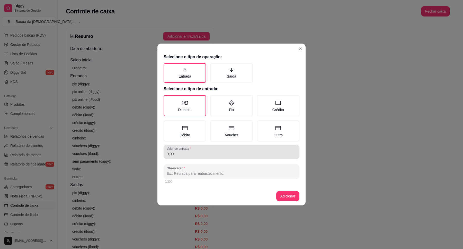
click at [188, 154] on input "0,00" at bounding box center [232, 153] width 130 height 5
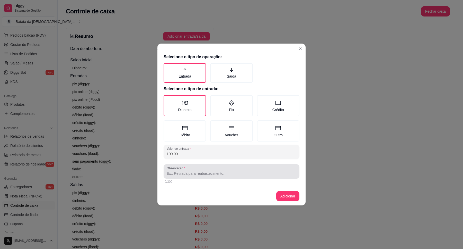
type input "100,00"
click at [193, 168] on div at bounding box center [232, 171] width 130 height 10
type input "cliente fez o pagamento no dinheiro, e tem que mandar 80,00 no pix, pois o seu …"
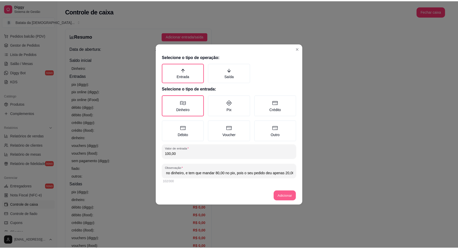
scroll to position [0, 0]
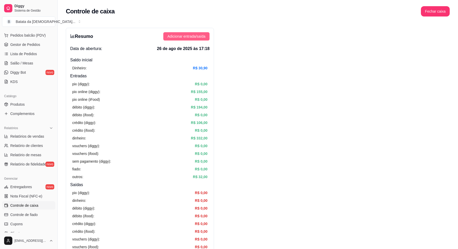
click at [199, 34] on span "Adicionar entrada/saída" at bounding box center [187, 36] width 38 height 6
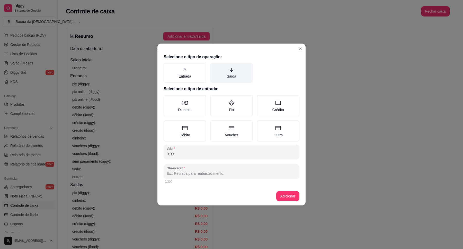
click at [230, 74] on label "Saída" at bounding box center [231, 73] width 42 height 20
click at [214, 67] on button "Saída" at bounding box center [212, 65] width 4 height 4
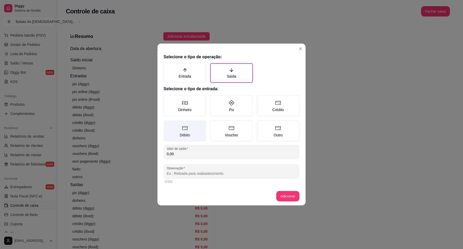
drag, startPoint x: 178, startPoint y: 125, endPoint x: 180, endPoint y: 130, distance: 4.9
click at [179, 126] on label "Débito" at bounding box center [185, 130] width 42 height 21
click at [168, 124] on button "Débito" at bounding box center [165, 122] width 4 height 4
click at [178, 153] on input "0,00" at bounding box center [232, 153] width 130 height 5
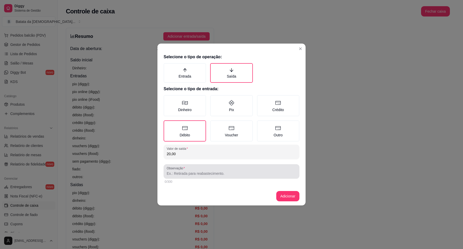
type input "20,00"
click at [191, 170] on div at bounding box center [232, 171] width 130 height 10
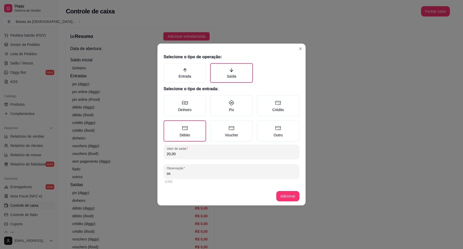
type input "o"
type input "os 20 que não entrou"
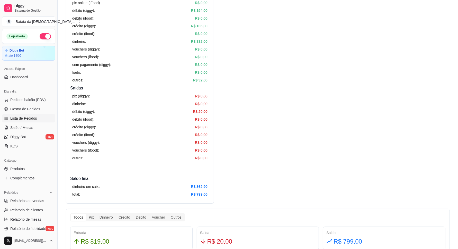
click at [25, 116] on span "Lista de Pedidos" at bounding box center [23, 118] width 27 height 5
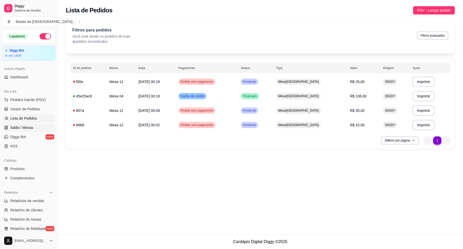
click at [17, 126] on span "Salão / Mesas" at bounding box center [21, 127] width 23 height 5
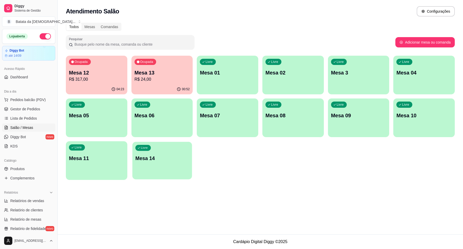
click at [159, 156] on p "Mesa 14" at bounding box center [162, 158] width 54 height 7
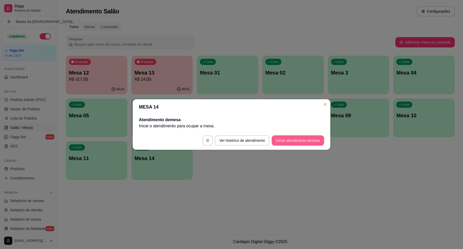
click at [277, 138] on button "Iniciar atendimento de mesa" at bounding box center [298, 140] width 52 height 10
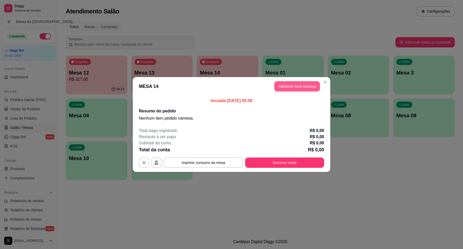
click at [296, 84] on button "Adicionar itens na mesa" at bounding box center [297, 86] width 46 height 10
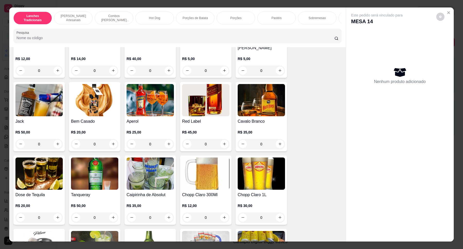
scroll to position [1676, 0]
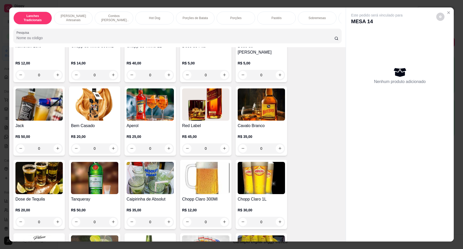
click at [270, 107] on img at bounding box center [261, 104] width 47 height 32
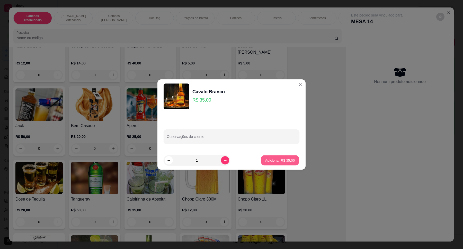
click at [282, 157] on p "Adicionar R$ 35,00" at bounding box center [280, 159] width 30 height 5
type input "1"
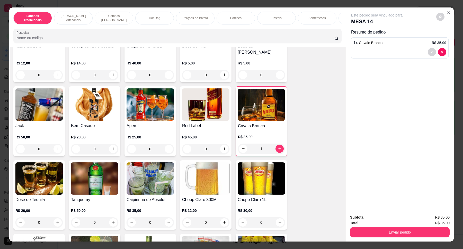
click at [383, 226] on div "Enviar pedido" at bounding box center [400, 231] width 100 height 12
click at [386, 236] on button "Enviar pedido" at bounding box center [400, 232] width 100 height 10
click at [380, 216] on button "Não registrar e enviar pedido" at bounding box center [383, 219] width 54 height 10
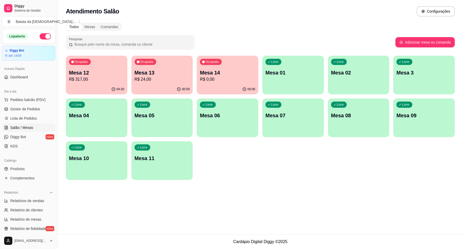
click at [217, 75] on p "Mesa 14" at bounding box center [227, 72] width 55 height 7
click at [78, 78] on p "R$ 317,00" at bounding box center [97, 79] width 54 height 6
click at [149, 62] on p "Ocupada" at bounding box center [146, 62] width 13 height 4
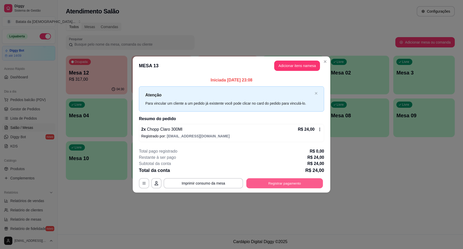
click at [286, 180] on button "Registrar pagamento" at bounding box center [285, 183] width 77 height 10
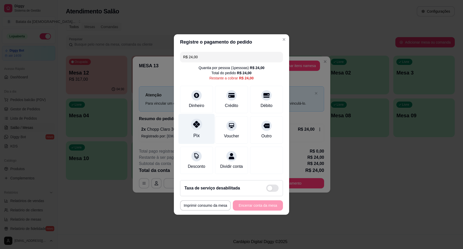
click at [197, 124] on icon at bounding box center [196, 124] width 7 height 7
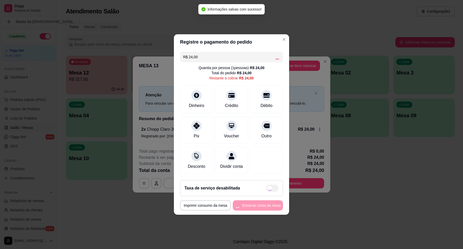
type input "R$ 0,00"
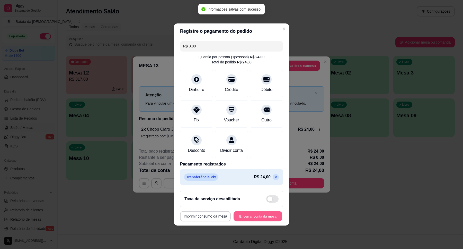
click at [252, 221] on button "Encerrar conta da mesa" at bounding box center [258, 216] width 49 height 10
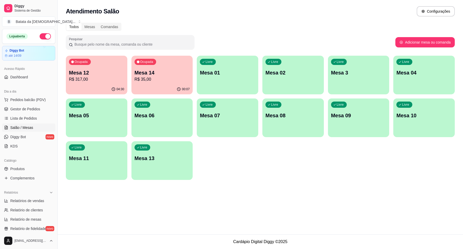
click at [67, 76] on div "Ocupada Mesa 12 R$ 317,00" at bounding box center [97, 70] width 62 height 29
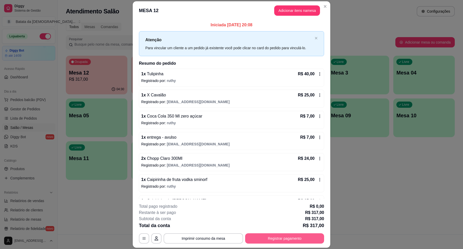
click at [278, 243] on div "**********" at bounding box center [231, 238] width 185 height 10
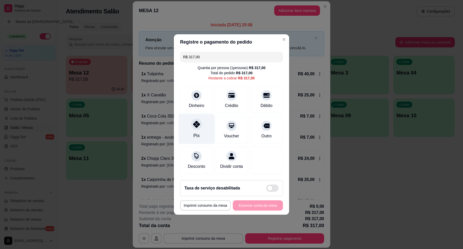
click at [198, 132] on div "Pix" at bounding box center [197, 135] width 6 height 7
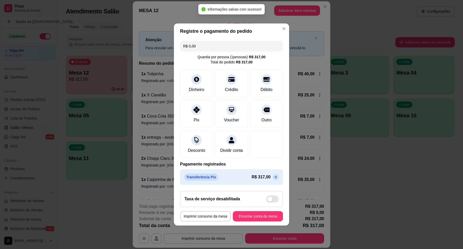
type input "R$ 0,00"
click at [257, 218] on button "Encerrar conta da mesa" at bounding box center [258, 216] width 50 height 10
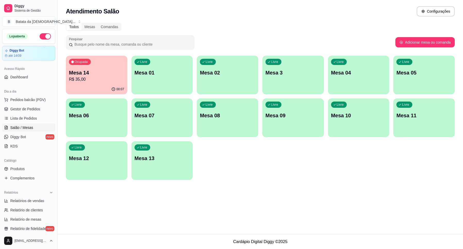
click at [75, 79] on p "R$ 35,00" at bounding box center [96, 79] width 55 height 6
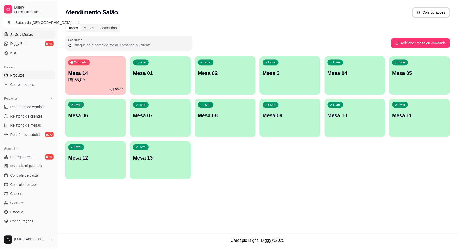
scroll to position [96, 0]
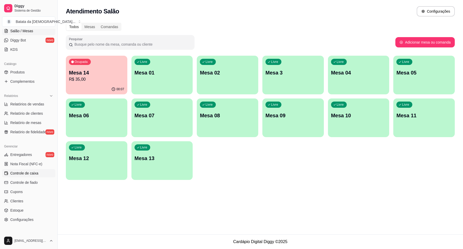
click at [33, 170] on span "Controle de caixa" at bounding box center [24, 172] width 28 height 5
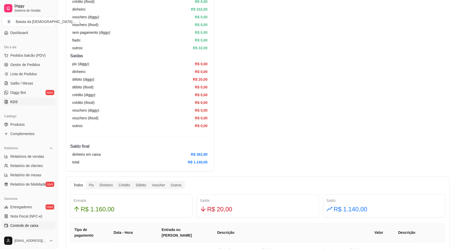
scroll to position [32, 0]
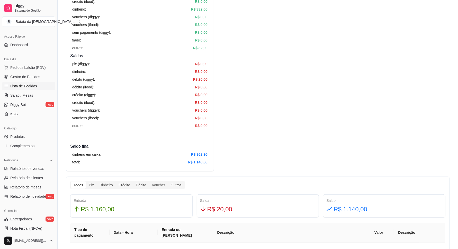
click at [26, 89] on link "Lista de Pedidos" at bounding box center [28, 86] width 53 height 8
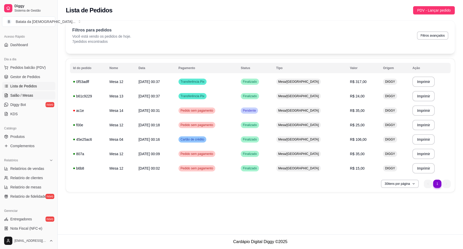
click at [24, 93] on span "Salão / Mesas" at bounding box center [21, 95] width 23 height 5
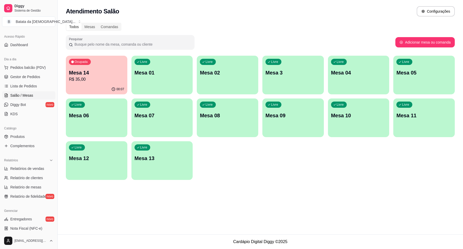
click at [26, 82] on ul "Pedidos balcão (PDV) Gestor de Pedidos Lista de Pedidos Salão / Mesas Diggy Bot…" at bounding box center [28, 90] width 53 height 55
click at [30, 84] on span "Lista de Pedidos" at bounding box center [23, 85] width 27 height 5
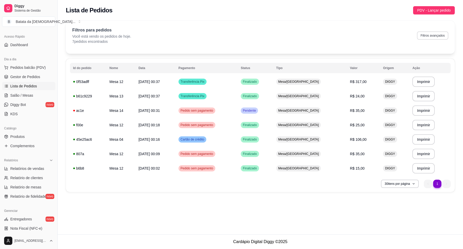
click at [438, 34] on button "Filtros avançados" at bounding box center [432, 35] width 31 height 8
select select "0"
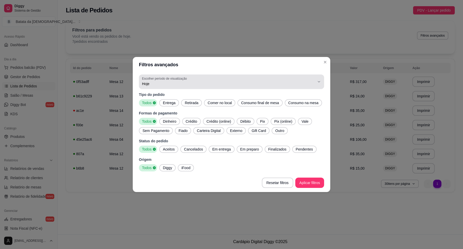
click at [178, 82] on span "Hoje" at bounding box center [228, 83] width 173 height 5
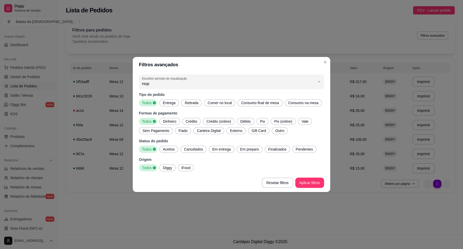
click at [192, 105] on span "Ontem" at bounding box center [229, 104] width 165 height 5
type input "1"
select select "1"
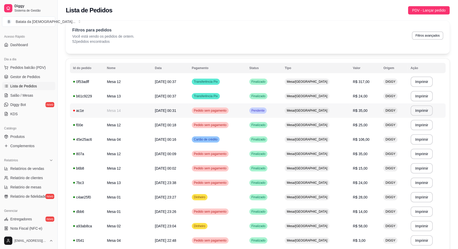
click at [299, 114] on td "Mesa/[GEOGRAPHIC_DATA]" at bounding box center [316, 110] width 68 height 14
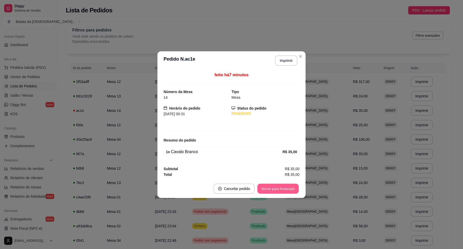
click at [288, 188] on button "Mover para finalizado" at bounding box center [278, 188] width 41 height 10
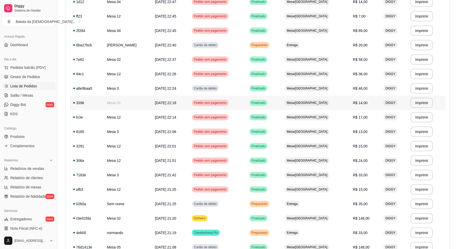
scroll to position [257, 0]
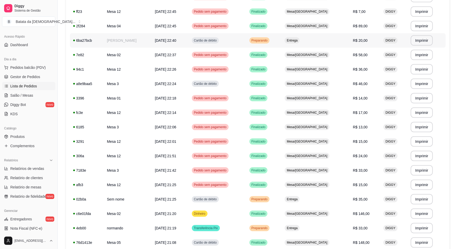
click at [323, 43] on td "Entrega" at bounding box center [316, 40] width 68 height 14
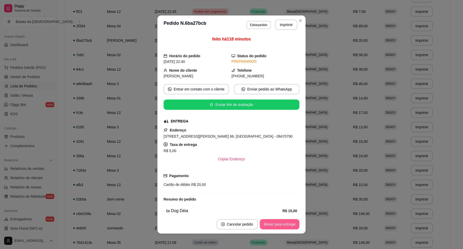
click at [286, 224] on button "Mover para entrega" at bounding box center [280, 224] width 40 height 10
click at [286, 225] on button "Mover para finalizado" at bounding box center [278, 224] width 43 height 10
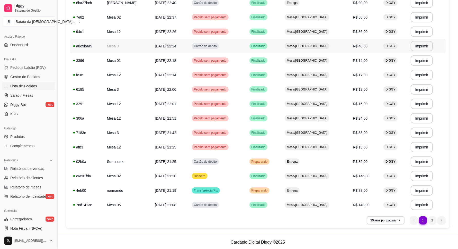
scroll to position [295, 0]
click at [282, 160] on td "Preparando" at bounding box center [265, 161] width 36 height 14
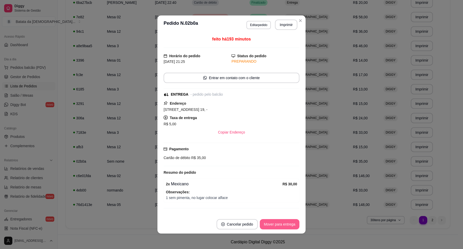
click at [262, 221] on button "Mover para entrega" at bounding box center [280, 224] width 40 height 10
click at [272, 221] on button "Mover para finalizado" at bounding box center [278, 224] width 41 height 10
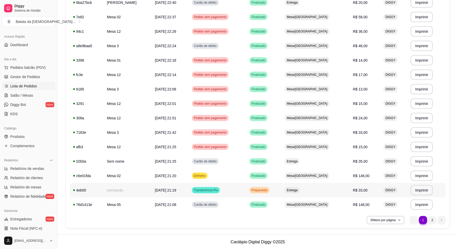
click at [300, 192] on div "Entrega" at bounding box center [292, 190] width 15 height 6
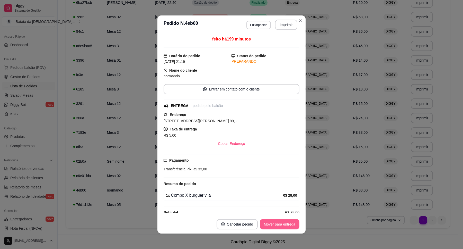
click at [282, 224] on button "Mover para entrega" at bounding box center [280, 224] width 40 height 10
click at [286, 225] on button "Mover para finalizado" at bounding box center [278, 224] width 43 height 10
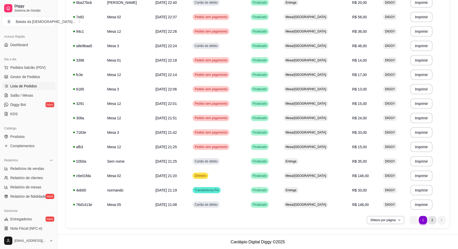
click at [430, 219] on li "2" at bounding box center [432, 220] width 8 height 8
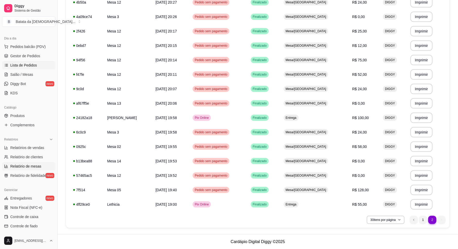
scroll to position [96, 0]
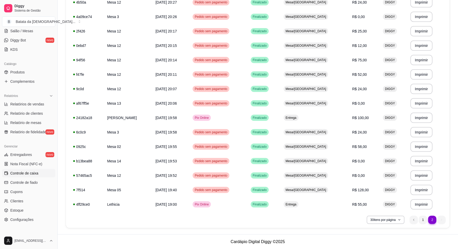
click at [30, 172] on span "Controle de caixa" at bounding box center [24, 172] width 28 height 5
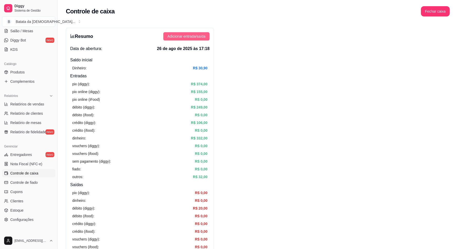
click at [188, 34] on span "Adicionar entrada/saída" at bounding box center [187, 36] width 38 height 6
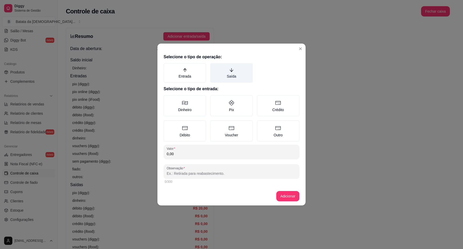
click at [243, 74] on label "Saída" at bounding box center [231, 73] width 42 height 20
click at [214, 67] on button "Saída" at bounding box center [212, 65] width 4 height 4
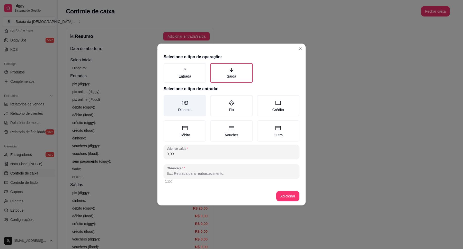
click at [190, 99] on label "Dinheiro" at bounding box center [185, 105] width 42 height 21
click at [168, 99] on button "Dinheiro" at bounding box center [165, 97] width 4 height 4
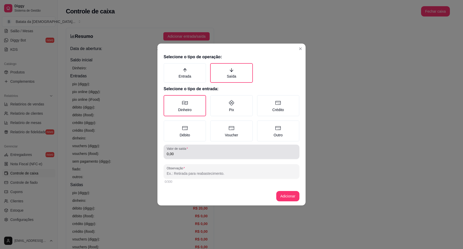
click at [213, 148] on div "0,00" at bounding box center [232, 151] width 130 height 10
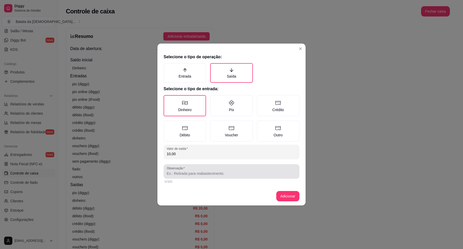
type input "10,00"
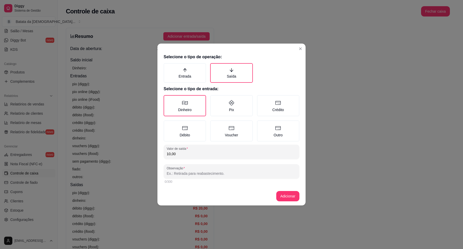
click at [227, 174] on input "Observação" at bounding box center [232, 173] width 130 height 5
click at [289, 195] on button "Adicionar" at bounding box center [287, 196] width 23 height 10
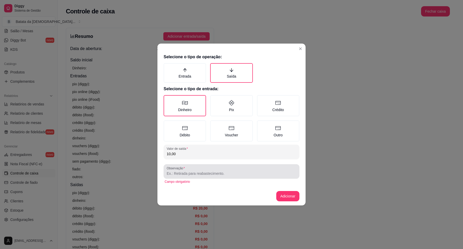
click at [260, 166] on div at bounding box center [232, 171] width 130 height 10
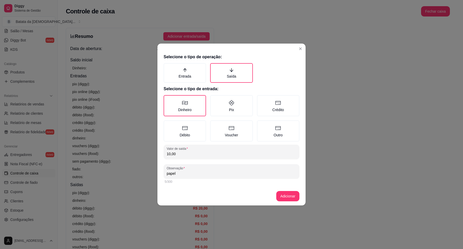
type input "papel"
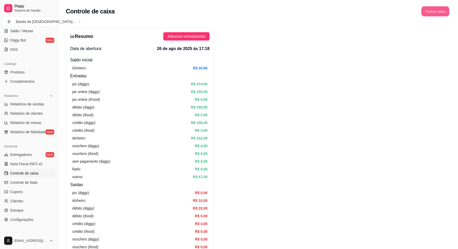
click at [423, 11] on button "Fechar caixa" at bounding box center [436, 11] width 28 height 10
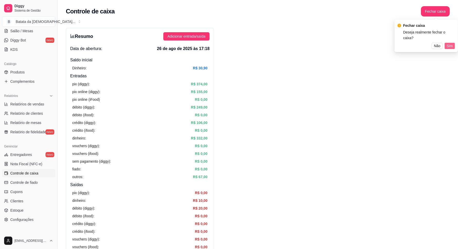
click at [448, 43] on span "Sim" at bounding box center [450, 46] width 6 height 6
